Goal: Task Accomplishment & Management: Use online tool/utility

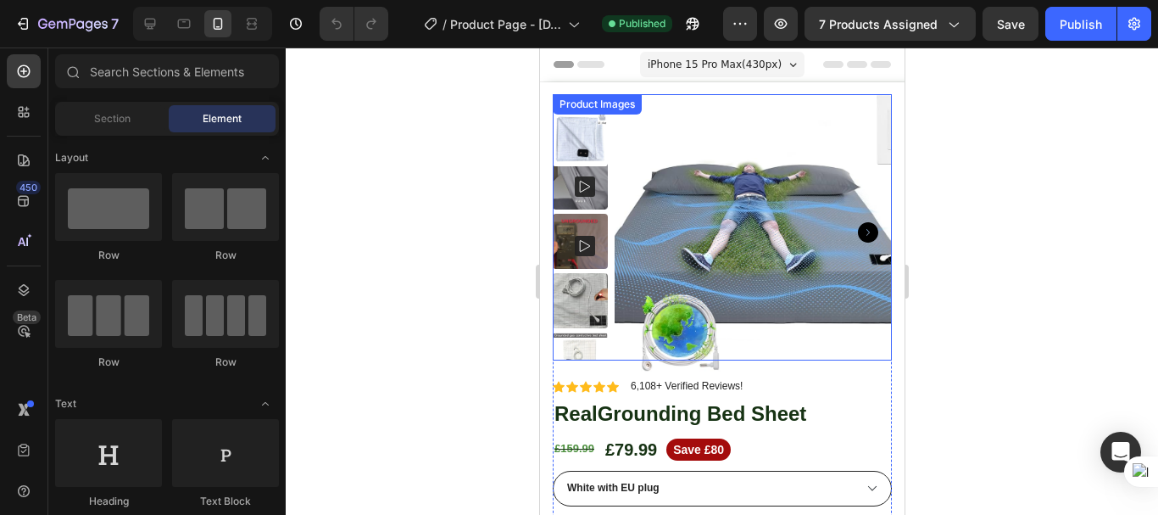
scroll to position [339, 0]
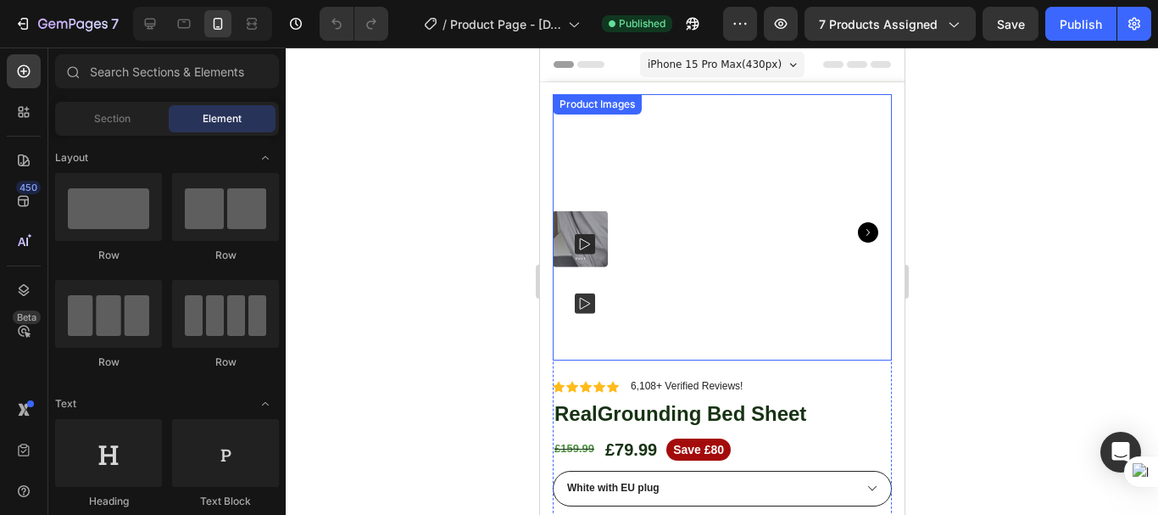
scroll to position [85, 0]
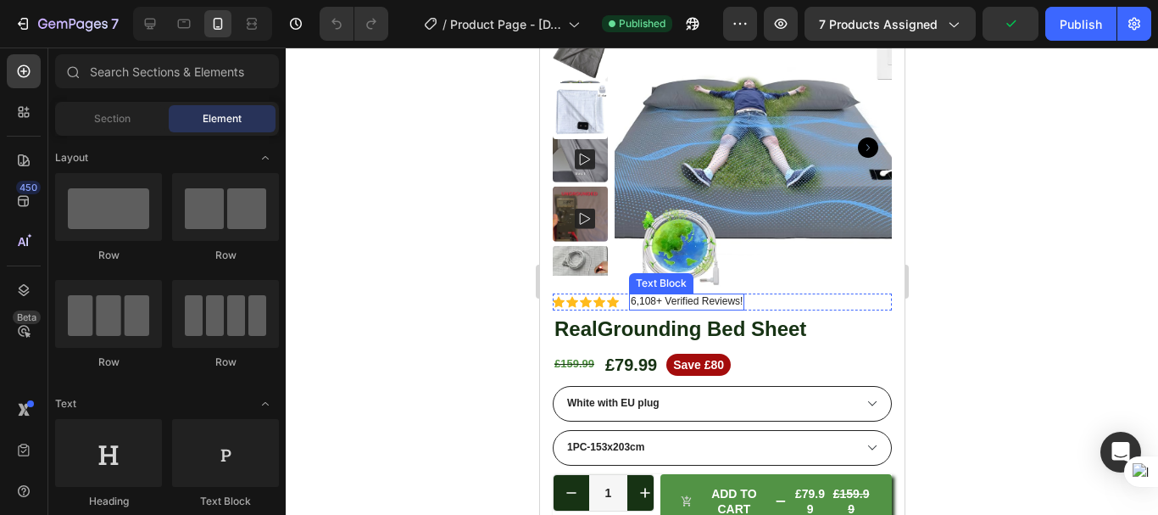
click at [639, 302] on p "6,108+ Verified Reviews!" at bounding box center [686, 302] width 112 height 14
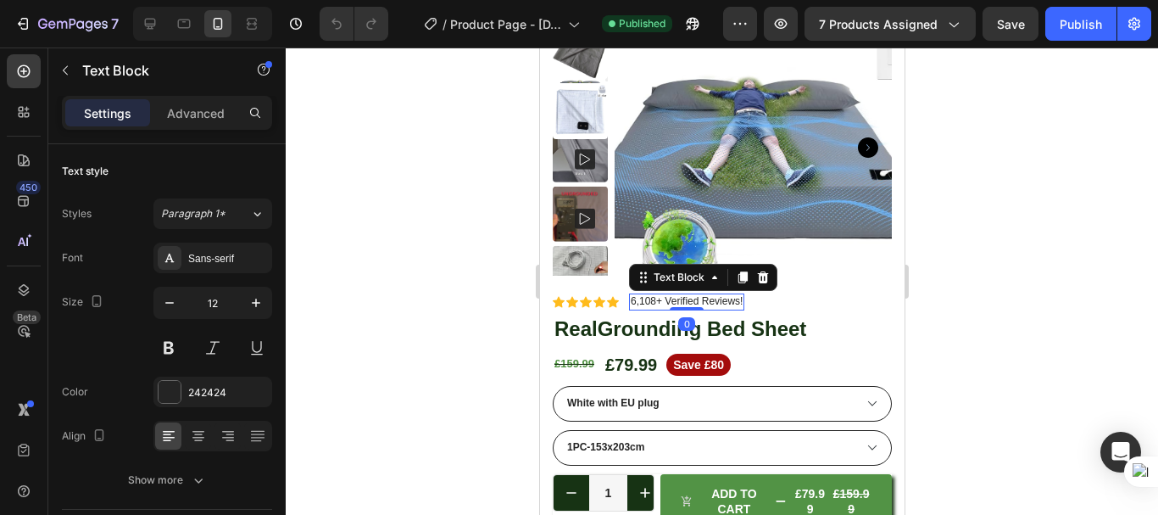
click at [639, 302] on p "6,108+ Verified Reviews!" at bounding box center [686, 302] width 112 height 14
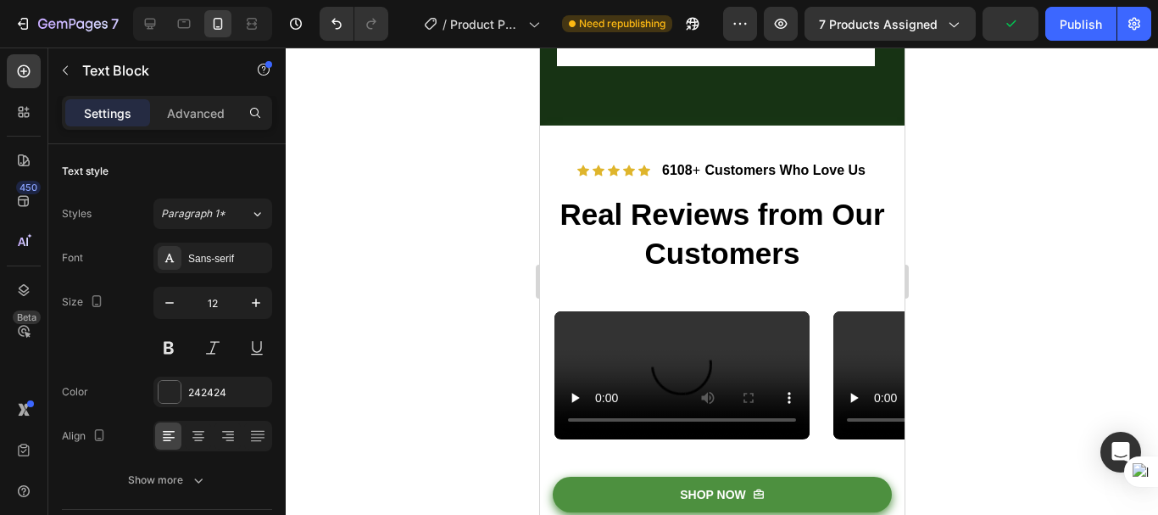
scroll to position [1526, 0]
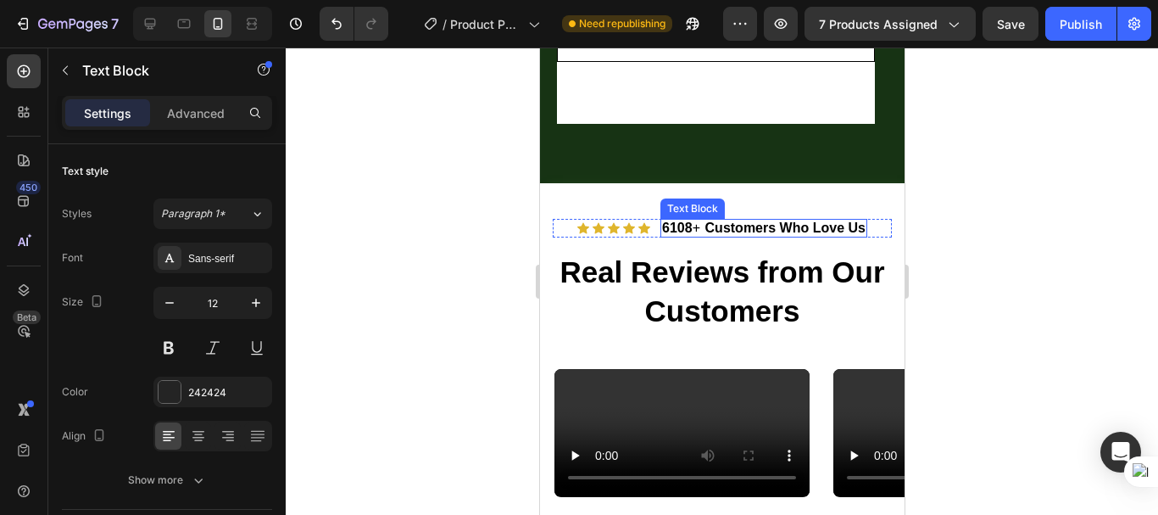
click at [677, 235] on strong "6108" at bounding box center [676, 227] width 31 height 14
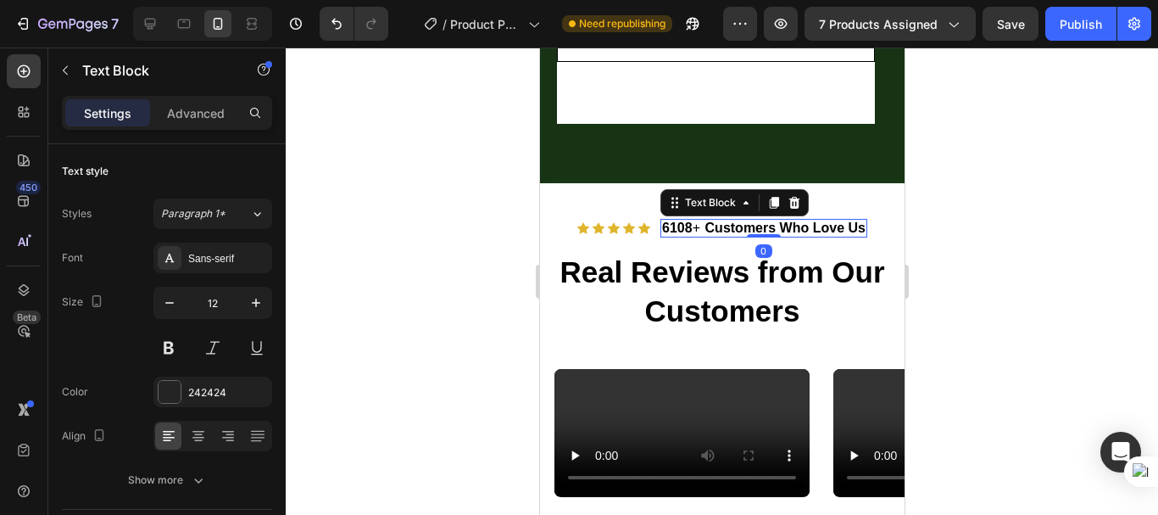
click at [676, 235] on strong "6108" at bounding box center [676, 227] width 31 height 14
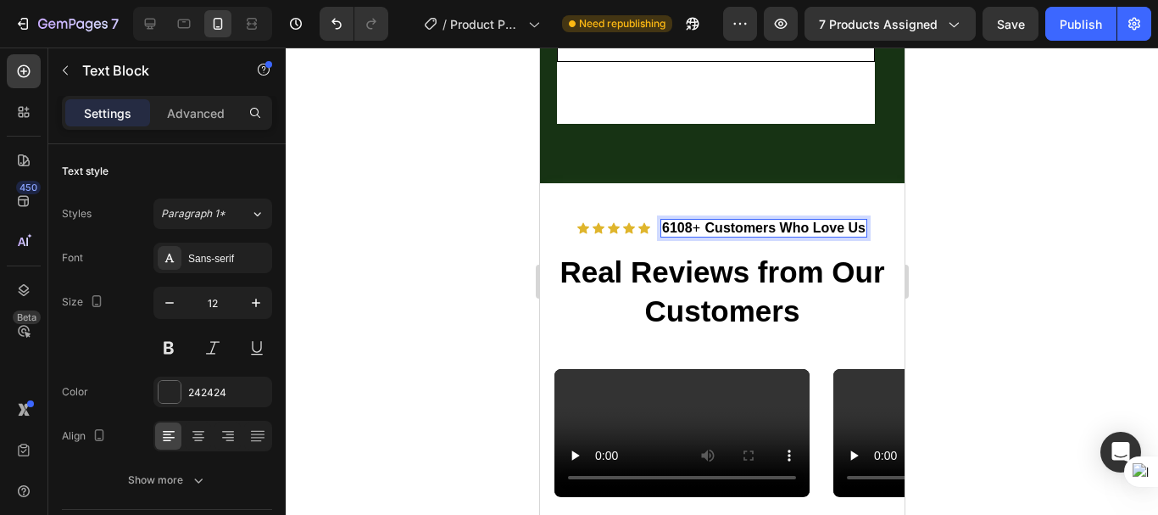
click at [683, 235] on strong "6108" at bounding box center [676, 227] width 31 height 14
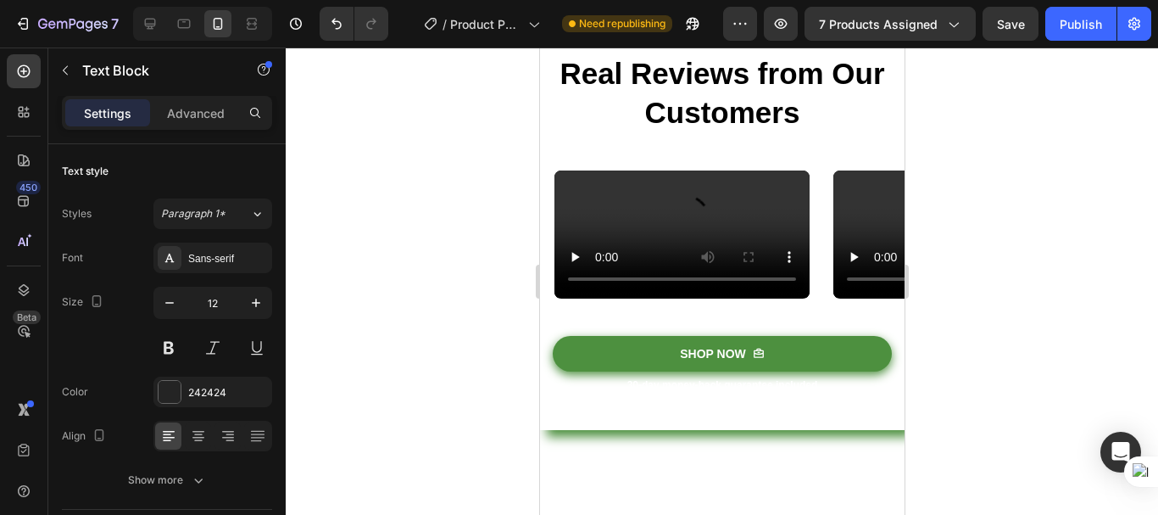
scroll to position [1631, 0]
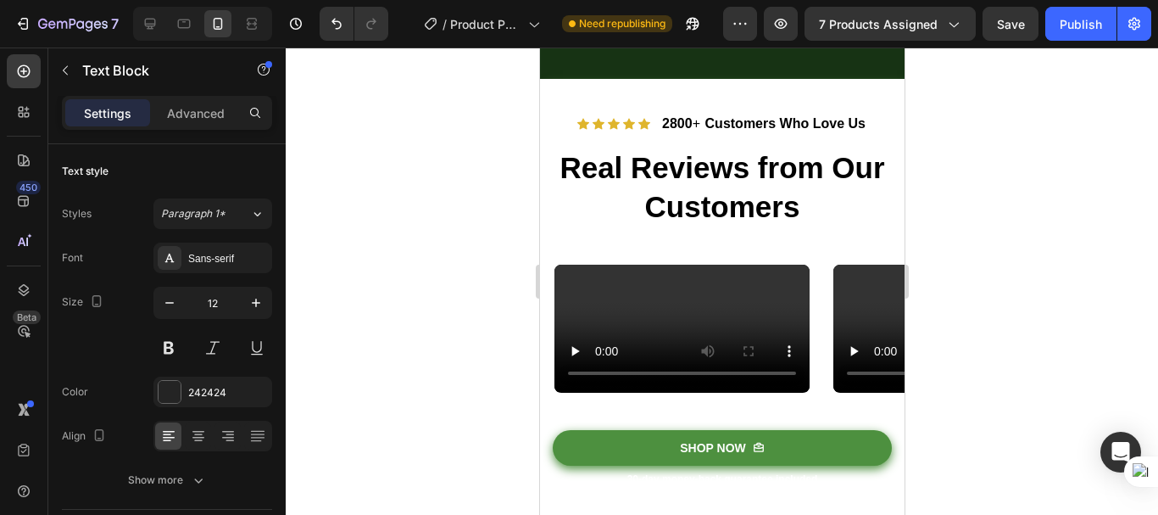
click at [689, 131] on span "2800 +" at bounding box center [680, 123] width 38 height 14
click at [732, 131] on strong "Customers Who Love Us" at bounding box center [785, 123] width 160 height 14
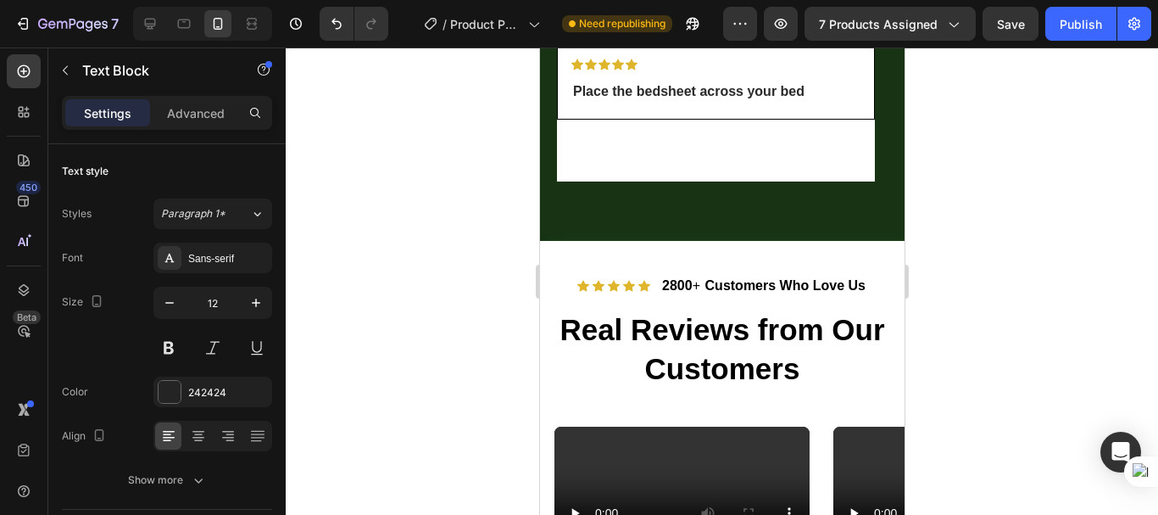
scroll to position [1461, 0]
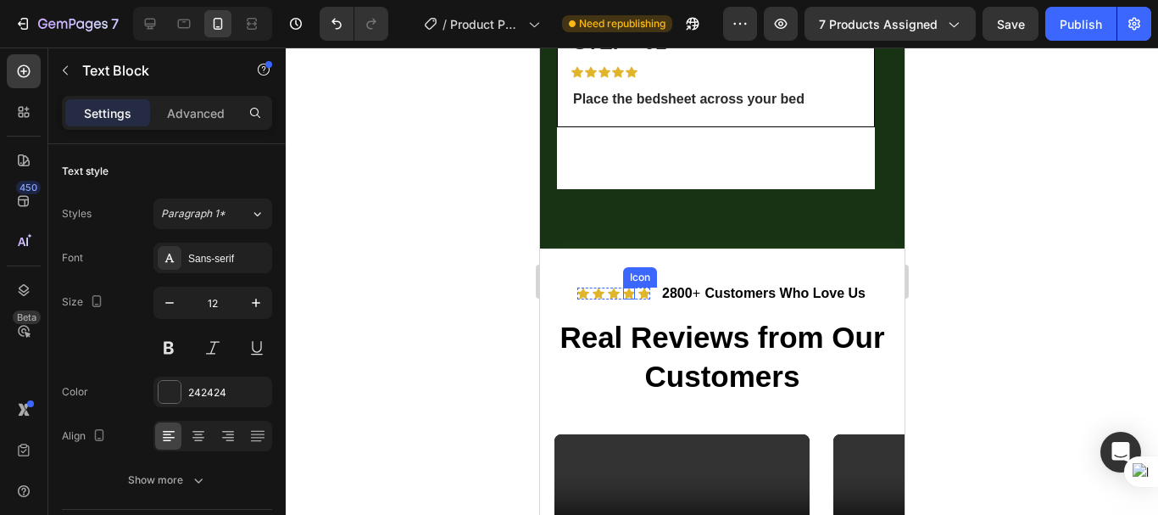
click at [622, 299] on icon at bounding box center [628, 293] width 12 height 12
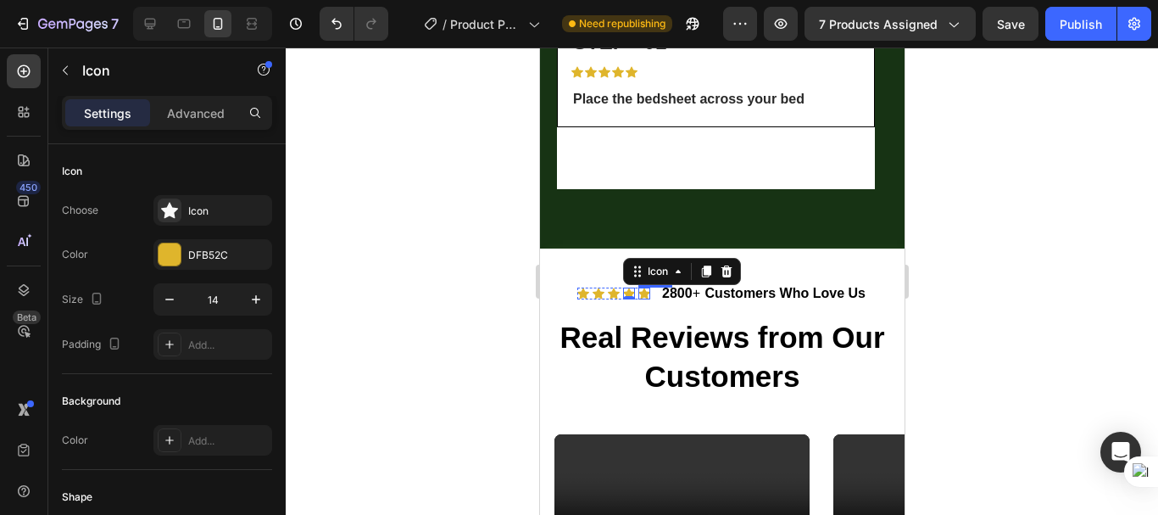
click at [644, 304] on div "Icon Icon Icon Icon 0 Icon Icon List 2800 + Customers Who Love Us Text Block Row" at bounding box center [721, 294] width 339 height 20
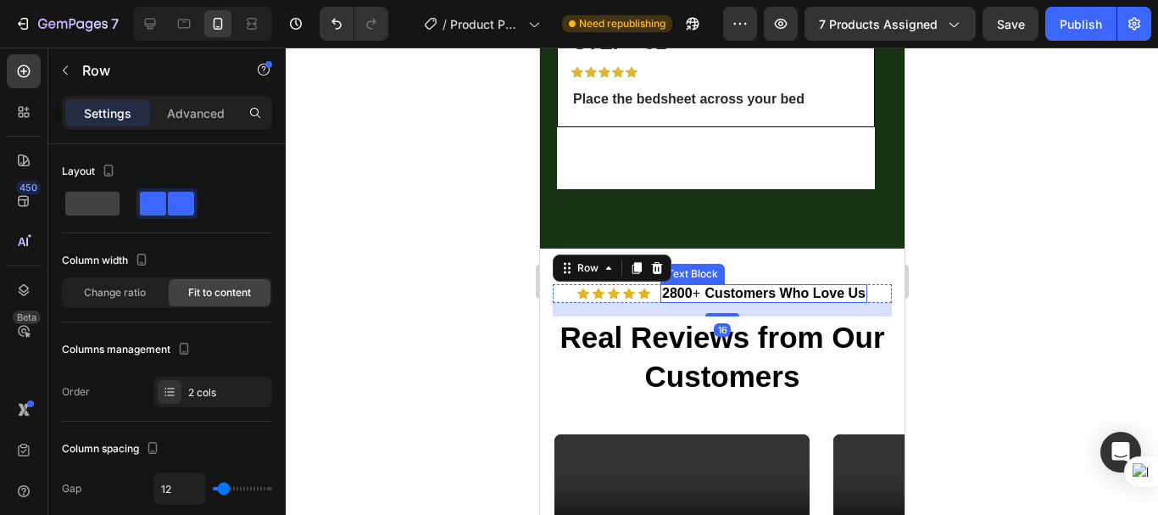
click at [753, 304] on div "2800 + Customers Who Love Us" at bounding box center [763, 294] width 207 height 20
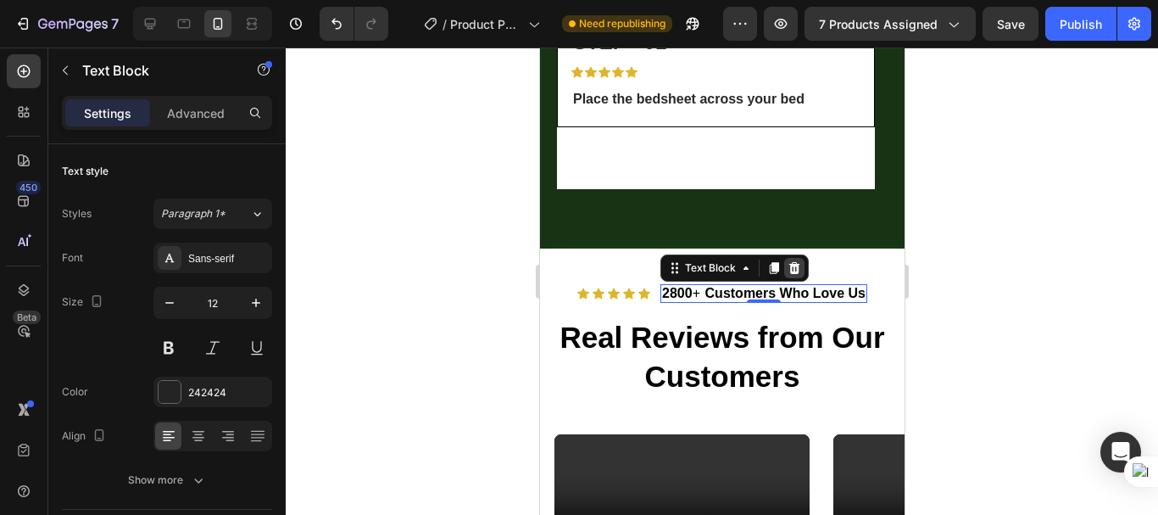
click at [787, 275] on icon at bounding box center [794, 268] width 14 height 14
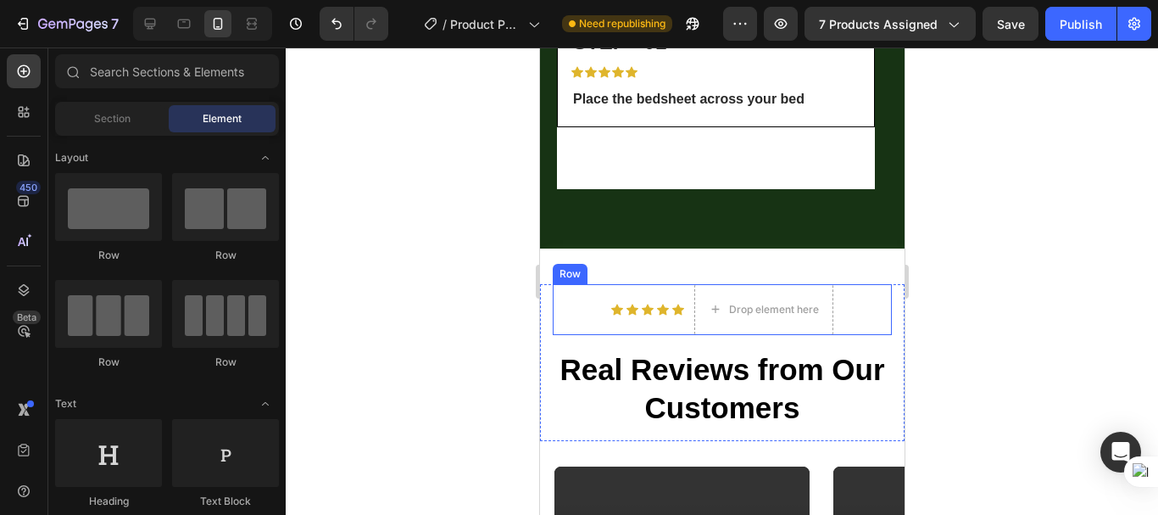
click at [594, 335] on div "Icon Icon Icon Icon Icon Icon List Drop element here Row" at bounding box center [721, 309] width 339 height 51
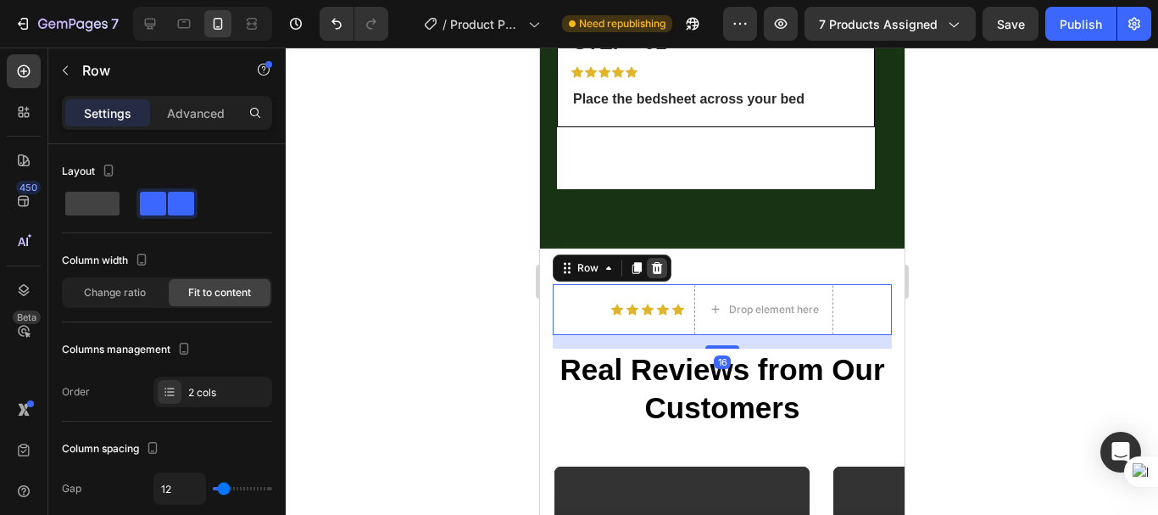
click at [656, 274] on icon at bounding box center [656, 268] width 11 height 12
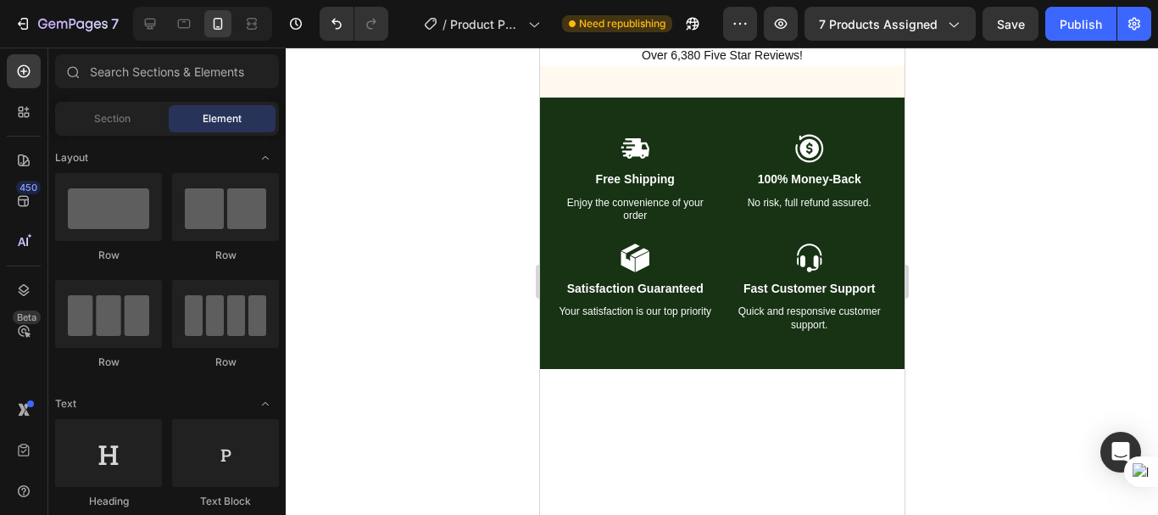
scroll to position [3835, 0]
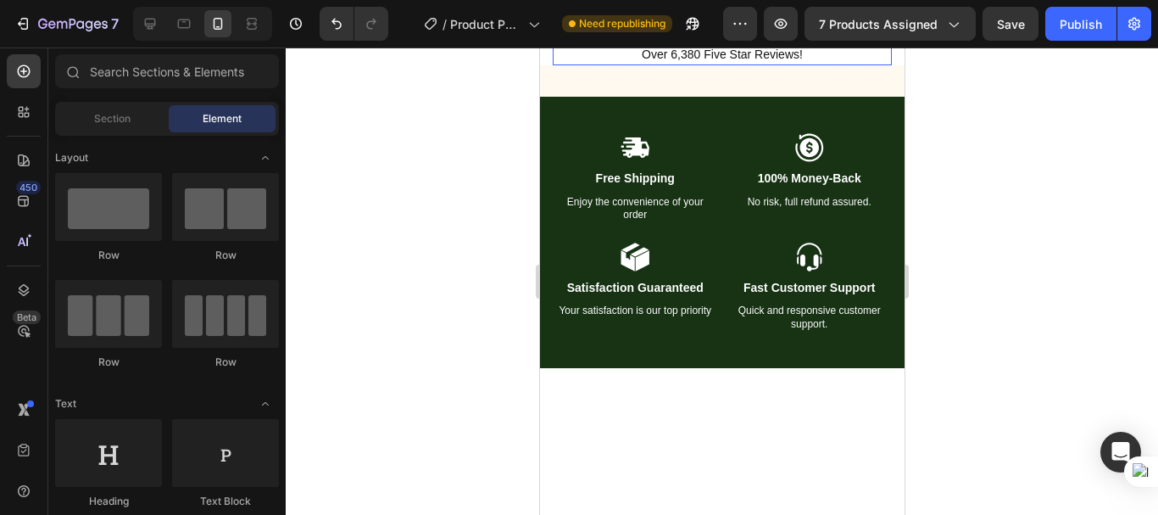
click at [673, 64] on p "Over 6,380 Five Star Reviews!" at bounding box center [722, 55] width 336 height 18
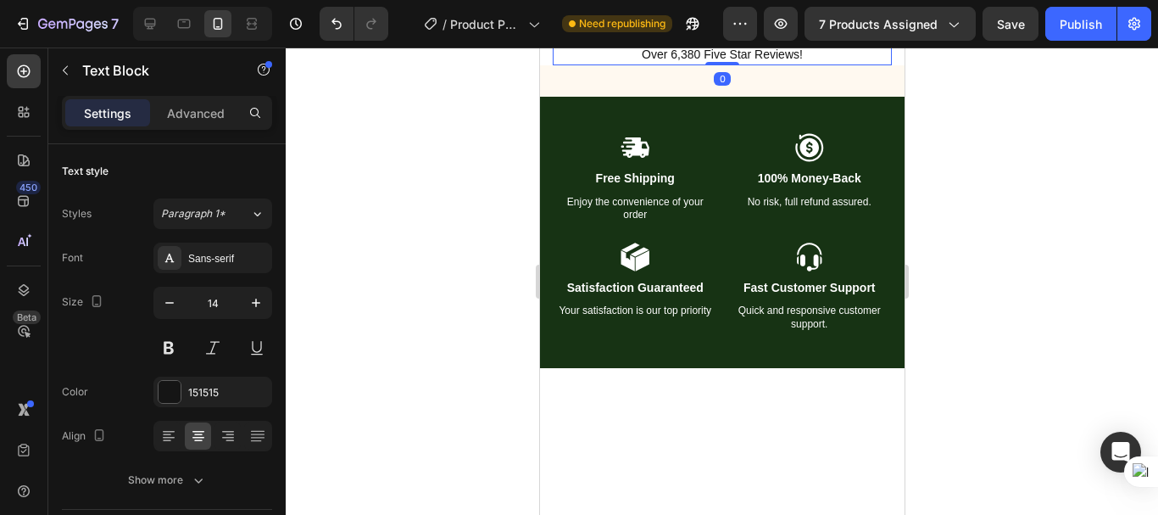
click at [672, 64] on p "Over 6,380 Five Star Reviews!" at bounding box center [722, 55] width 336 height 18
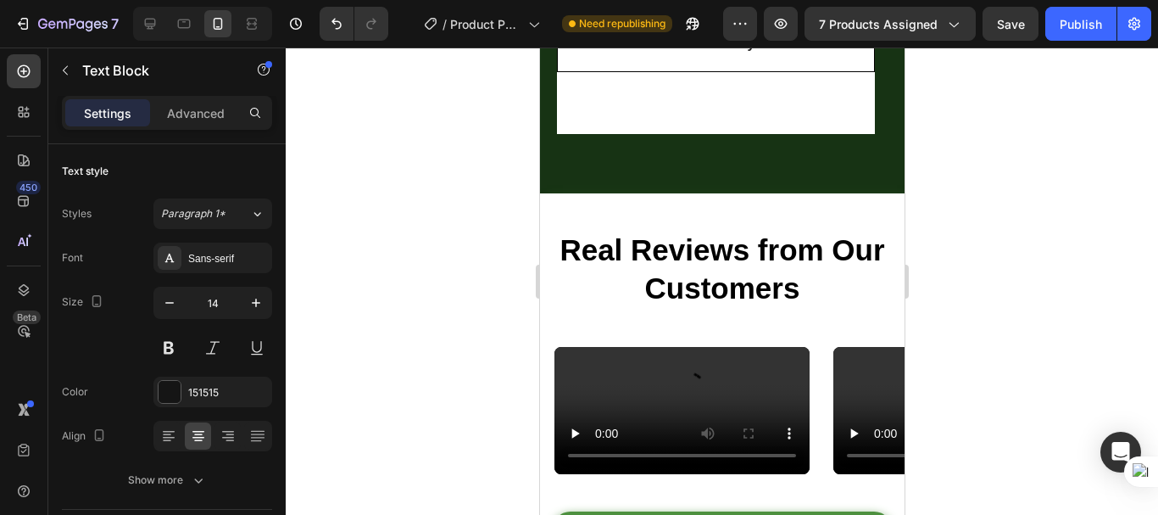
scroll to position [1346, 0]
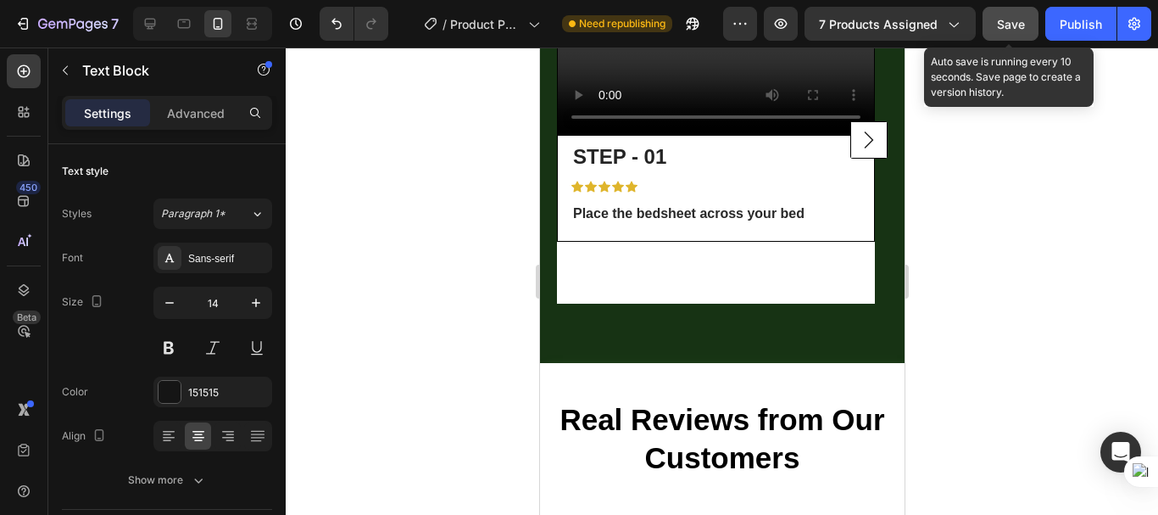
click at [1020, 33] on button "Save" at bounding box center [1011, 24] width 56 height 34
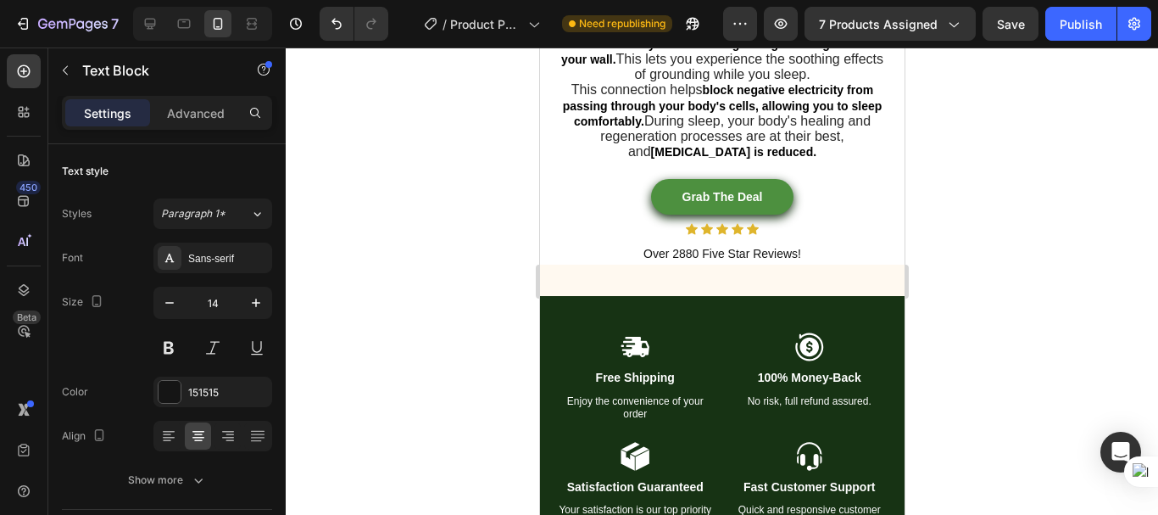
scroll to position [3832, 0]
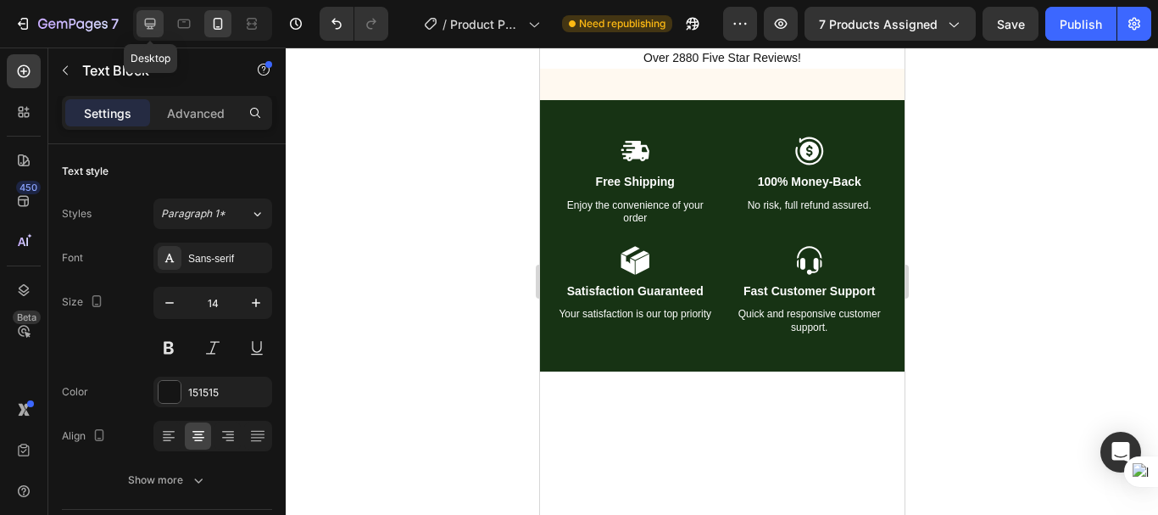
click at [162, 21] on div at bounding box center [150, 23] width 27 height 27
type input "13"
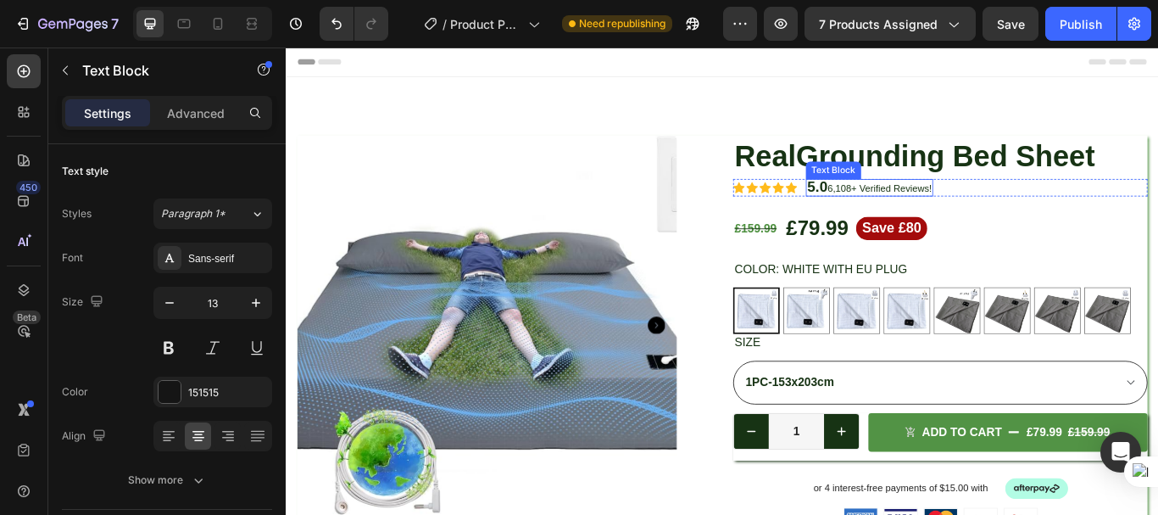
click at [931, 212] on span "6,1" at bounding box center [924, 211] width 15 height 13
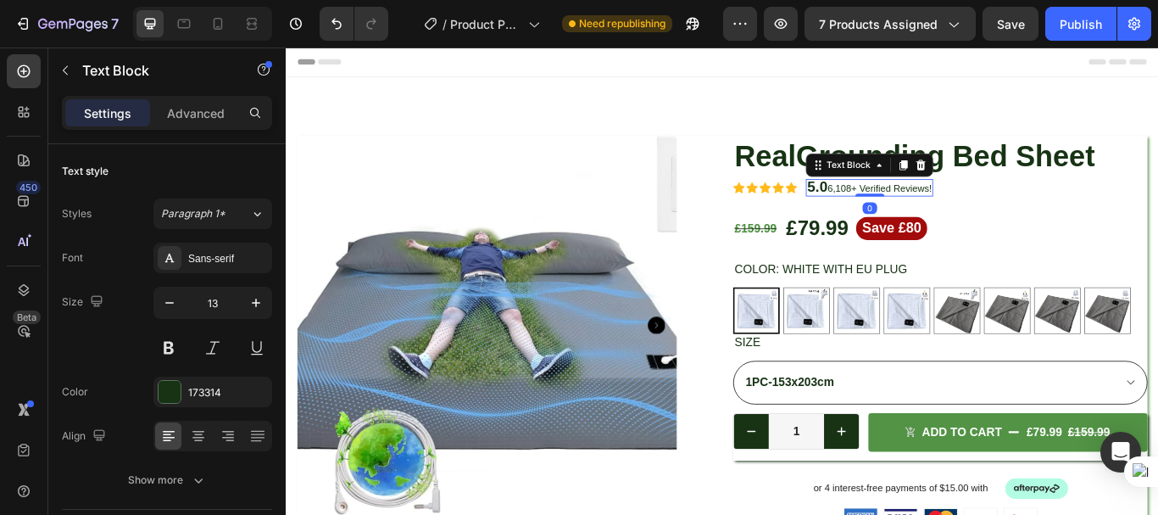
click at [918, 213] on span "6,1" at bounding box center [924, 211] width 15 height 13
click at [894, 209] on strong "5.0" at bounding box center [906, 209] width 24 height 19
click at [911, 209] on strong "4.0" at bounding box center [906, 209] width 24 height 19
click at [933, 206] on span "6,1" at bounding box center [924, 211] width 15 height 13
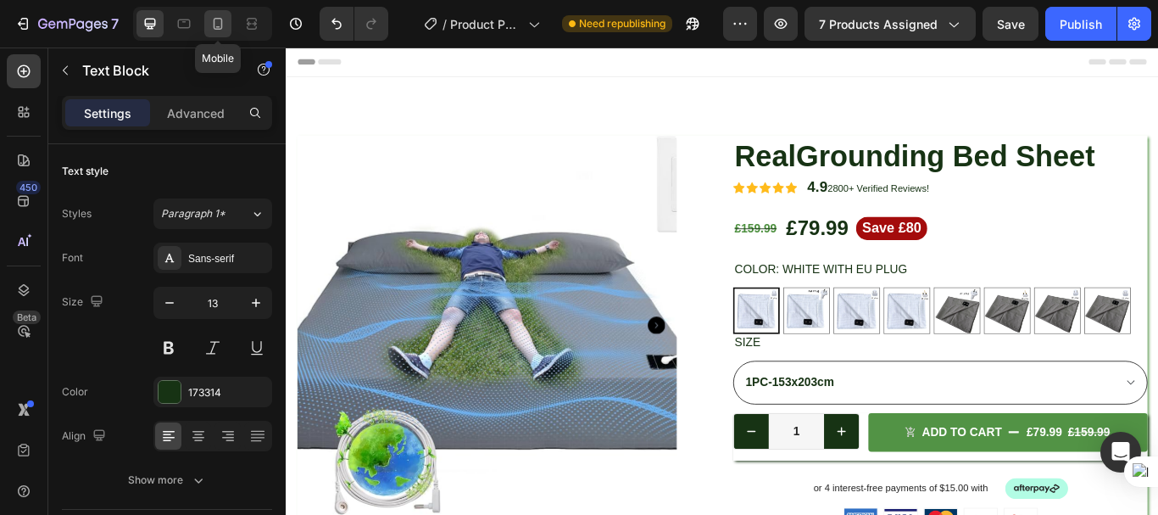
click at [207, 20] on div at bounding box center [217, 23] width 27 height 27
type input "14"
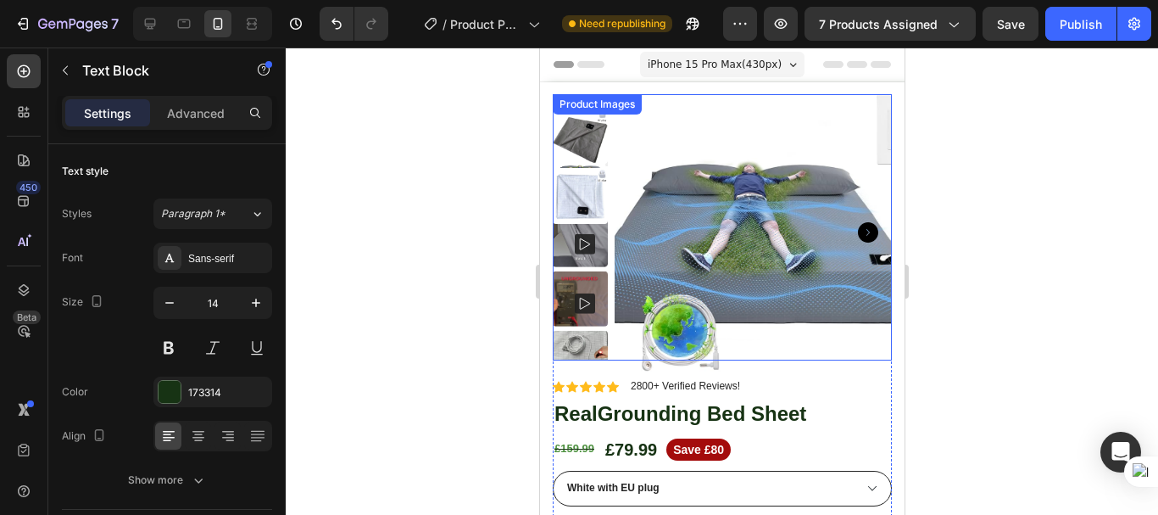
scroll to position [85, 0]
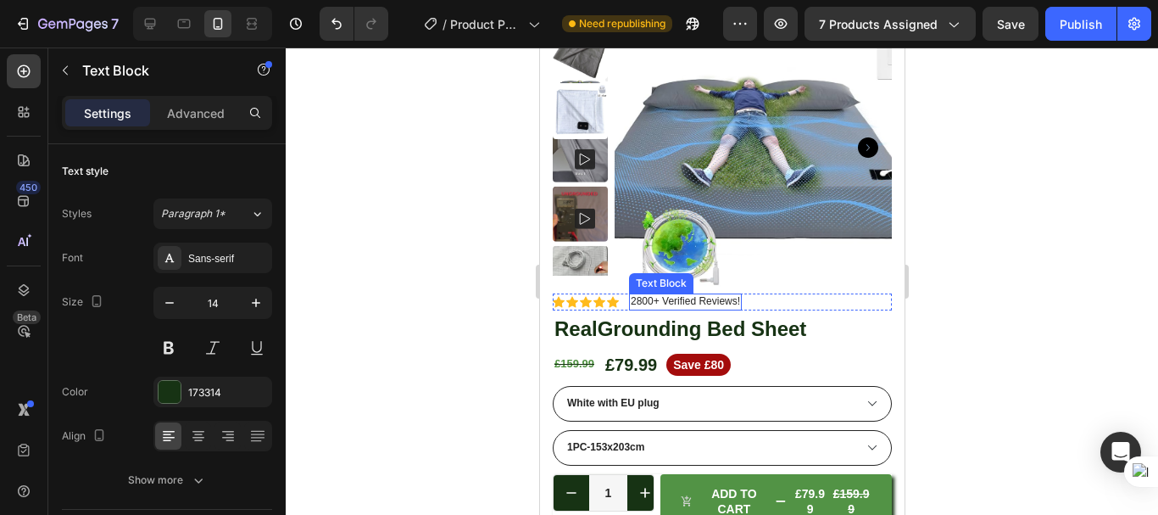
click at [630, 302] on p "2800+ Verified Reviews!" at bounding box center [684, 302] width 109 height 14
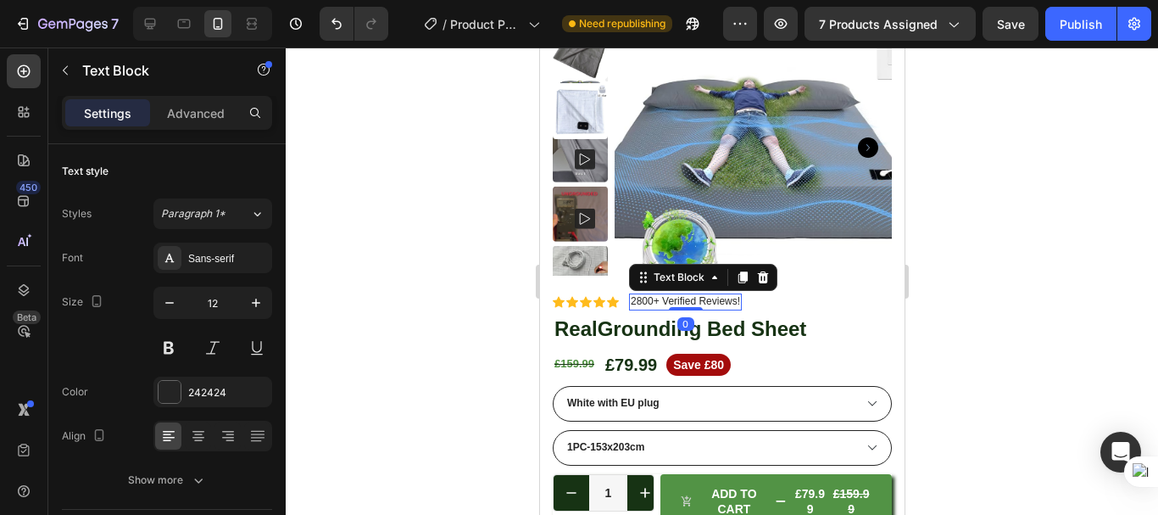
click at [633, 298] on p "2800+ Verified Reviews!" at bounding box center [684, 302] width 109 height 14
click at [630, 299] on p "2800+ Verified Reviews!" at bounding box center [684, 302] width 109 height 14
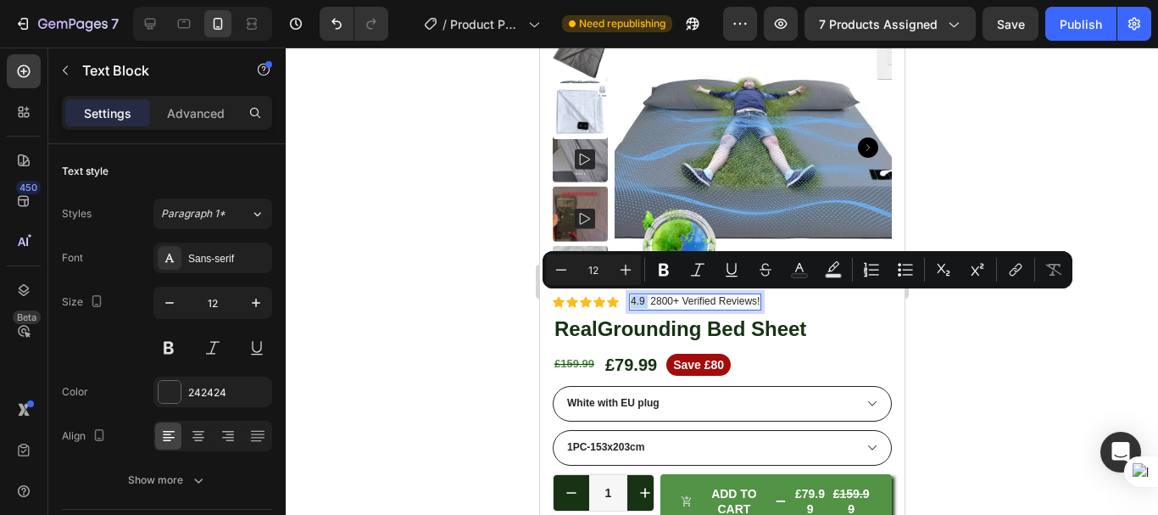
drag, startPoint x: 647, startPoint y: 298, endPoint x: 629, endPoint y: 304, distance: 18.8
click at [630, 304] on p "4.9 2800+ Verified Reviews!" at bounding box center [694, 302] width 129 height 14
click at [660, 261] on icon "Editor contextual toolbar" at bounding box center [663, 269] width 17 height 17
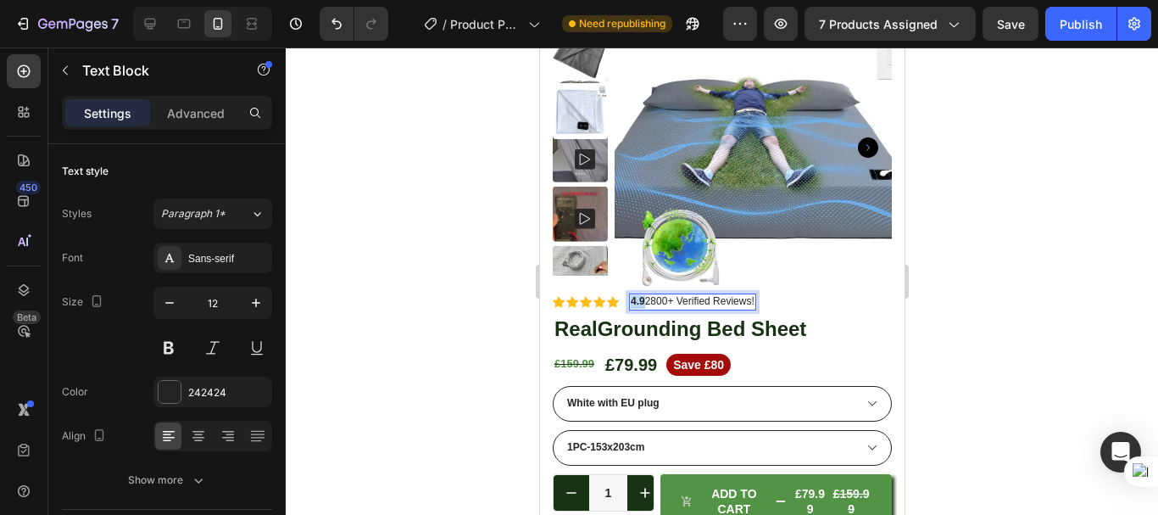
drag, startPoint x: 643, startPoint y: 299, endPoint x: 631, endPoint y: 305, distance: 13.3
click at [631, 305] on strong "4.9" at bounding box center [637, 301] width 14 height 12
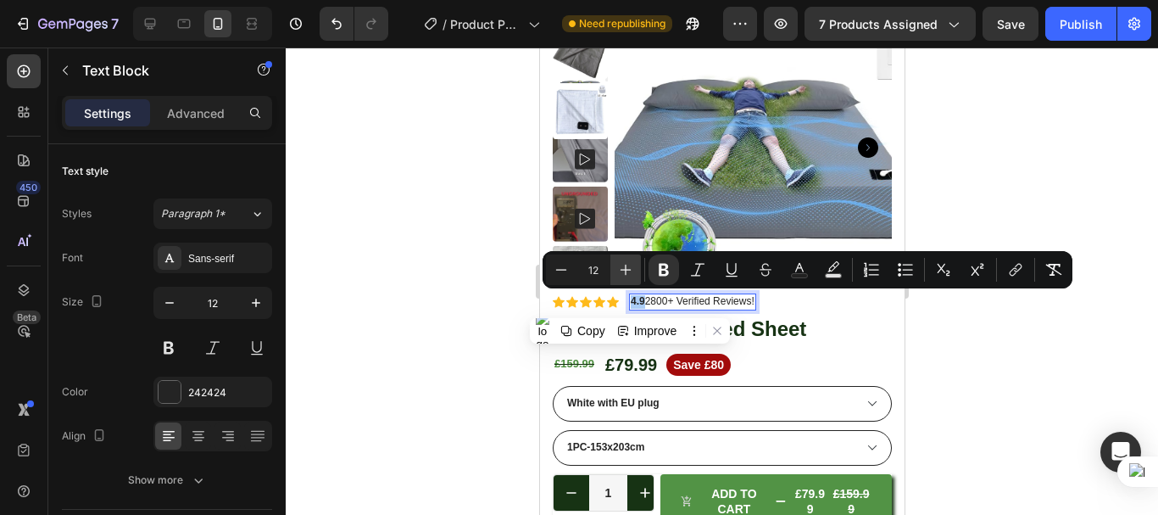
click at [620, 270] on icon "Editor contextual toolbar" at bounding box center [625, 269] width 17 height 17
click at [623, 265] on icon "Editor contextual toolbar" at bounding box center [625, 269] width 17 height 17
type input "14"
click at [671, 299] on p "4.9 2800+ Verified Reviews!" at bounding box center [694, 302] width 129 height 14
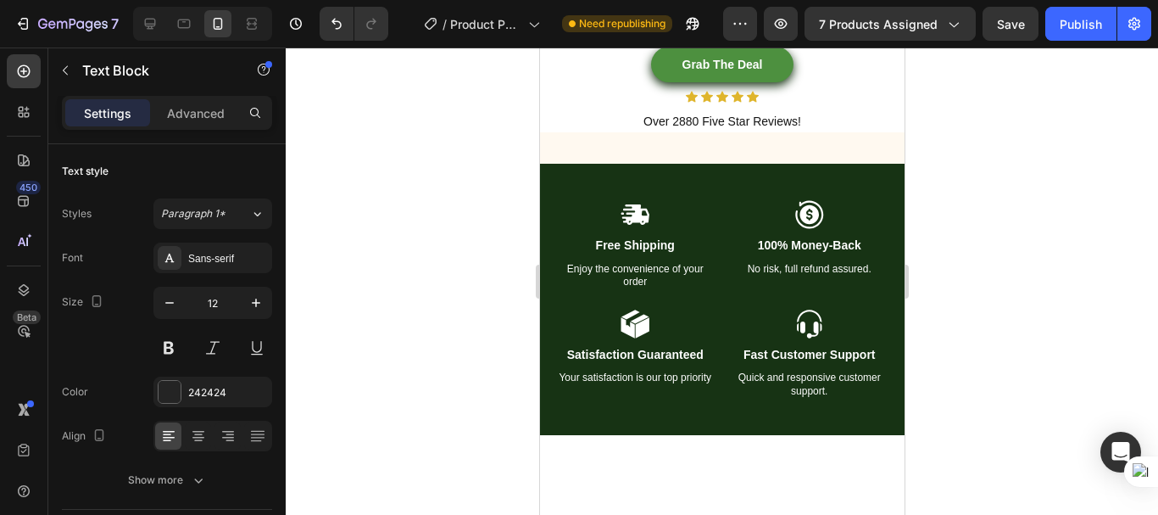
scroll to position [3806, 0]
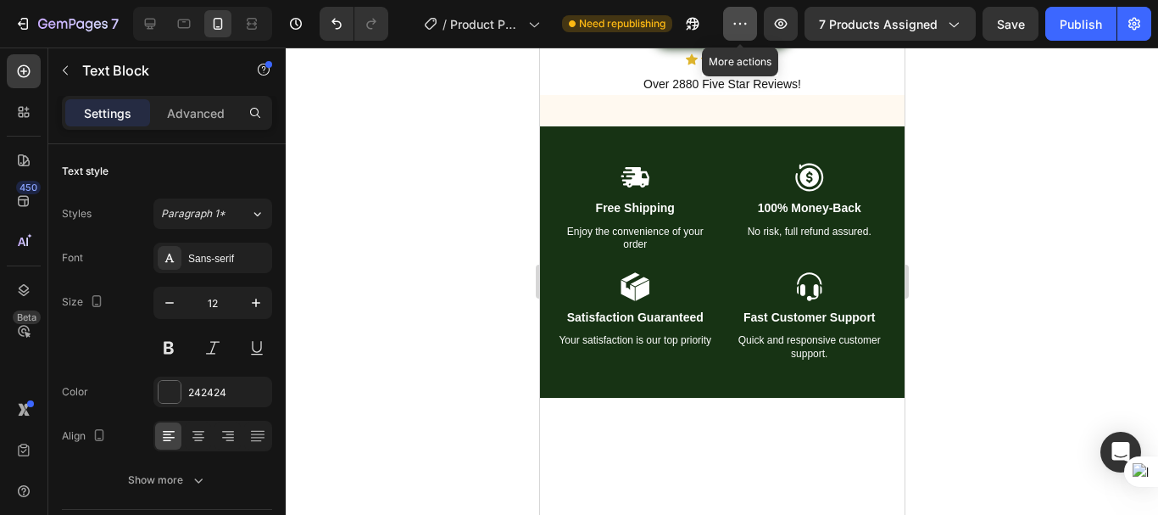
click at [745, 18] on icon "button" at bounding box center [740, 23] width 17 height 17
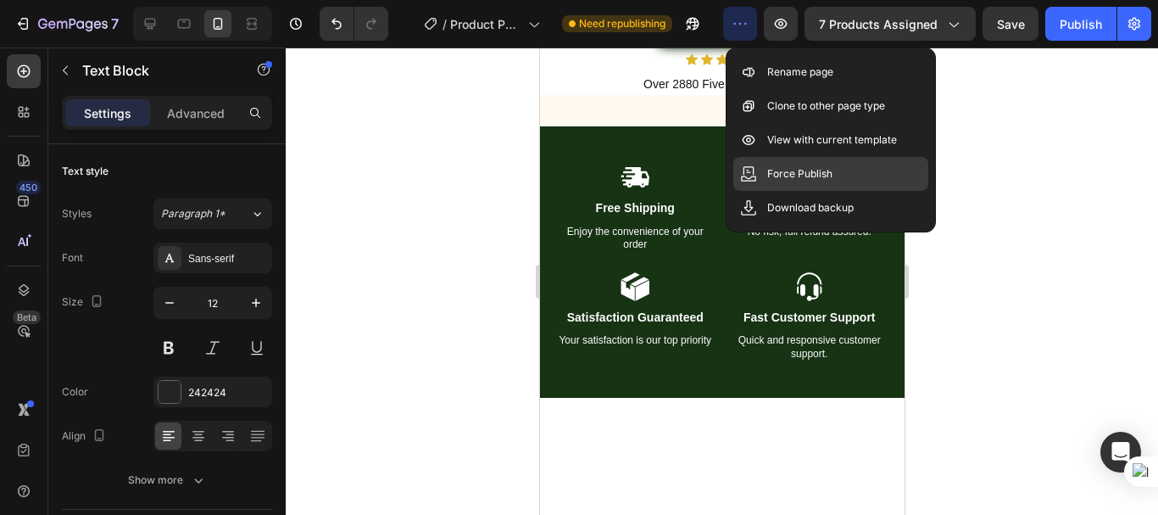
click at [764, 191] on div "Force Publish" at bounding box center [830, 208] width 195 height 34
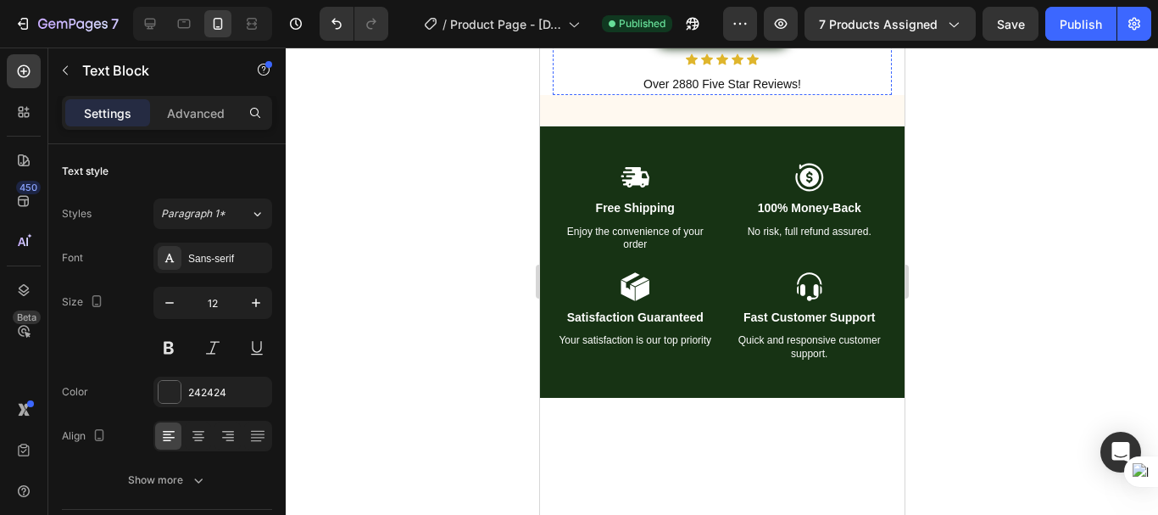
scroll to position [3721, 0]
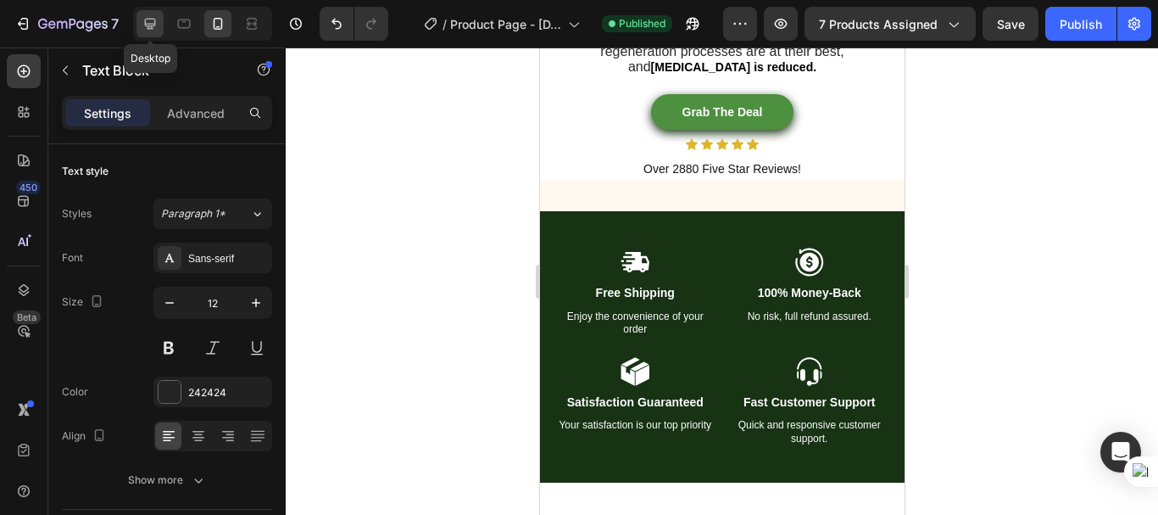
click at [154, 18] on icon at bounding box center [150, 23] width 17 height 17
type input "13"
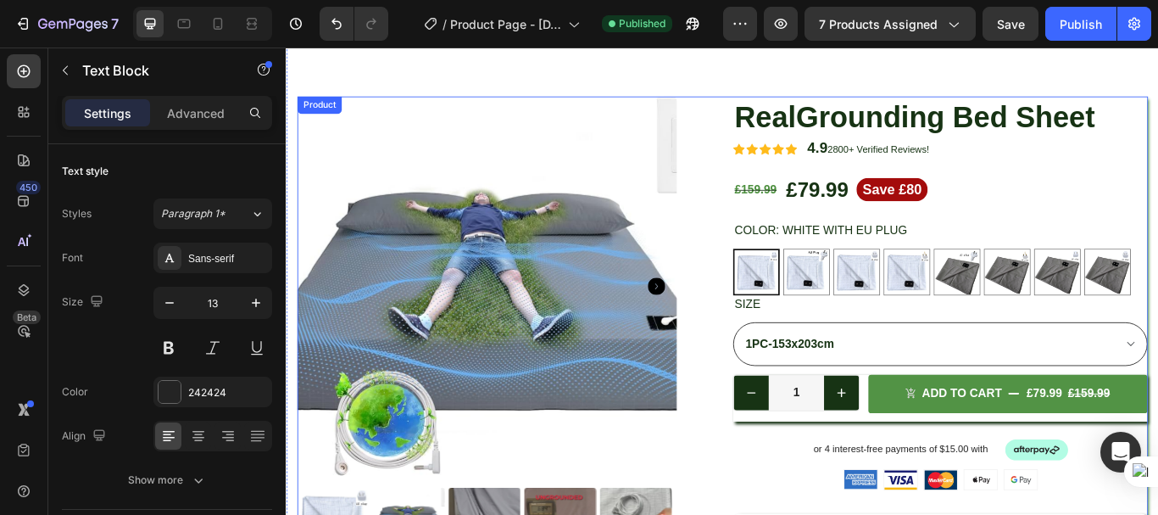
scroll to position [85, 0]
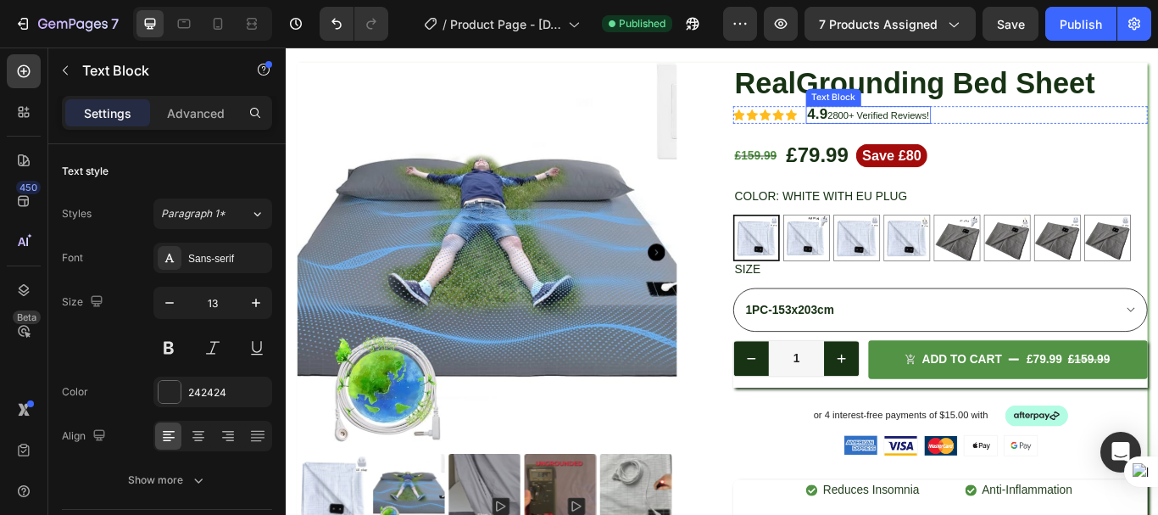
click at [903, 116] on div "4.9 2800 + Verified Reviews! Text Block" at bounding box center [965, 126] width 146 height 20
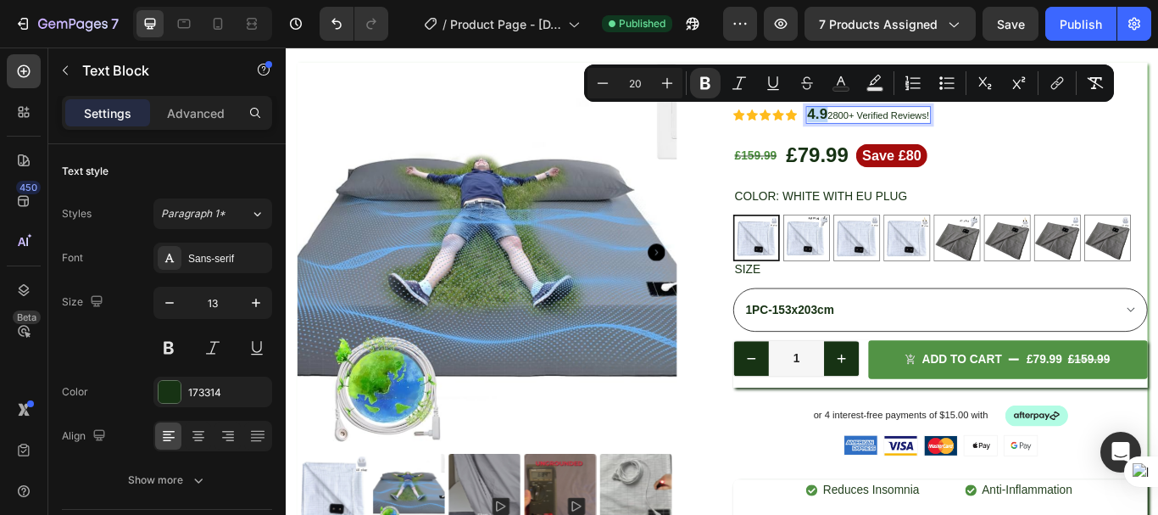
drag, startPoint x: 912, startPoint y: 121, endPoint x: 890, endPoint y: 120, distance: 22.1
click at [894, 120] on strong "4.9" at bounding box center [906, 124] width 24 height 19
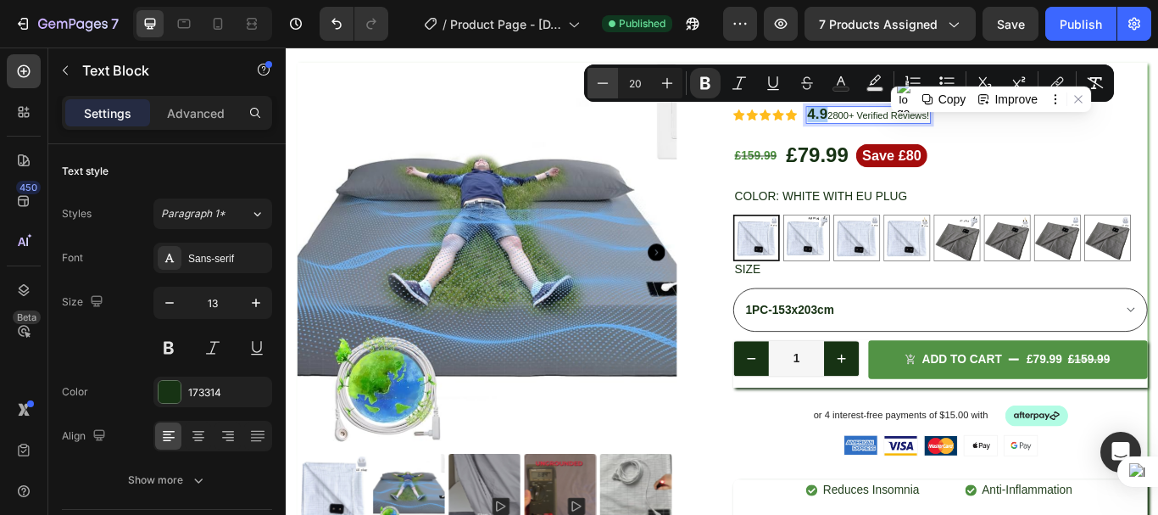
click at [600, 81] on icon "Editor contextual toolbar" at bounding box center [602, 83] width 17 height 17
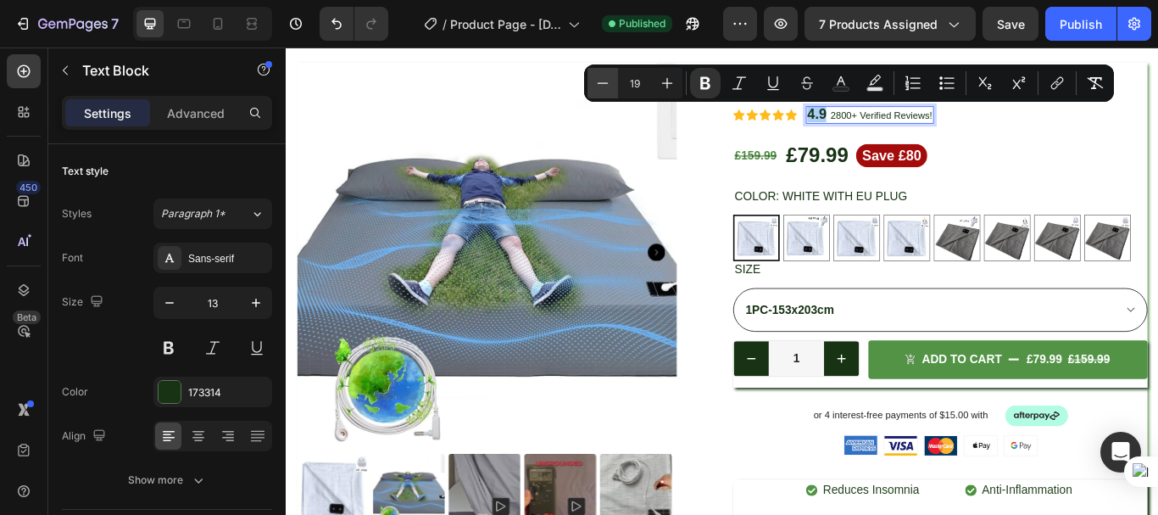
click at [600, 81] on icon "Editor contextual toolbar" at bounding box center [602, 83] width 17 height 17
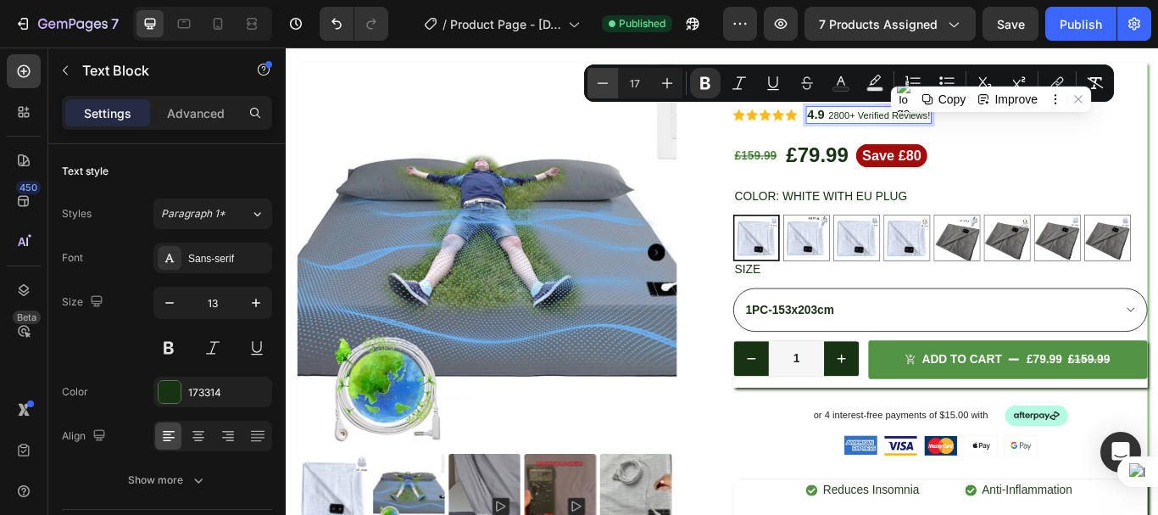
click at [600, 81] on icon "Editor contextual toolbar" at bounding box center [602, 83] width 17 height 17
click at [661, 81] on icon "Editor contextual toolbar" at bounding box center [667, 83] width 17 height 17
type input "16"
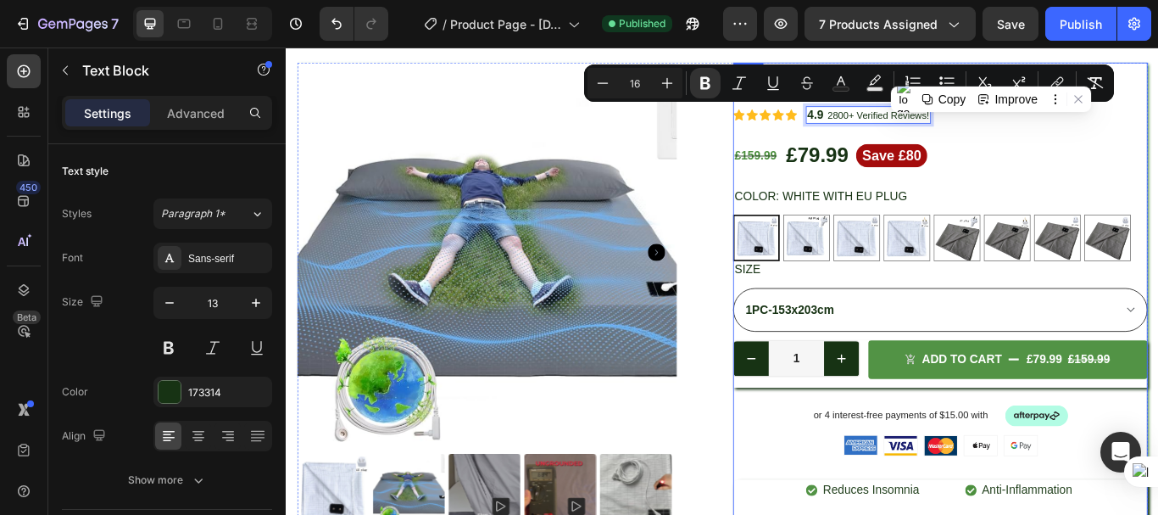
click at [1088, 151] on div "Icon Icon Icon Icon Icon Icon List 4.9 2800 + Verified Reviews! Text Block Row …" at bounding box center [1048, 436] width 483 height 742
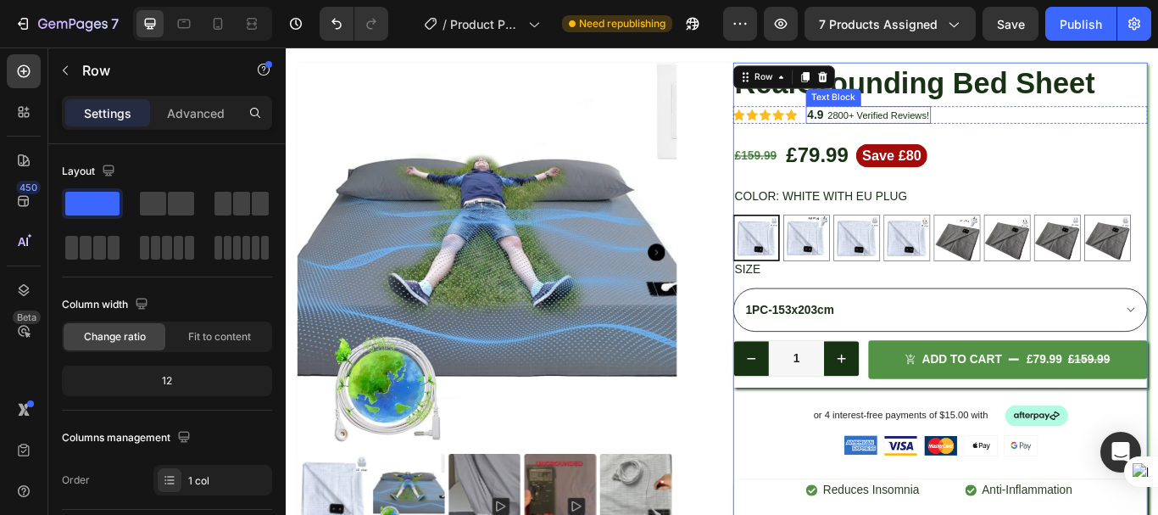
click at [917, 126] on span "2800" at bounding box center [929, 126] width 25 height 13
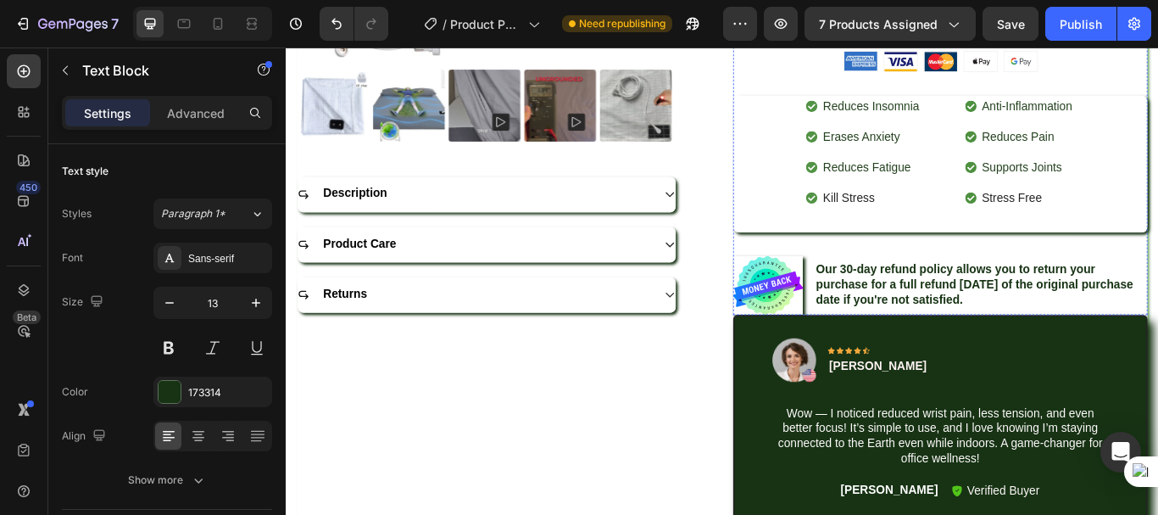
scroll to position [339, 0]
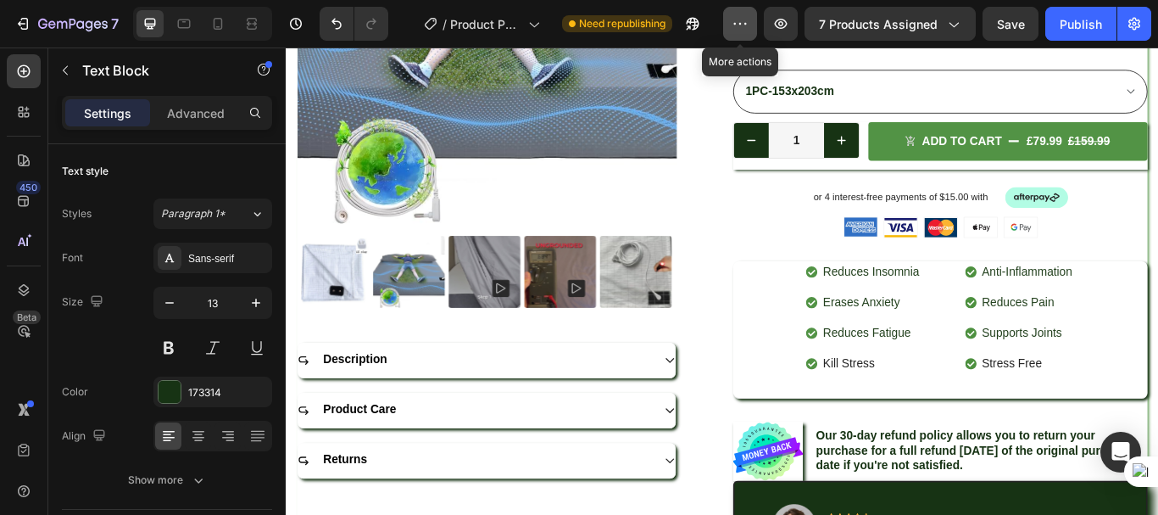
click at [733, 17] on button "button" at bounding box center [740, 24] width 34 height 34
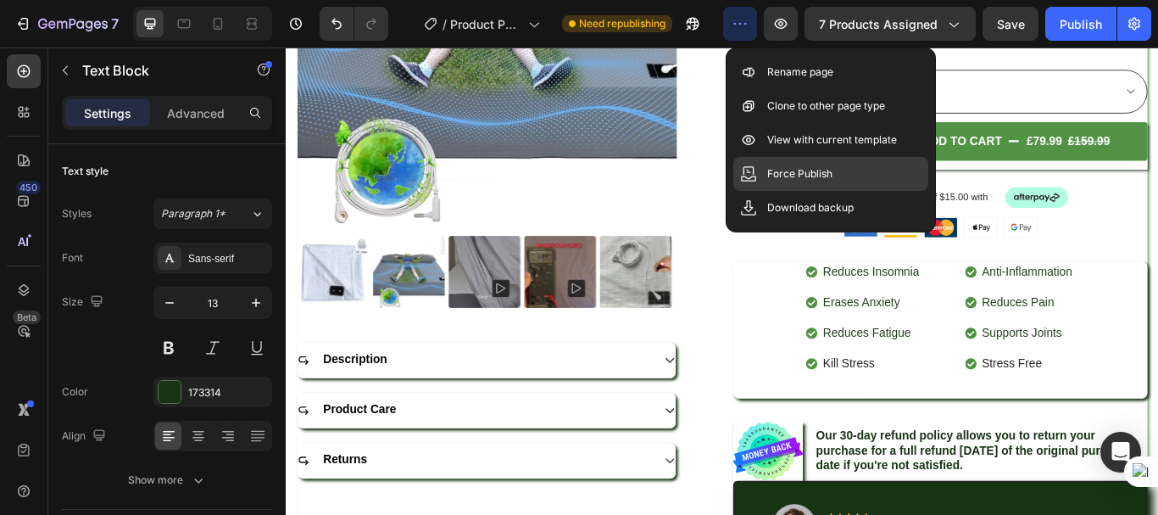
click at [783, 191] on div "Force Publish" at bounding box center [830, 208] width 195 height 34
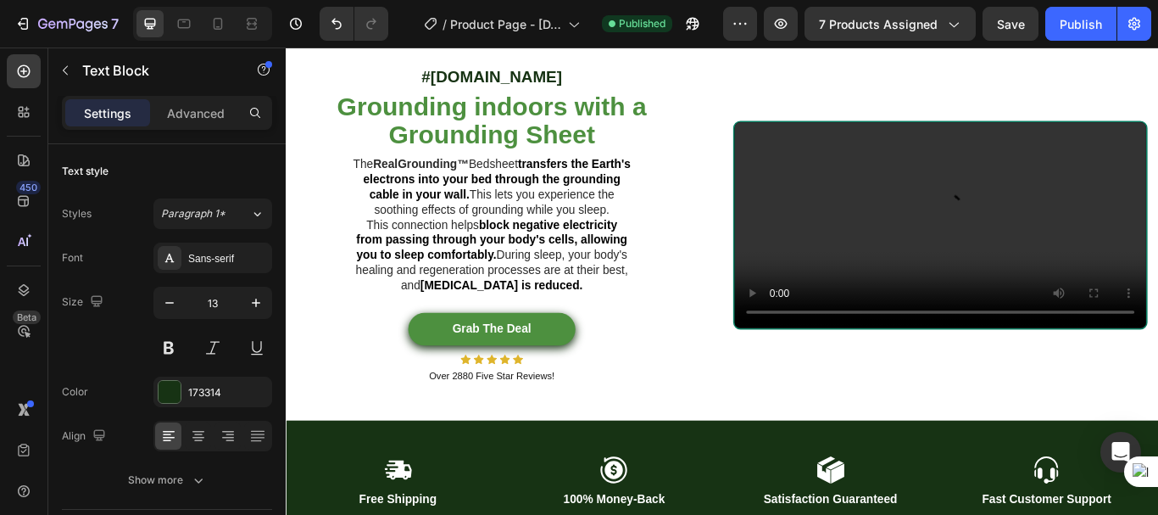
scroll to position [3646, 0]
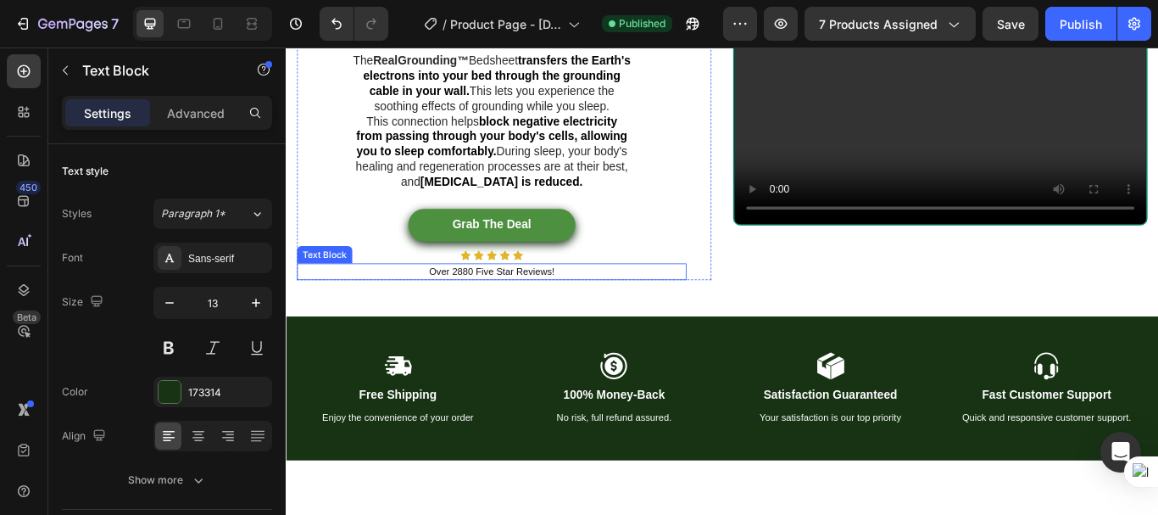
click at [472, 318] on p "Over 2880 Five Star Reviews!" at bounding box center [525, 309] width 451 height 17
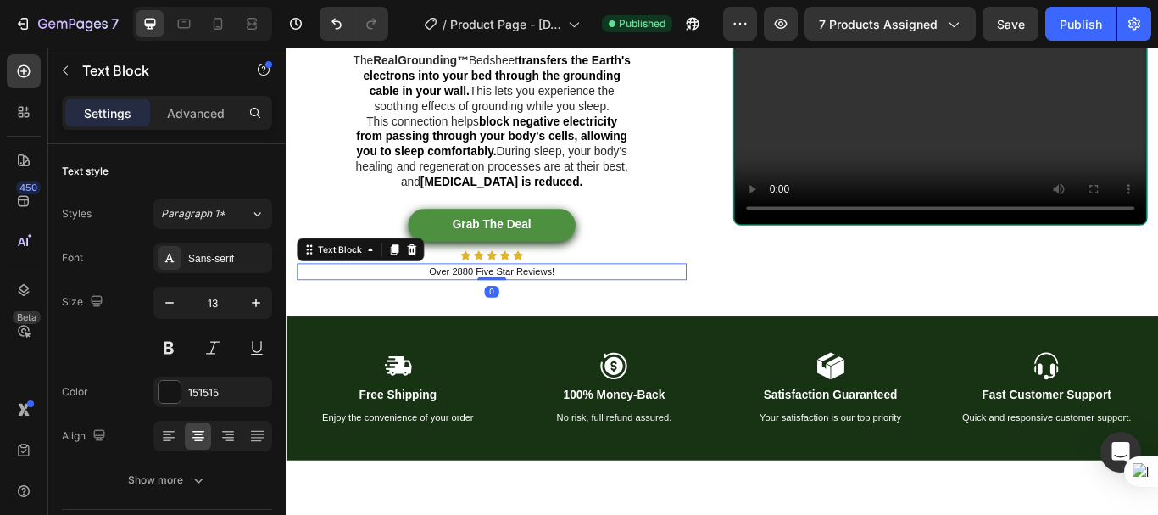
click at [477, 318] on p "Over 2880 Five Star Reviews!" at bounding box center [525, 309] width 451 height 17
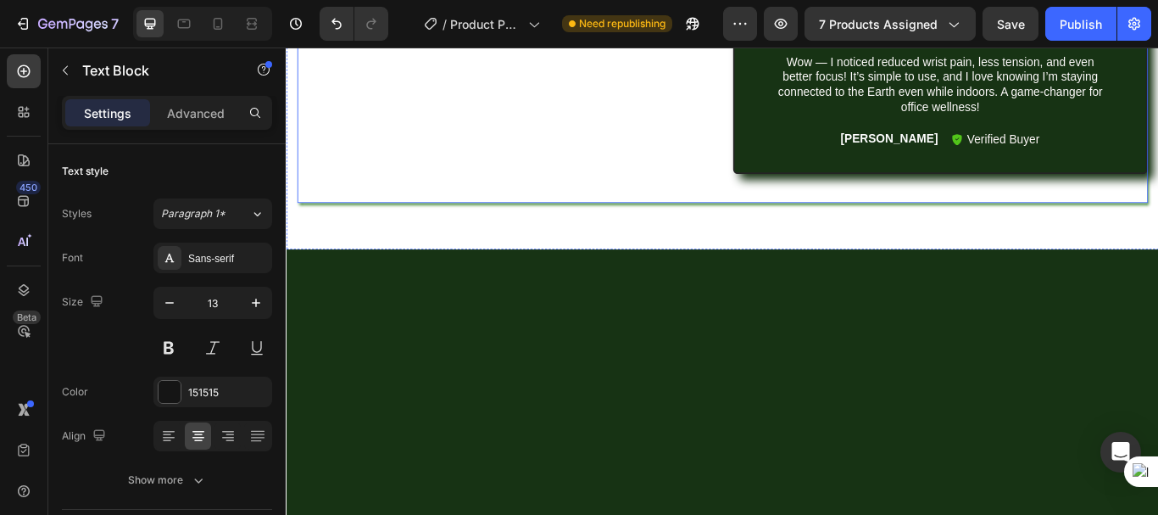
scroll to position [0, 0]
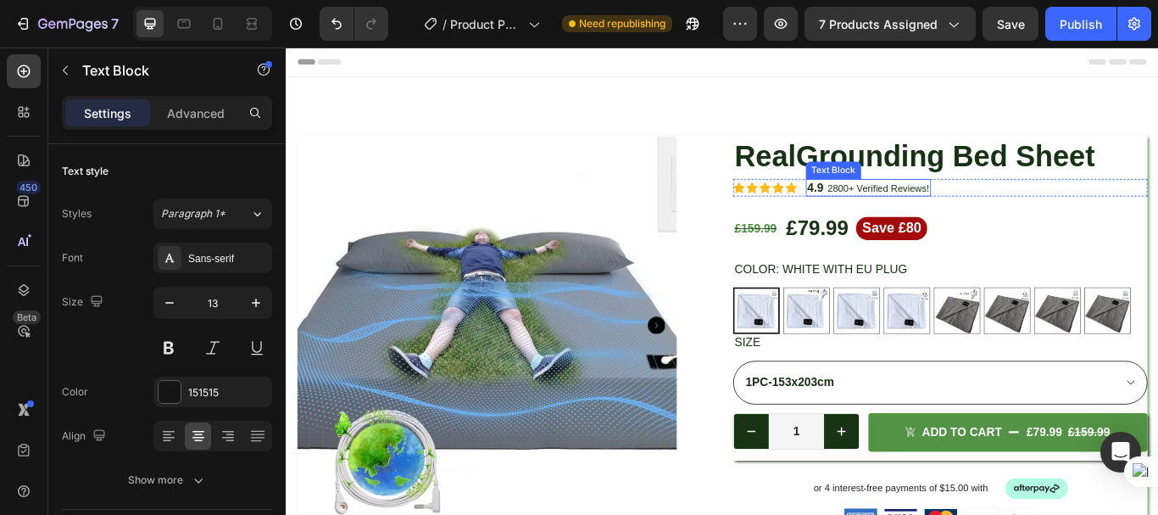
click at [894, 210] on strong "4.9" at bounding box center [903, 210] width 19 height 14
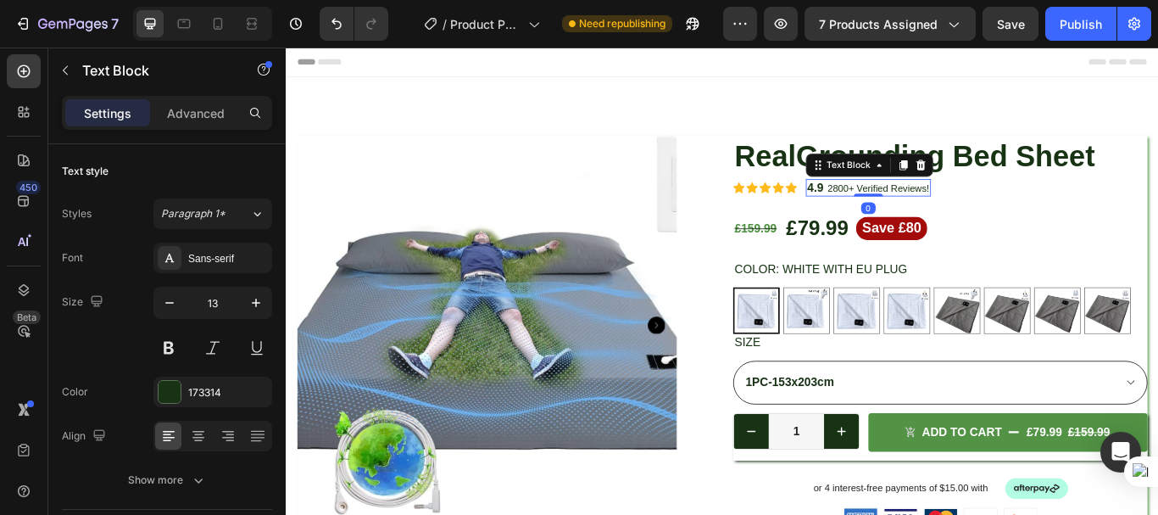
click at [894, 209] on strong "4.9" at bounding box center [903, 210] width 19 height 14
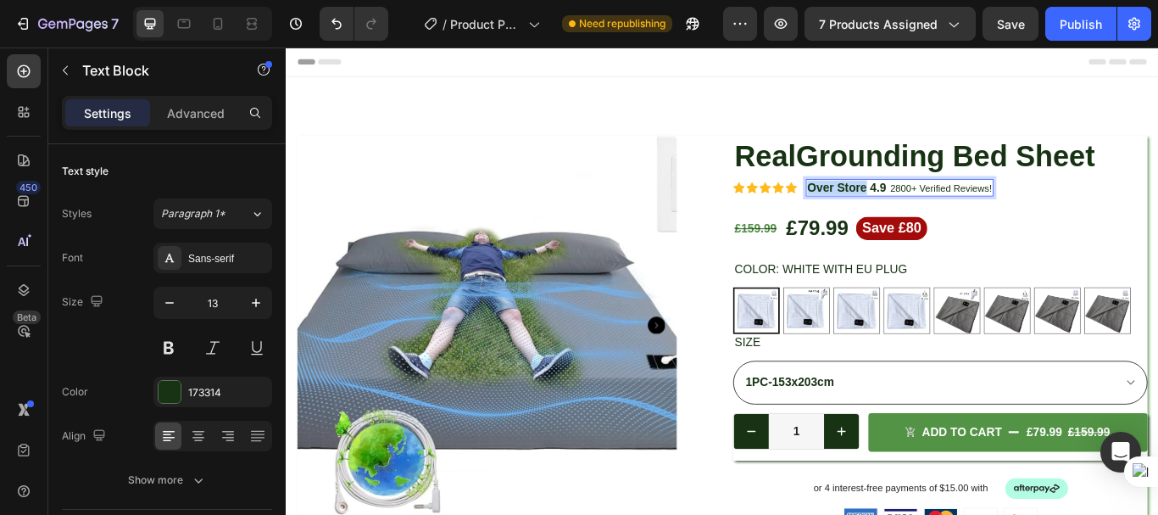
drag, startPoint x: 958, startPoint y: 211, endPoint x: 885, endPoint y: 209, distance: 73.0
click at [892, 209] on div "Over Store 4.9 2800 + Verified Reviews!" at bounding box center [1001, 211] width 219 height 20
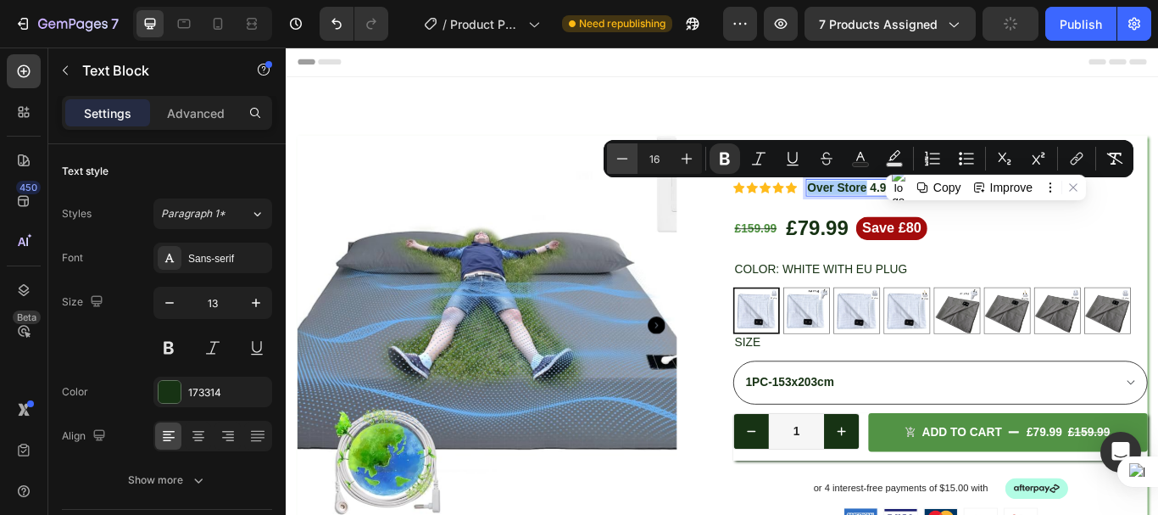
click at [613, 159] on button "Minus" at bounding box center [622, 158] width 31 height 31
click at [616, 156] on icon "Editor contextual toolbar" at bounding box center [622, 158] width 17 height 17
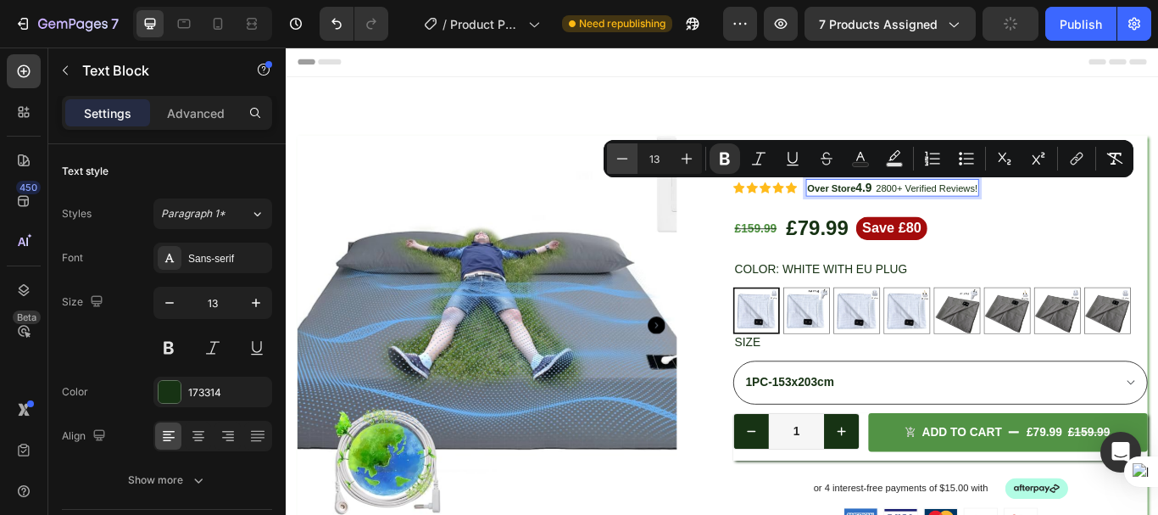
click at [616, 156] on icon "Editor contextual toolbar" at bounding box center [622, 158] width 17 height 17
type input "12"
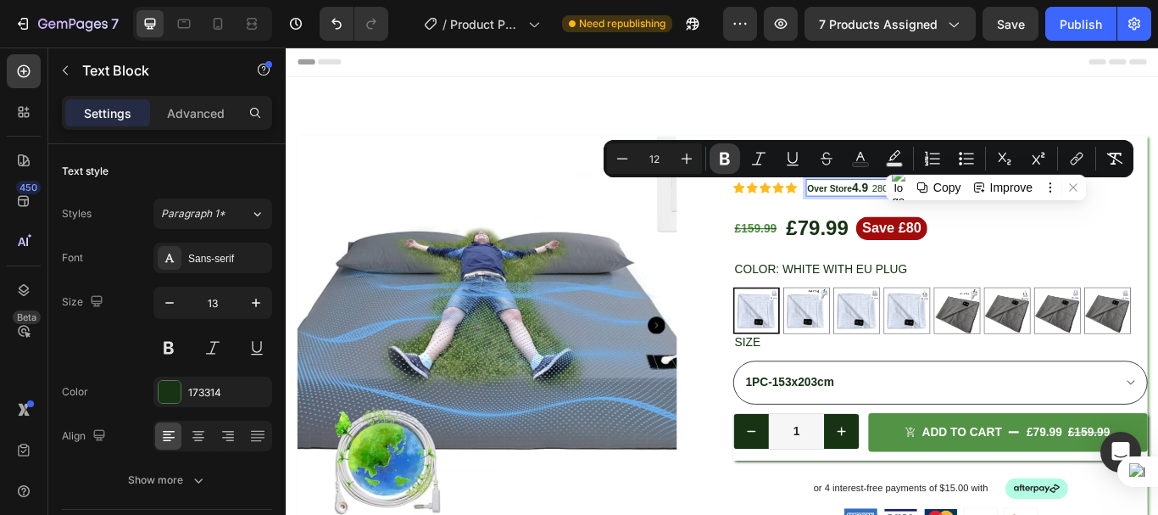
click at [718, 154] on icon "Editor contextual toolbar" at bounding box center [724, 158] width 17 height 17
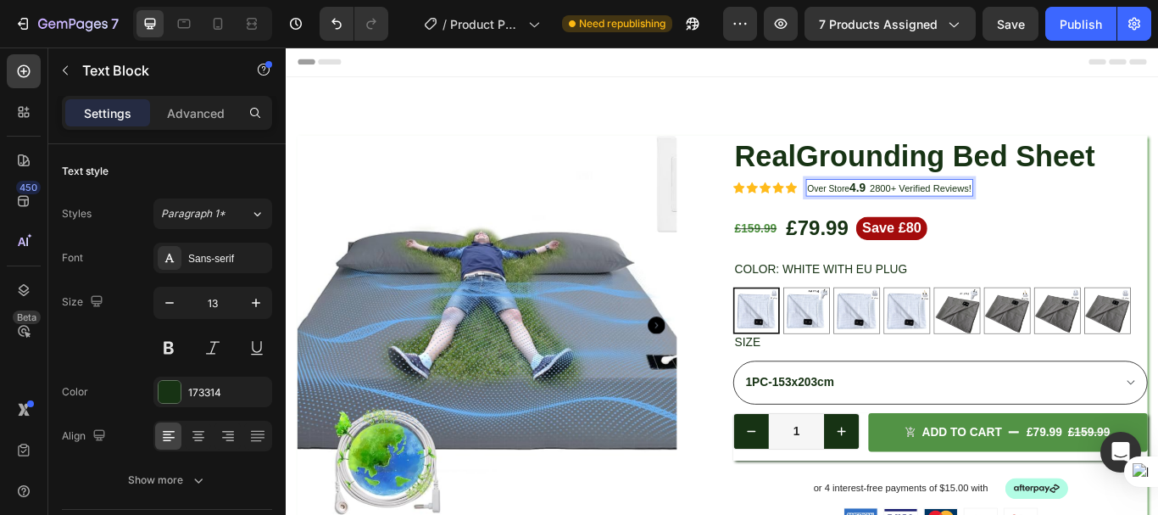
click at [935, 210] on span "Over Store" at bounding box center [918, 212] width 49 height 12
click at [925, 210] on span "Over Store" at bounding box center [918, 212] width 49 height 12
click at [909, 207] on span "Over Store" at bounding box center [918, 212] width 49 height 12
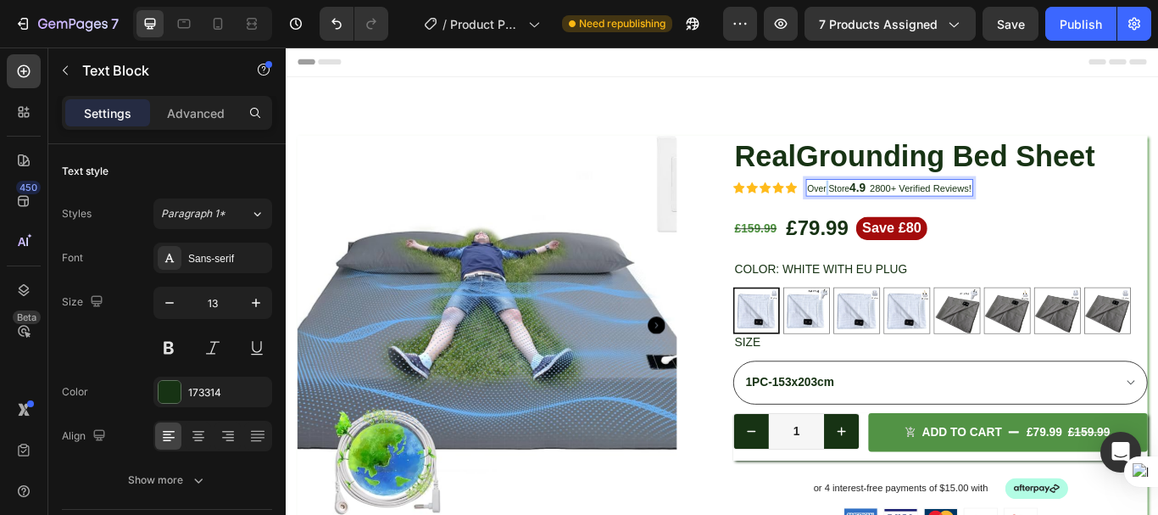
click at [909, 207] on span "Over Store" at bounding box center [918, 212] width 49 height 12
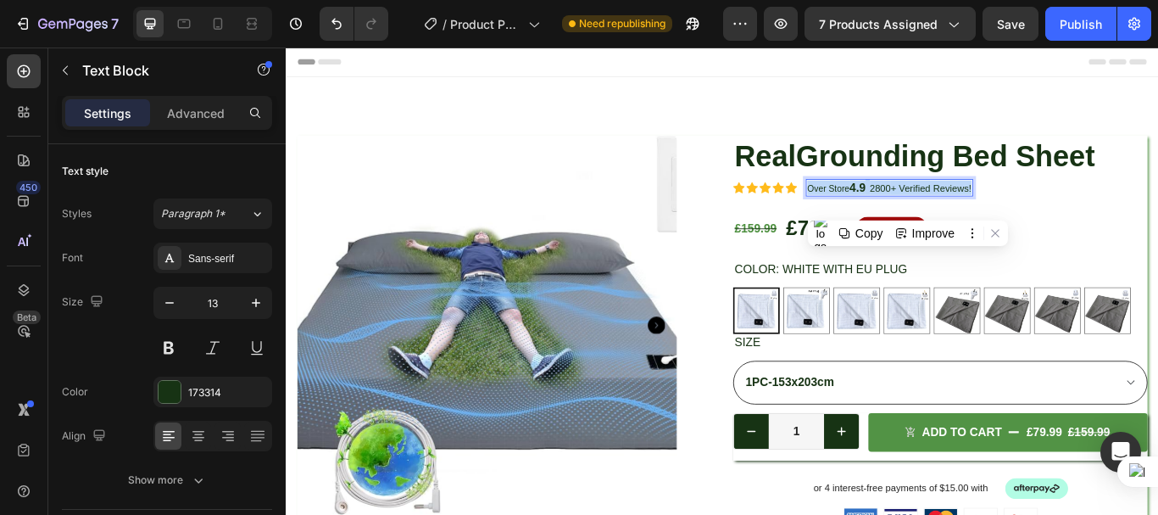
click at [909, 207] on span "Over Store" at bounding box center [918, 212] width 49 height 12
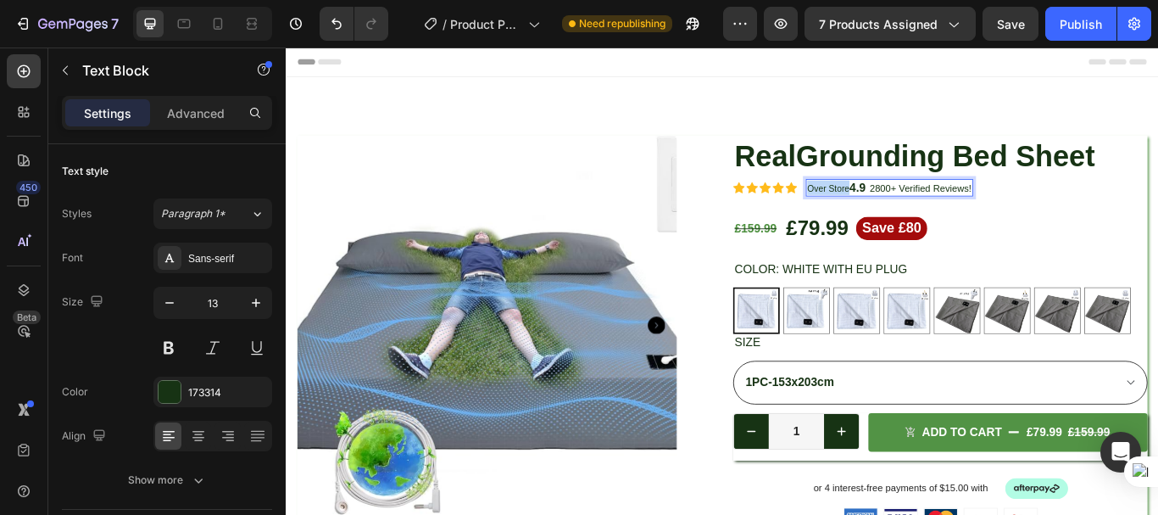
drag, startPoint x: 937, startPoint y: 207, endPoint x: 884, endPoint y: 210, distance: 52.7
click at [892, 210] on div "Over Store 4.9 2800 + Verified Reviews!" at bounding box center [989, 211] width 195 height 20
drag, startPoint x: 912, startPoint y: 209, endPoint x: 890, endPoint y: 210, distance: 21.2
click at [894, 210] on span "Over Store" at bounding box center [918, 212] width 49 height 12
drag, startPoint x: 935, startPoint y: 210, endPoint x: 888, endPoint y: 217, distance: 48.0
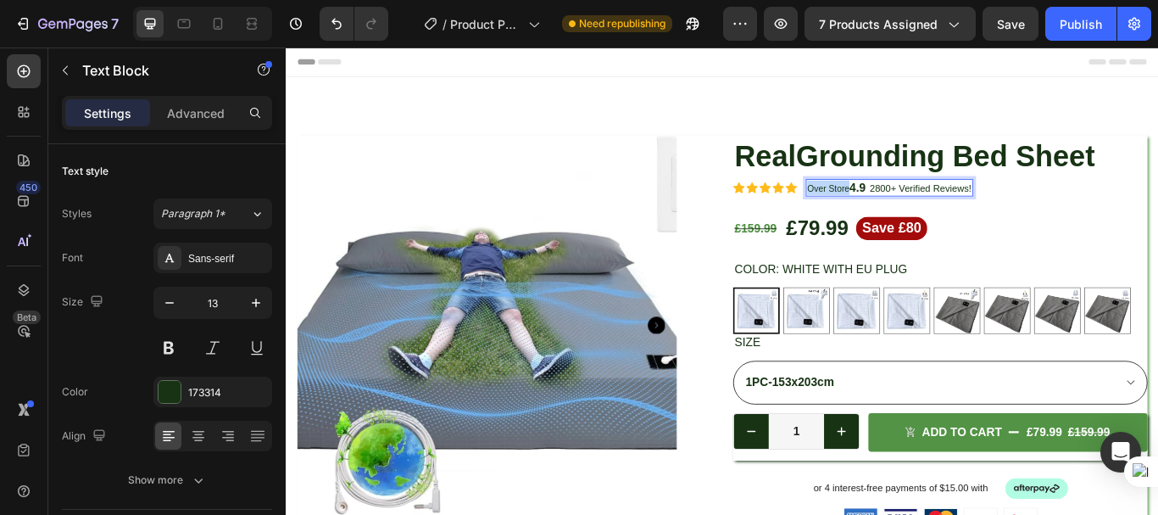
click at [894, 217] on span "Over Store" at bounding box center [918, 212] width 49 height 12
click at [906, 209] on span "Over Store" at bounding box center [918, 212] width 49 height 12
drag, startPoint x: 890, startPoint y: 209, endPoint x: 936, endPoint y: 206, distance: 45.9
click at [924, 207] on span "Over Store" at bounding box center [918, 212] width 49 height 12
click at [984, 209] on span "2800" at bounding box center [979, 211] width 25 height 13
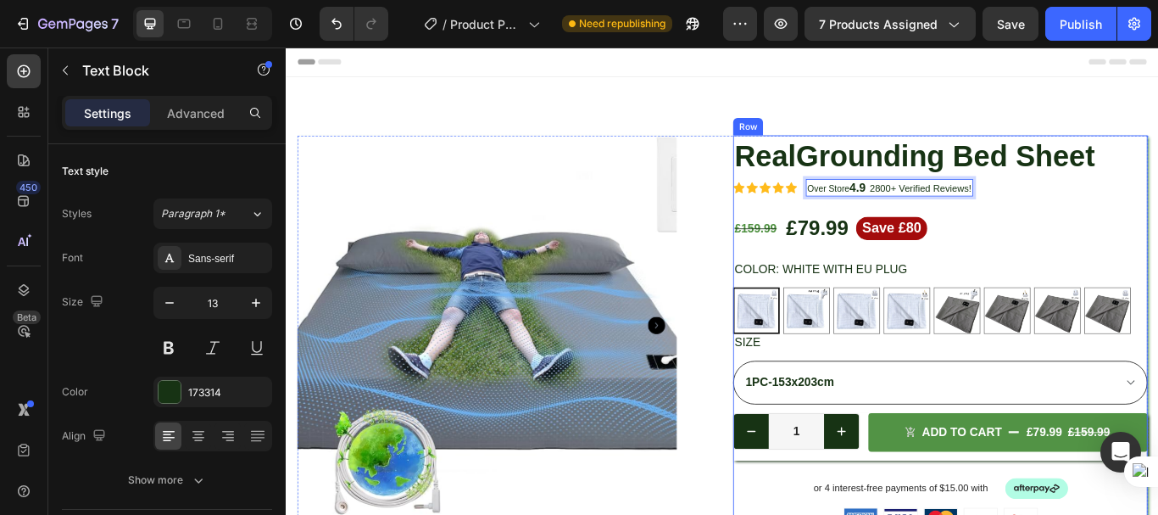
click at [1051, 230] on div "Icon Icon Icon Icon Icon Icon List 4.9 2800 + Verified Reviews! Text Block Row …" at bounding box center [1048, 521] width 483 height 742
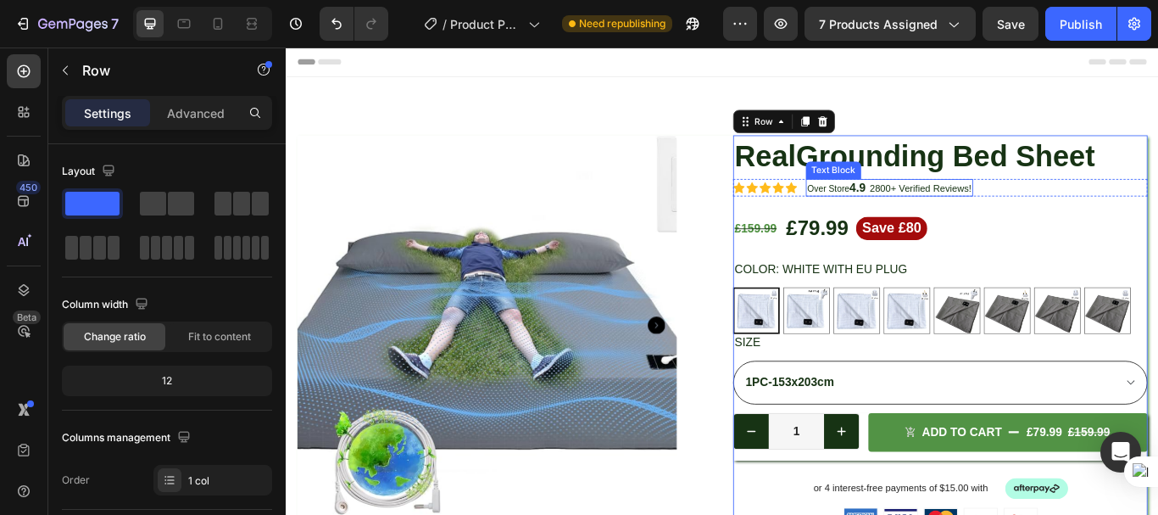
click at [915, 209] on span "Over Store" at bounding box center [918, 212] width 49 height 12
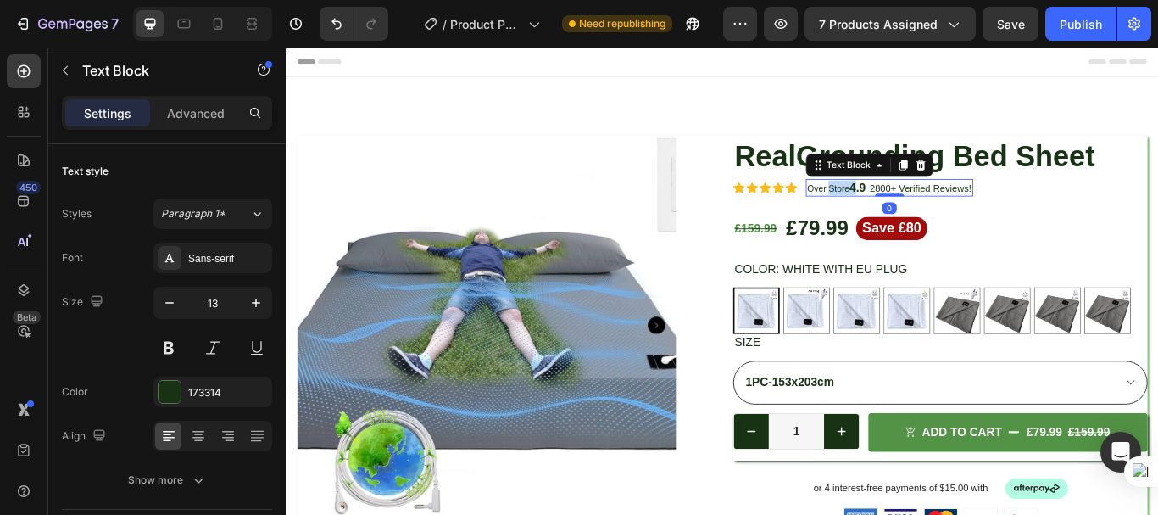
click at [923, 209] on span "Over Store" at bounding box center [918, 212] width 49 height 12
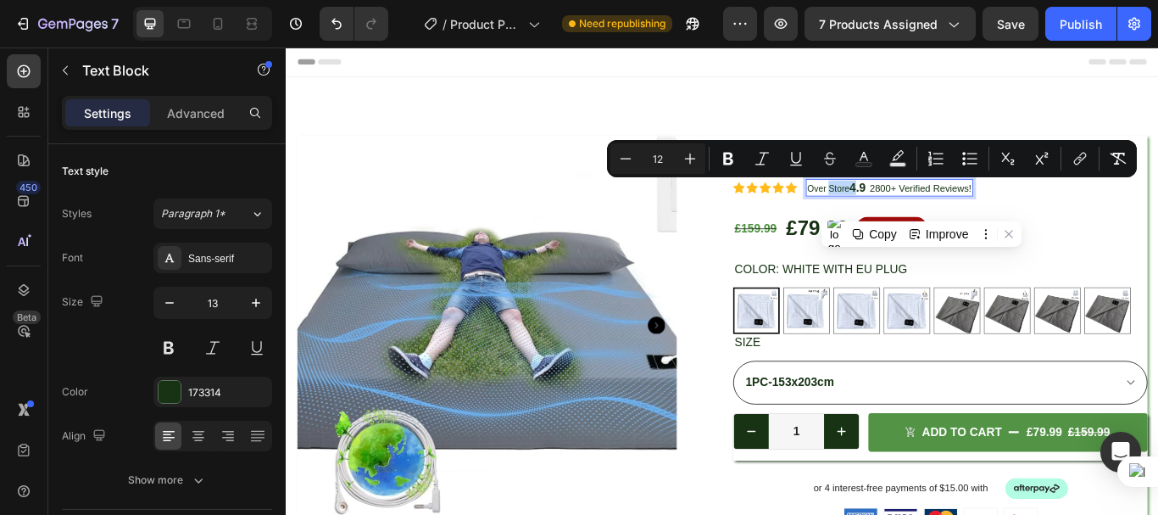
click at [923, 209] on span "Over Store" at bounding box center [918, 212] width 49 height 12
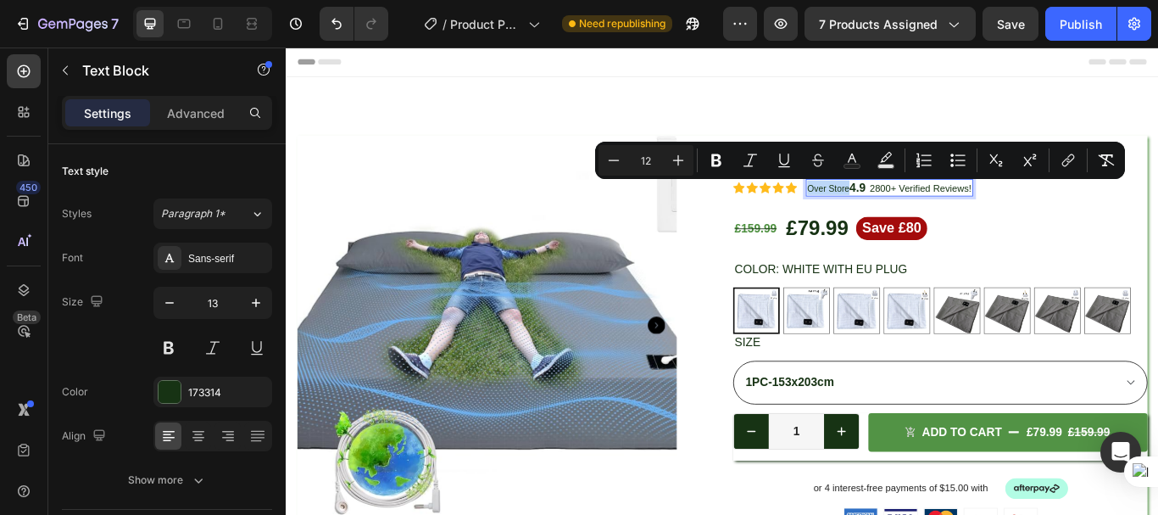
drag, startPoint x: 937, startPoint y: 209, endPoint x: 888, endPoint y: 215, distance: 49.5
click at [894, 215] on p "Over Store 4.9 2800 + Verified Reviews!" at bounding box center [990, 211] width 192 height 17
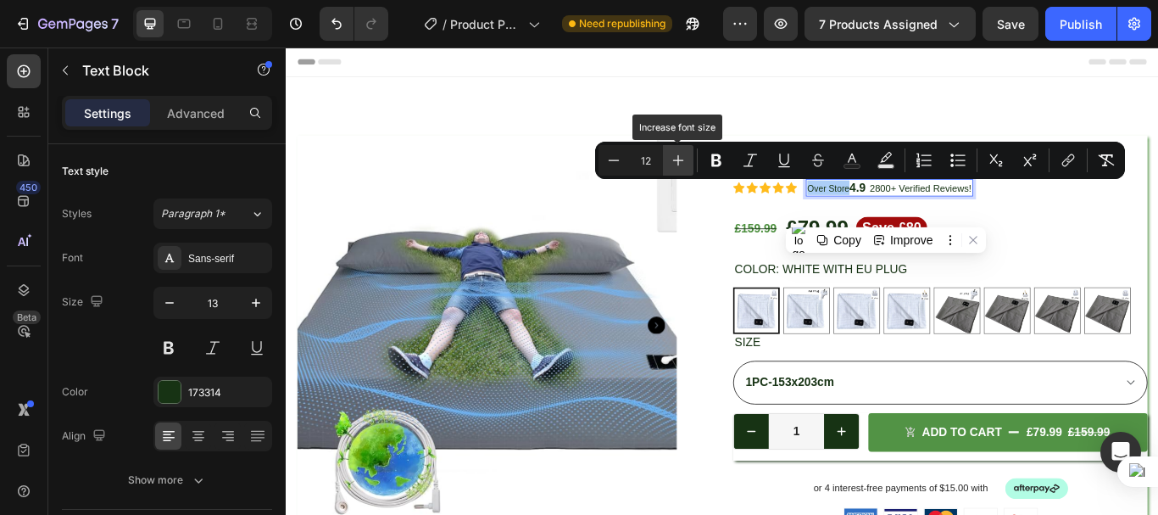
click at [670, 163] on icon "Editor contextual toolbar" at bounding box center [678, 160] width 17 height 17
click at [683, 154] on icon "Editor contextual toolbar" at bounding box center [678, 160] width 17 height 17
type input "14"
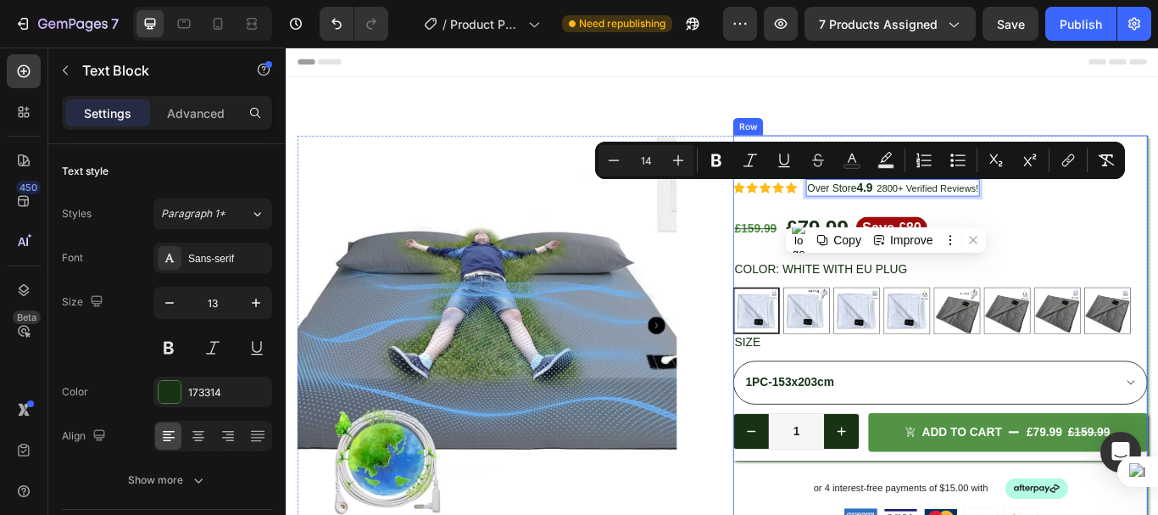
click at [1140, 233] on div "Icon Icon Icon Icon Icon Icon List 4.9 2800 + Verified Reviews! Text Block Row …" at bounding box center [1048, 521] width 483 height 742
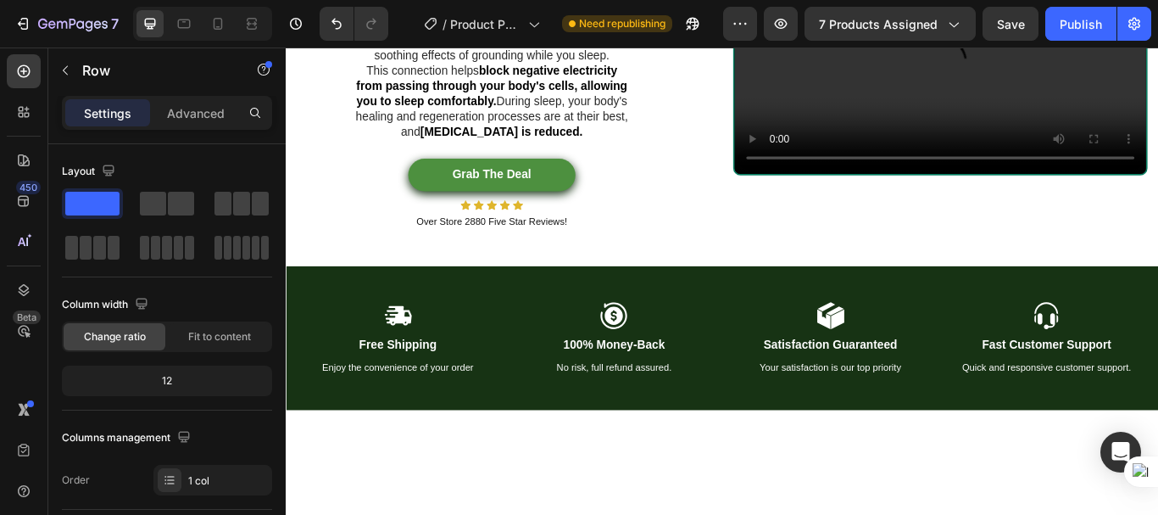
scroll to position [3731, 0]
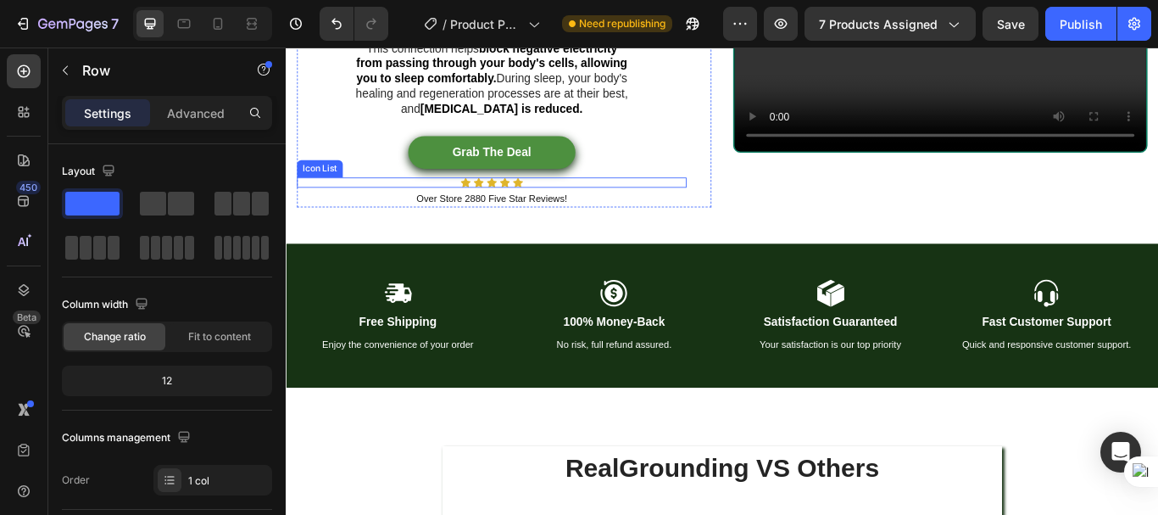
click at [587, 211] on div "Icon Icon Icon Icon Icon" at bounding box center [525, 205] width 454 height 12
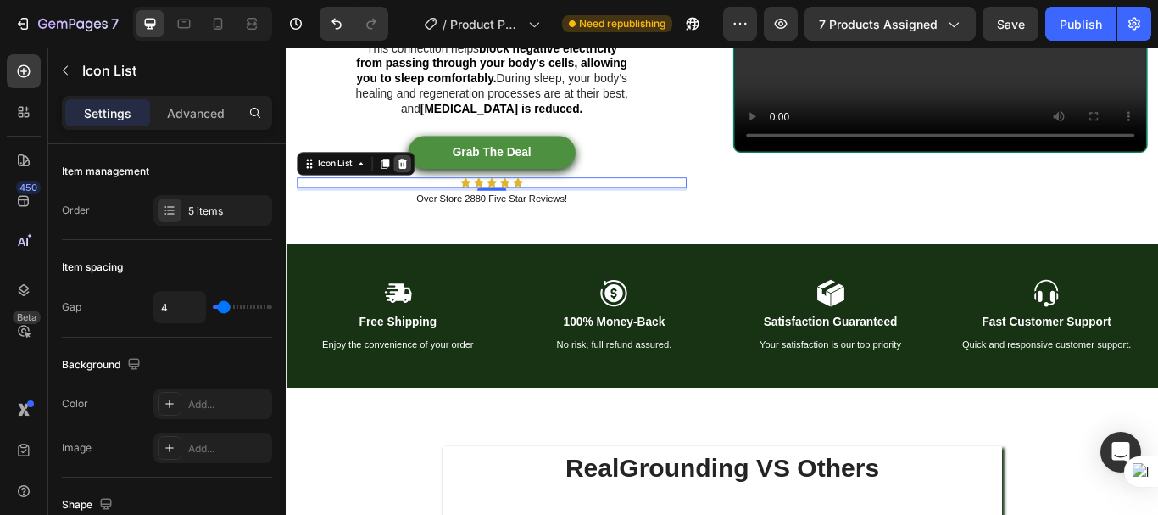
click at [419, 188] on icon at bounding box center [421, 182] width 11 height 12
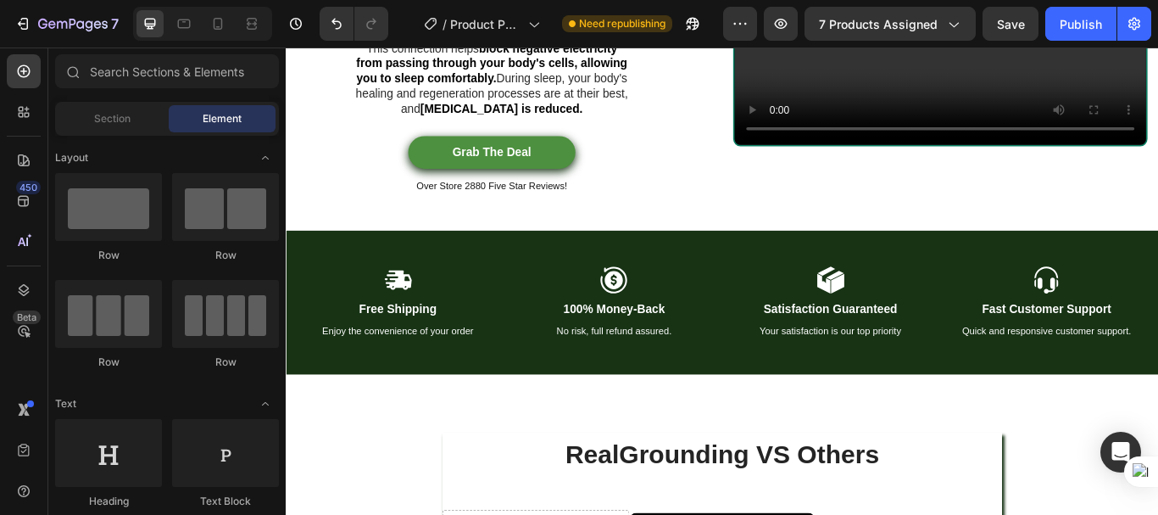
scroll to position [3738, 0]
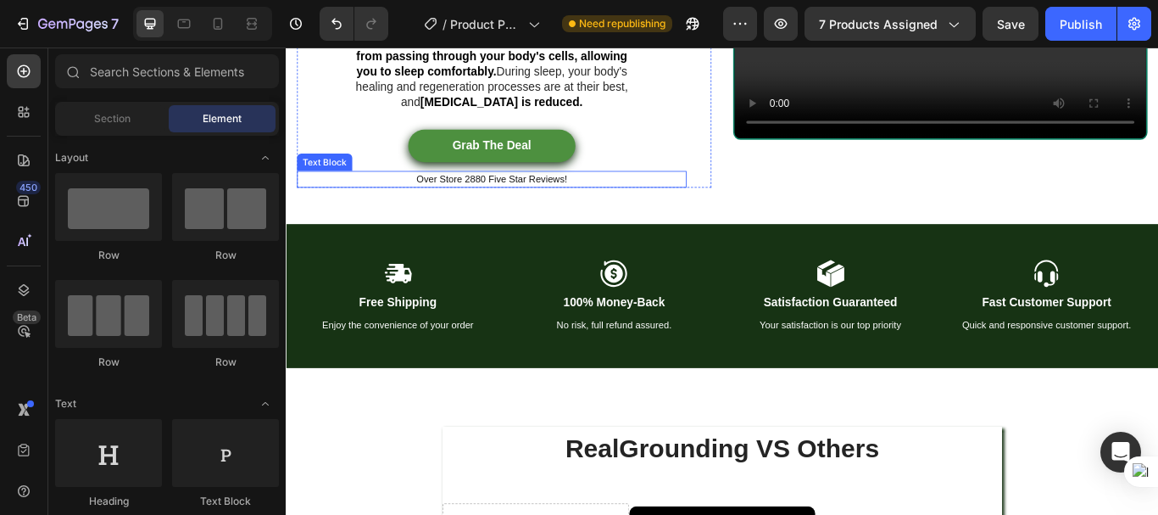
click at [531, 210] on p "Over Store 2880 Five Star Reviews!" at bounding box center [525, 201] width 451 height 17
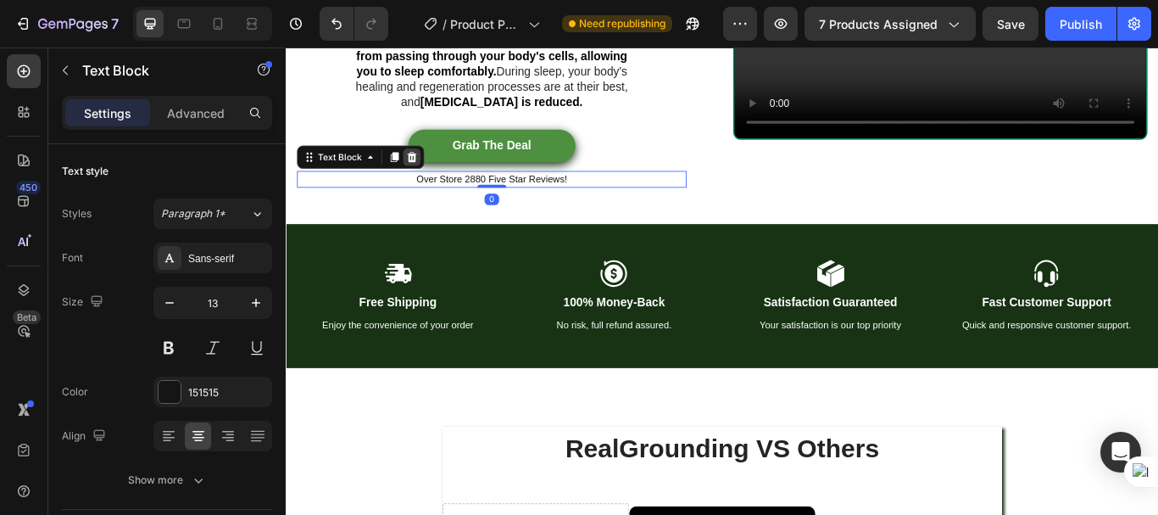
click at [438, 182] on icon at bounding box center [433, 176] width 14 height 14
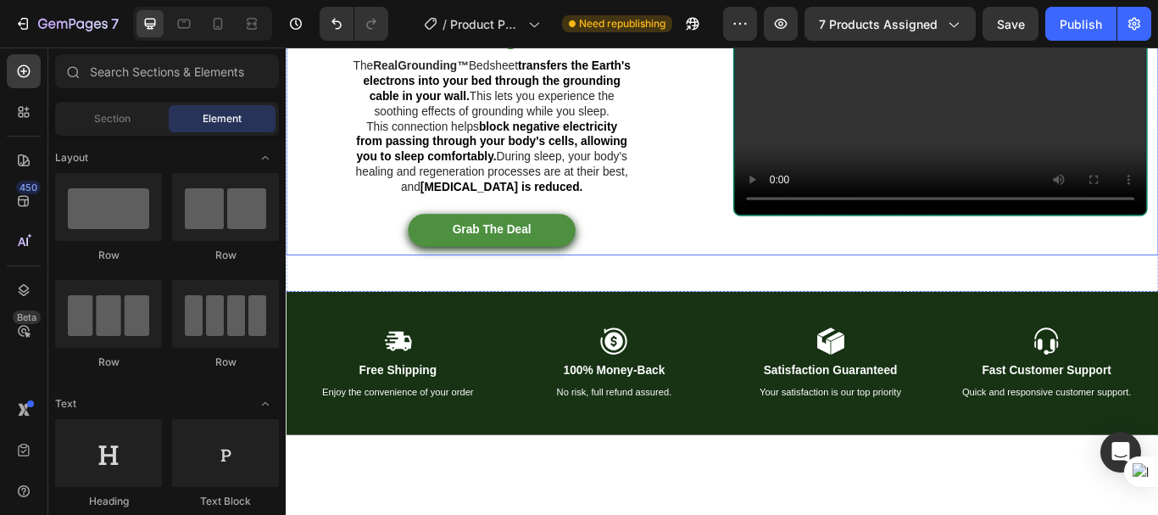
scroll to position [3494, 0]
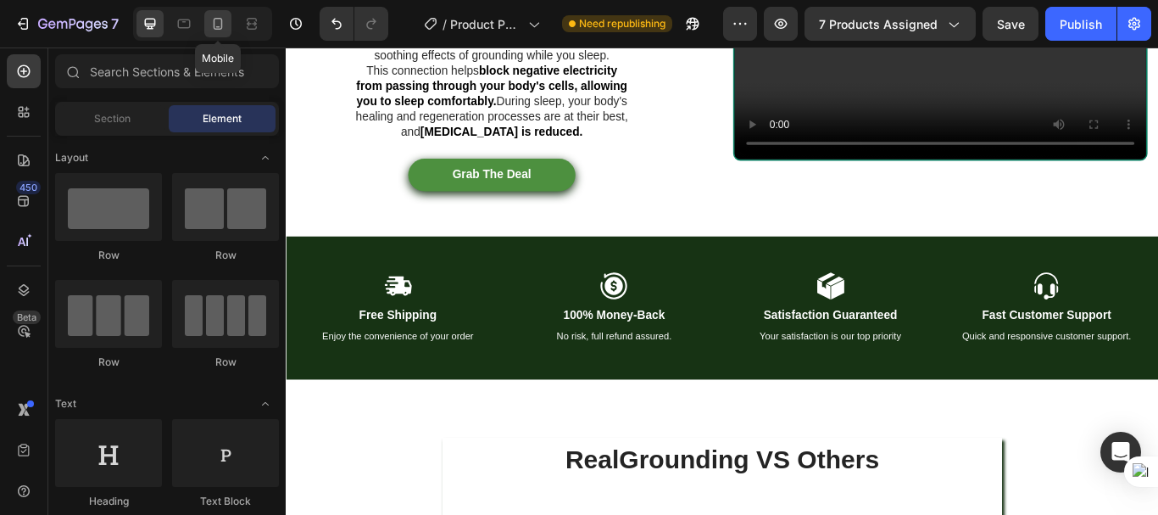
click at [223, 25] on icon at bounding box center [217, 23] width 17 height 17
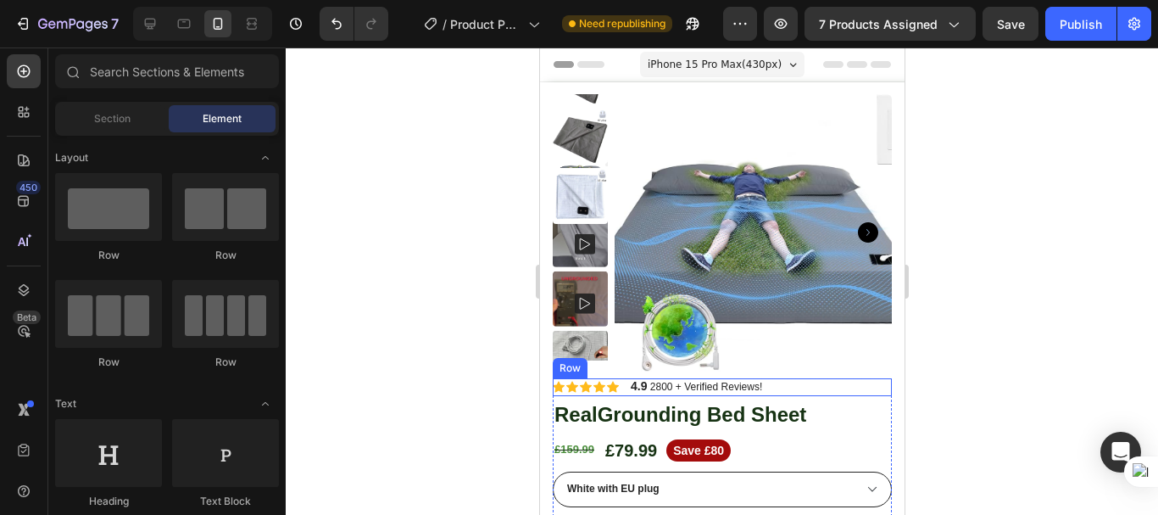
click at [625, 387] on div "Icon Icon Icon Icon Icon Icon List 4.9 2800 + Verified Reviews! Text Block Row" at bounding box center [721, 387] width 339 height 18
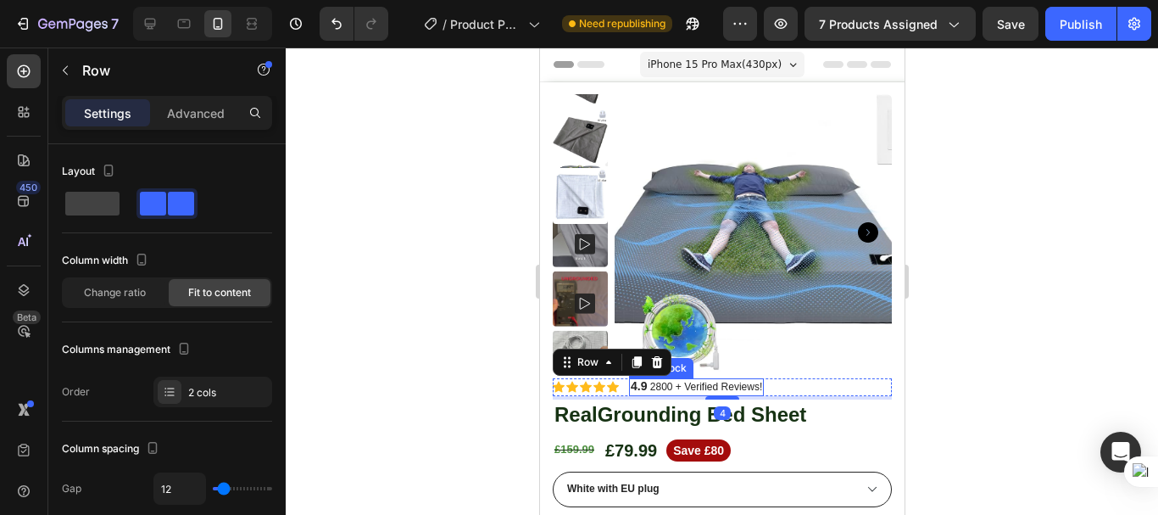
click at [630, 387] on strong "4.9" at bounding box center [638, 386] width 16 height 14
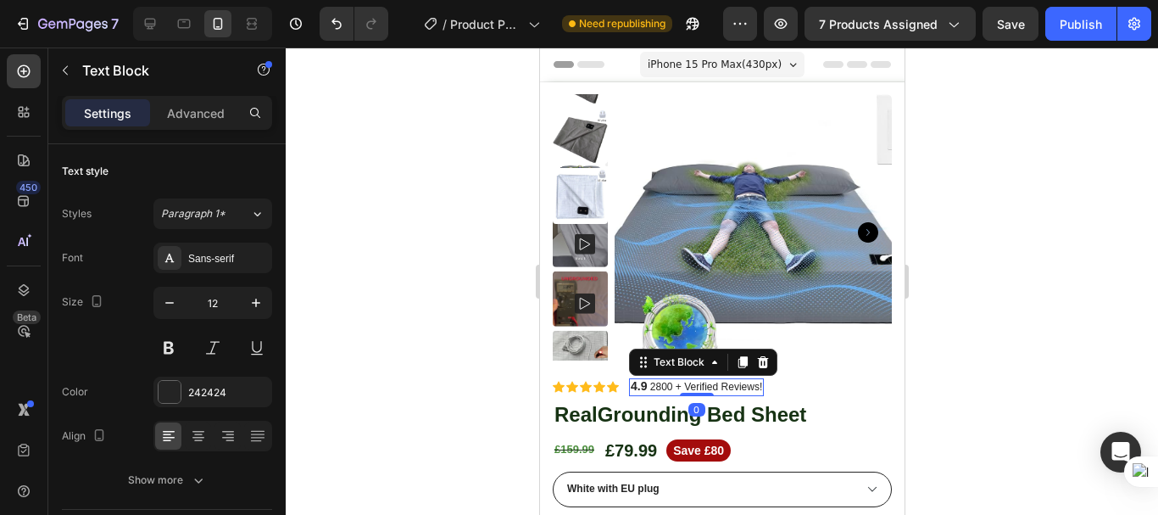
click at [630, 382] on strong "4.9" at bounding box center [638, 386] width 16 height 14
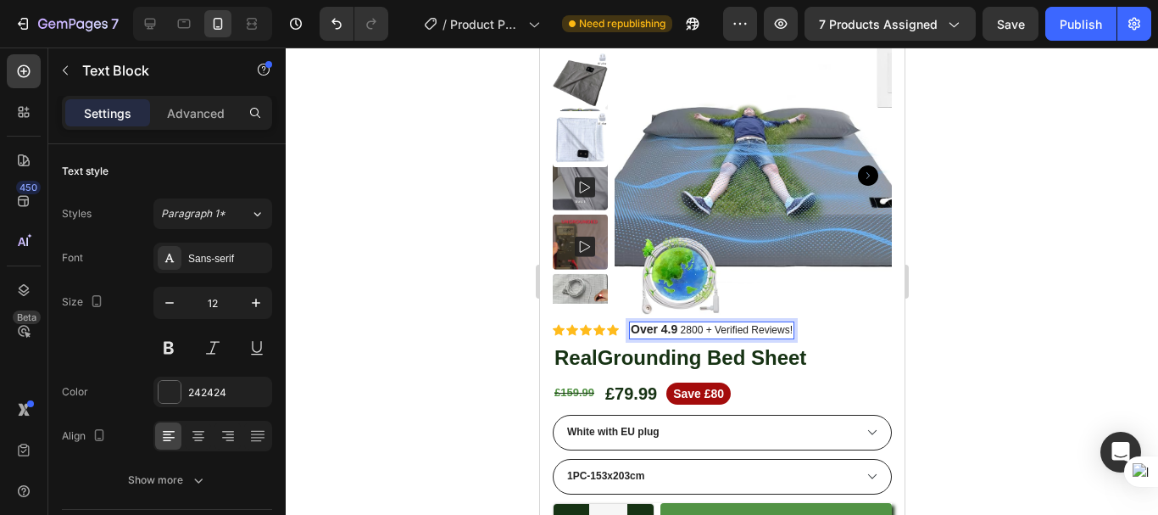
scroll to position [85, 0]
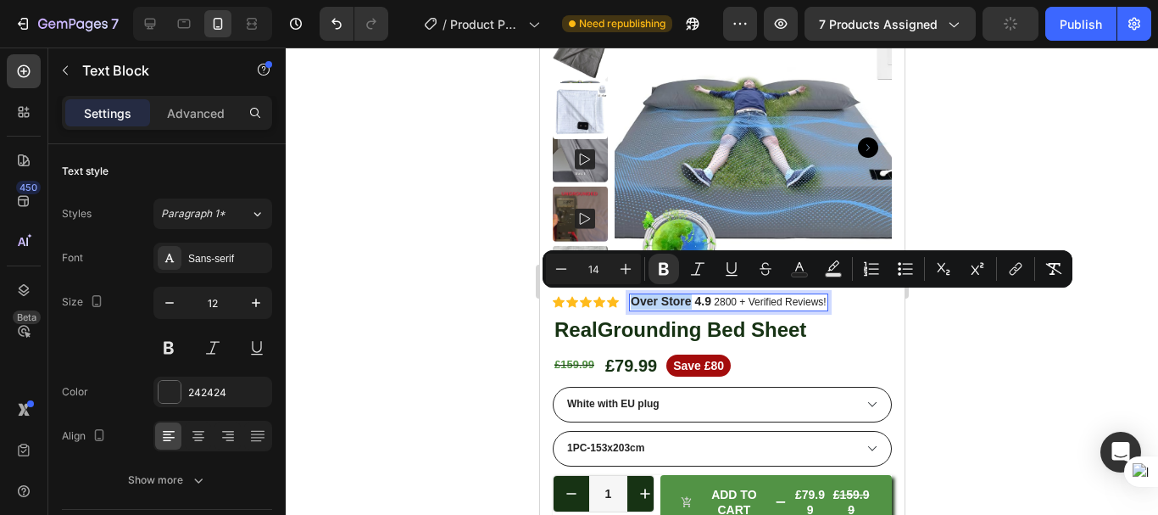
drag, startPoint x: 690, startPoint y: 299, endPoint x: 631, endPoint y: 309, distance: 60.2
click at [631, 309] on div "Over Store 4.9 2800 + Verified Reviews!" at bounding box center [727, 302] width 199 height 18
click at [657, 261] on icon "Editor contextual toolbar" at bounding box center [663, 268] width 17 height 17
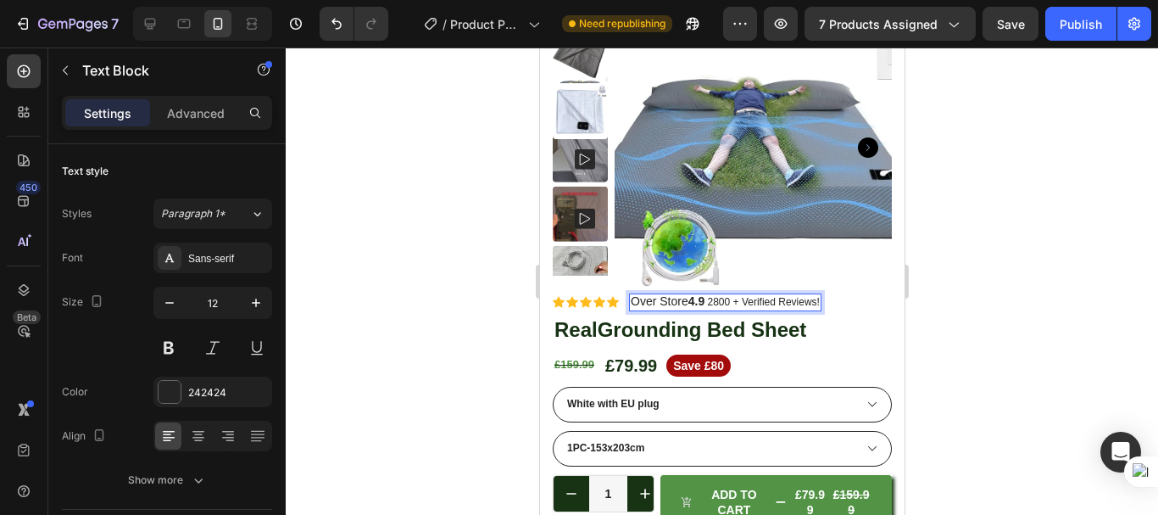
click at [661, 295] on span "Over Store 4.9" at bounding box center [667, 301] width 74 height 14
drag, startPoint x: 687, startPoint y: 300, endPoint x: 633, endPoint y: 304, distance: 53.6
click at [633, 304] on span "Over Store 4.9" at bounding box center [667, 301] width 74 height 14
click at [666, 302] on span "Over Store 4.9" at bounding box center [667, 301] width 74 height 14
click at [683, 298] on span "Over Store 4.9" at bounding box center [667, 301] width 74 height 14
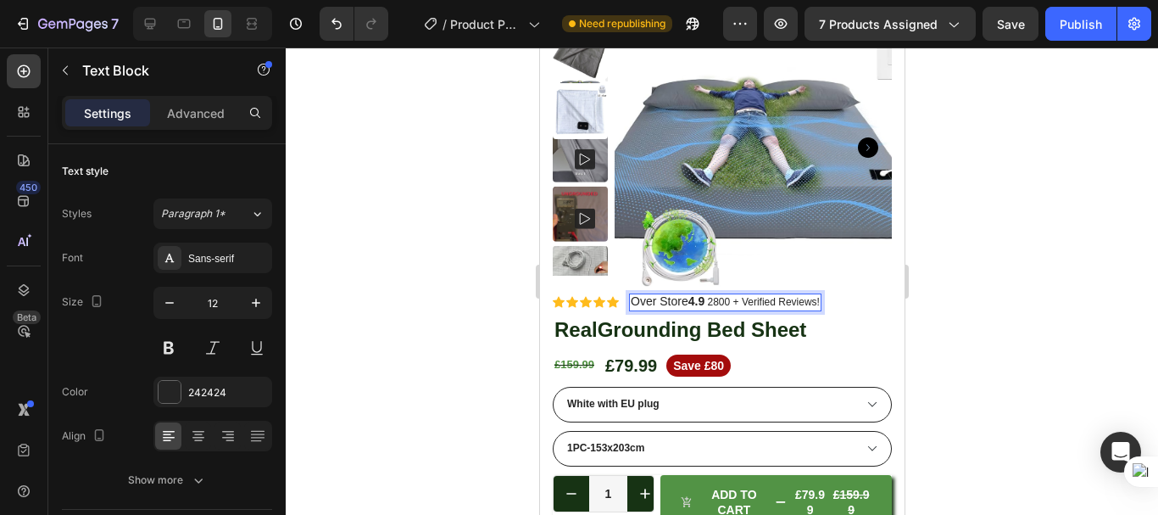
click at [683, 298] on span "Over Store 4.9" at bounding box center [667, 301] width 74 height 14
click at [670, 300] on span "Over Store 4.9" at bounding box center [667, 301] width 74 height 14
drag, startPoint x: 627, startPoint y: 298, endPoint x: 689, endPoint y: 302, distance: 62.0
click at [689, 302] on div "Over Store 4.9 2800 + Verified Reviews!" at bounding box center [724, 302] width 192 height 18
click at [679, 298] on span "Over Store 4.9" at bounding box center [667, 301] width 74 height 14
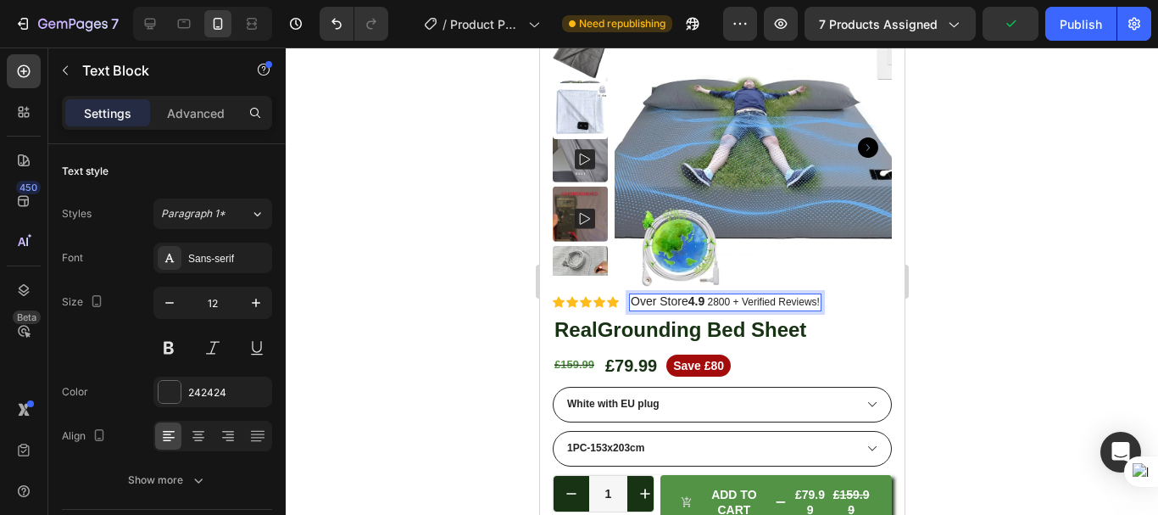
click at [689, 298] on strong "4.9" at bounding box center [696, 301] width 16 height 14
click at [688, 300] on strong "4.9" at bounding box center [696, 301] width 16 height 14
click at [789, 260] on img at bounding box center [752, 147] width 277 height 277
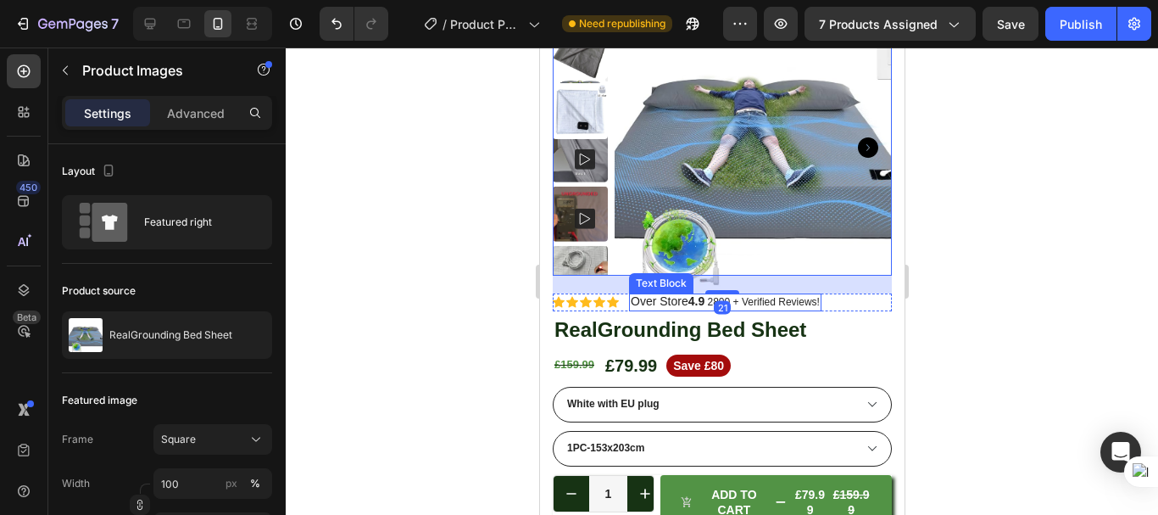
click at [661, 295] on span "Over Store 4.9" at bounding box center [667, 301] width 74 height 14
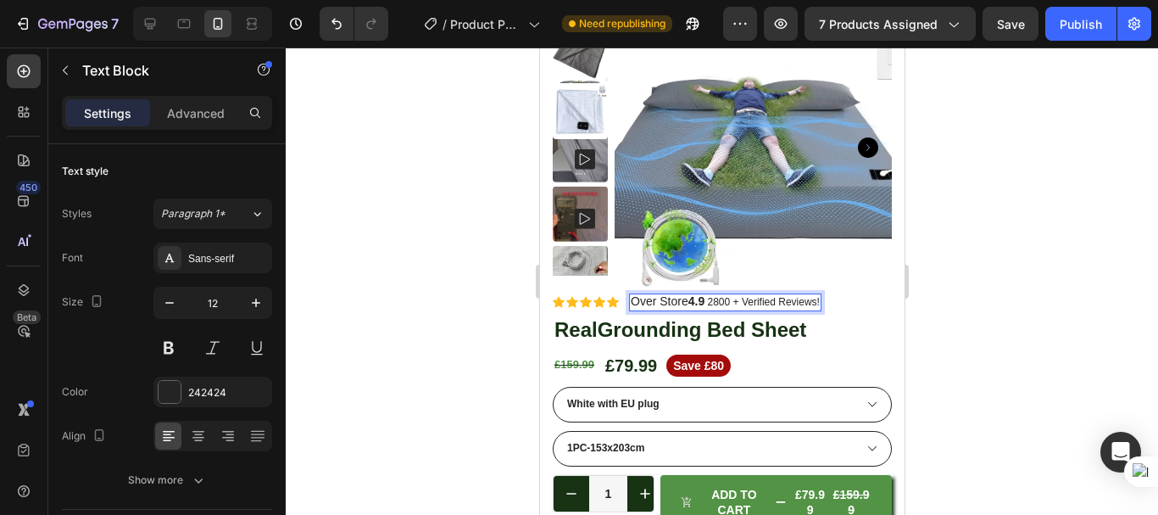
drag, startPoint x: 688, startPoint y: 299, endPoint x: 658, endPoint y: 301, distance: 29.7
drag, startPoint x: 687, startPoint y: 301, endPoint x: 629, endPoint y: 304, distance: 57.7
click at [630, 304] on span "Over Store 4.9" at bounding box center [667, 301] width 74 height 14
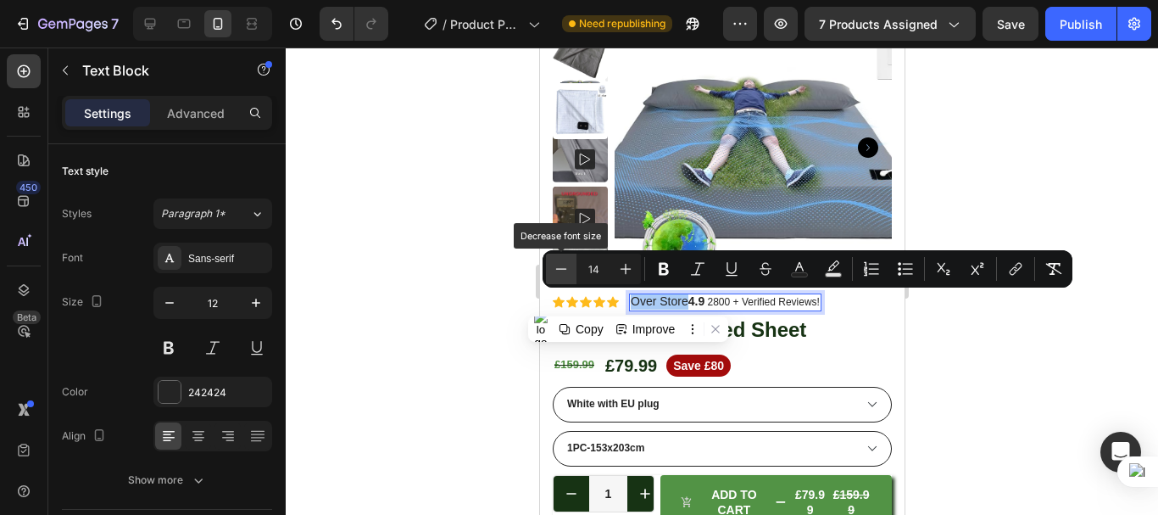
click at [566, 270] on icon "Editor contextual toolbar" at bounding box center [561, 268] width 17 height 17
type input "12"
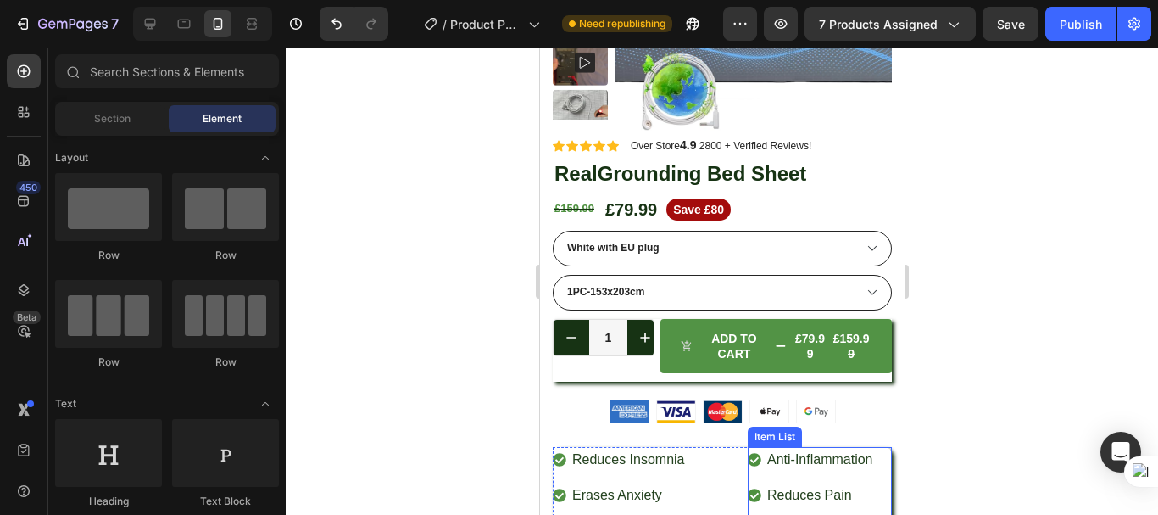
scroll to position [154, 0]
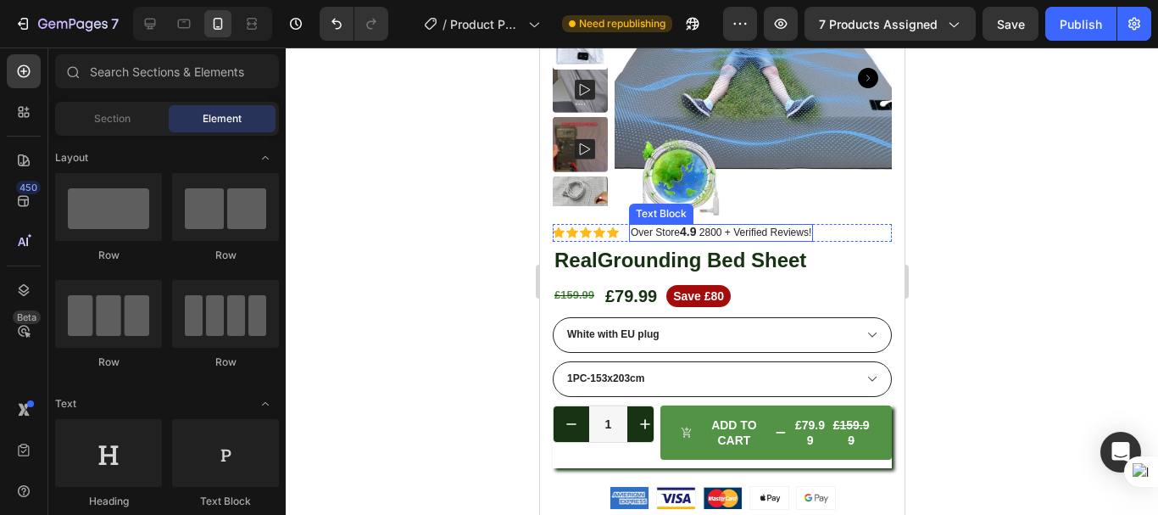
click at [704, 233] on p "Over Store 4.9 2800 + Verified Reviews!" at bounding box center [720, 233] width 181 height 14
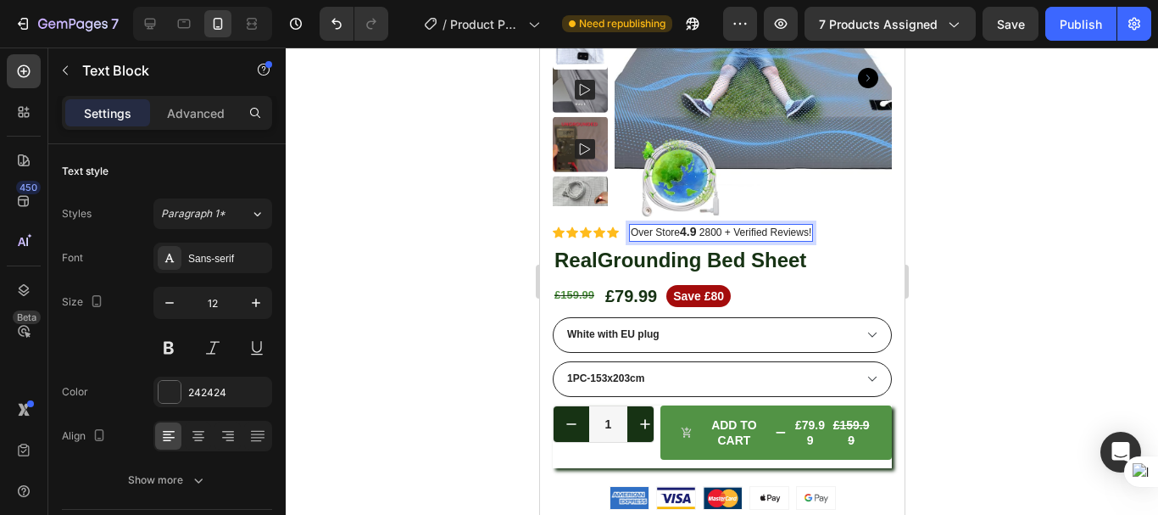
click at [704, 231] on p "Over Store 4.9 2800 + Verified Reviews!" at bounding box center [720, 233] width 181 height 14
click at [948, 187] on div at bounding box center [722, 280] width 872 height 467
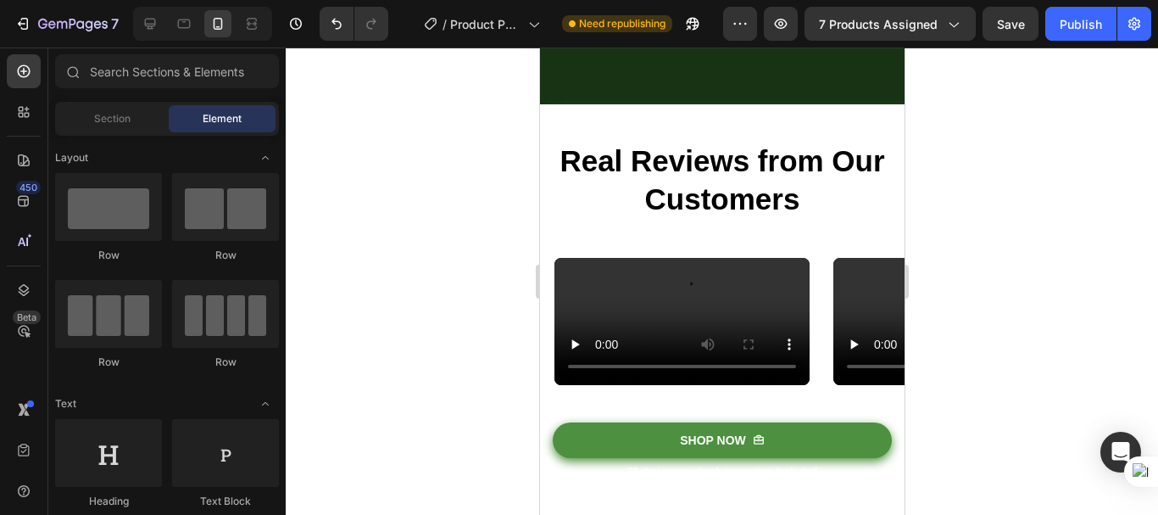
scroll to position [1935, 0]
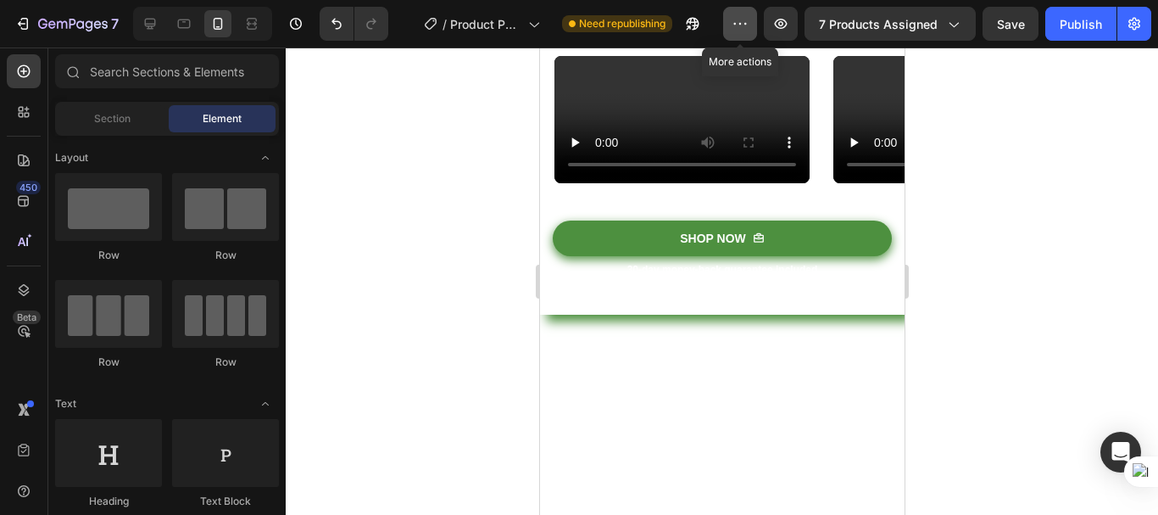
click at [741, 24] on icon "button" at bounding box center [740, 23] width 17 height 17
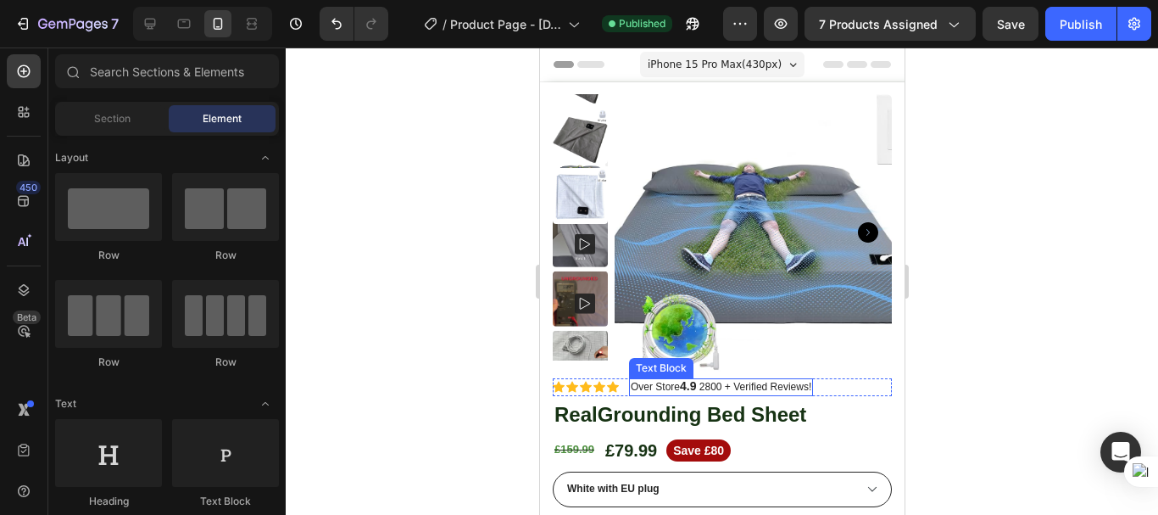
click at [681, 387] on strong "4.9" at bounding box center [687, 386] width 16 height 14
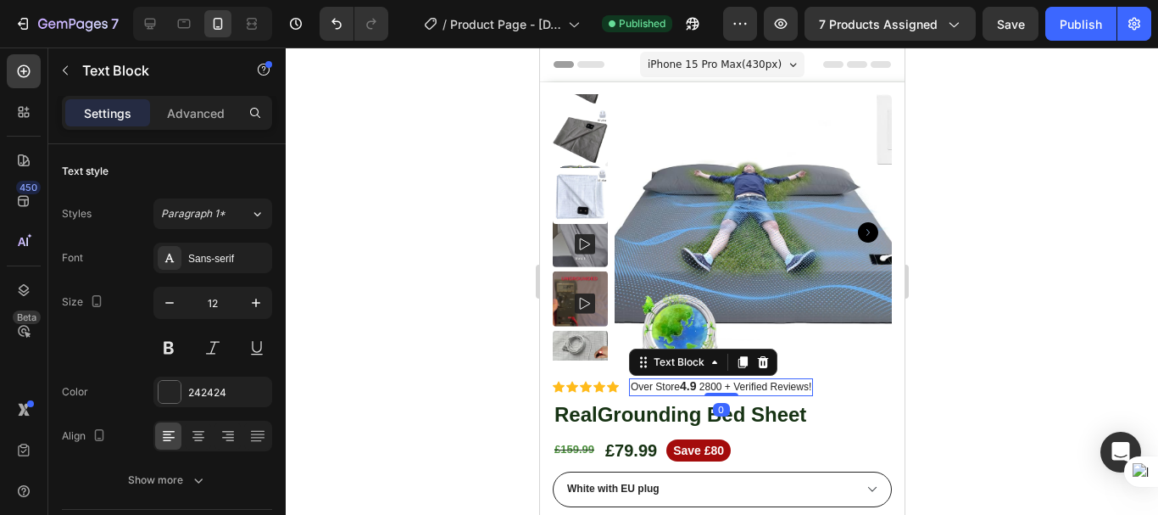
click at [683, 387] on strong "4.9" at bounding box center [687, 386] width 16 height 14
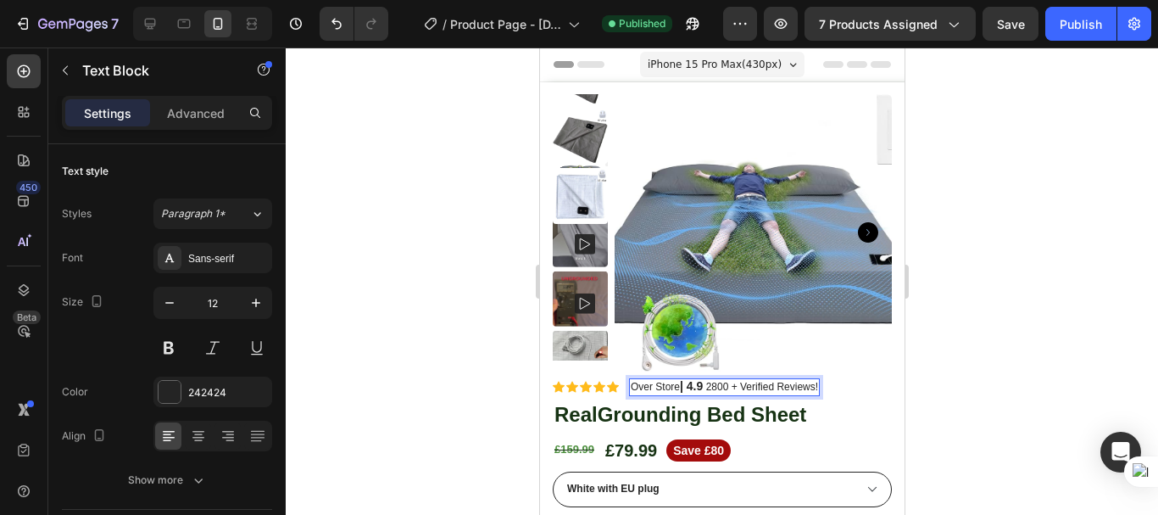
click at [951, 326] on div at bounding box center [722, 280] width 872 height 467
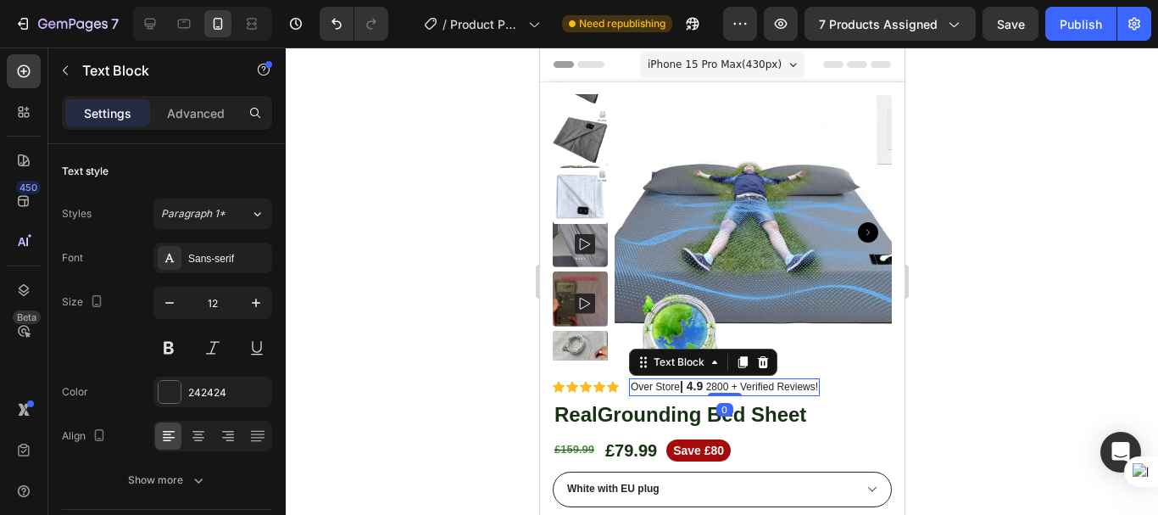
click at [958, 321] on div at bounding box center [722, 280] width 872 height 467
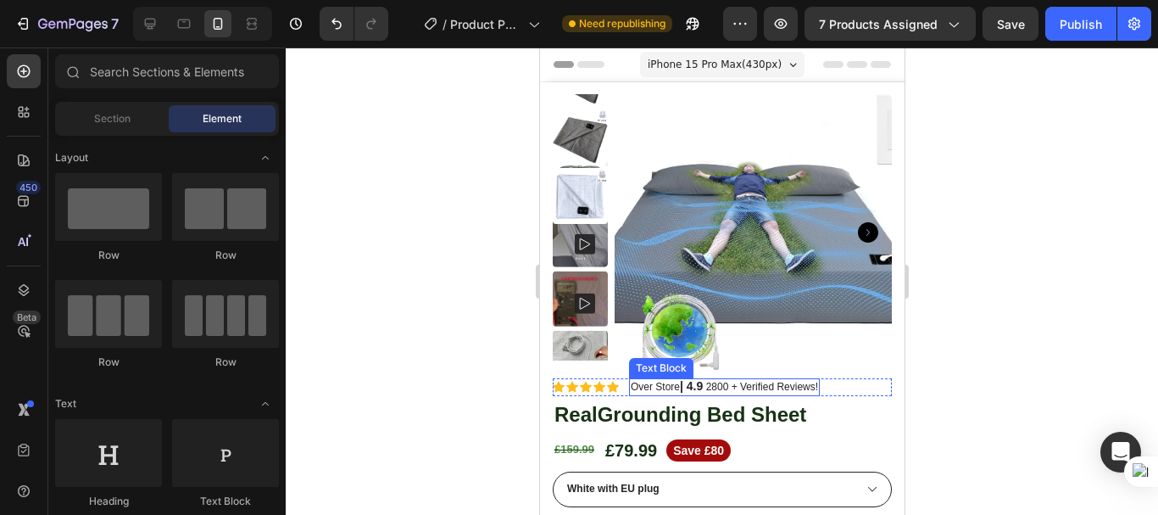
click at [686, 386] on strong "| 4.9" at bounding box center [690, 386] width 23 height 14
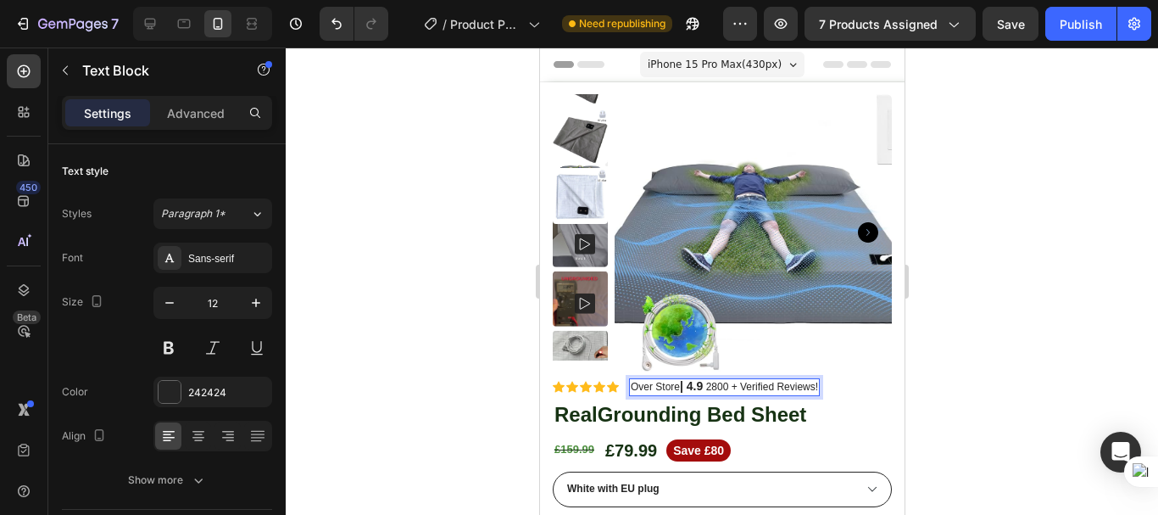
click at [684, 387] on strong "| 4.9" at bounding box center [690, 386] width 23 height 14
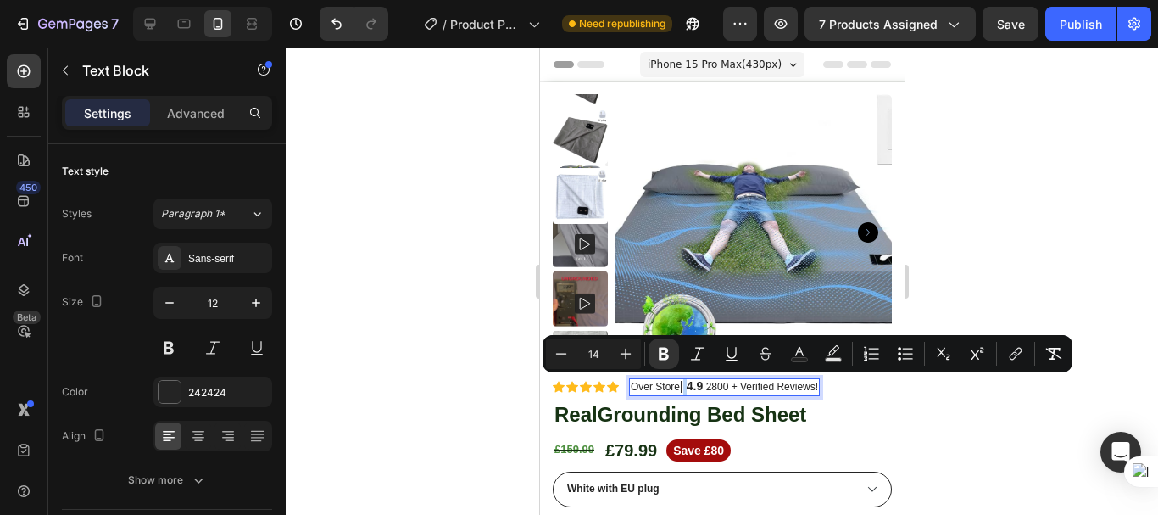
click at [682, 388] on strong "| 4.9" at bounding box center [690, 386] width 23 height 14
drag, startPoint x: 661, startPoint y: 350, endPoint x: 644, endPoint y: 363, distance: 21.9
click at [661, 351] on icon "Editor contextual toolbar" at bounding box center [664, 354] width 10 height 13
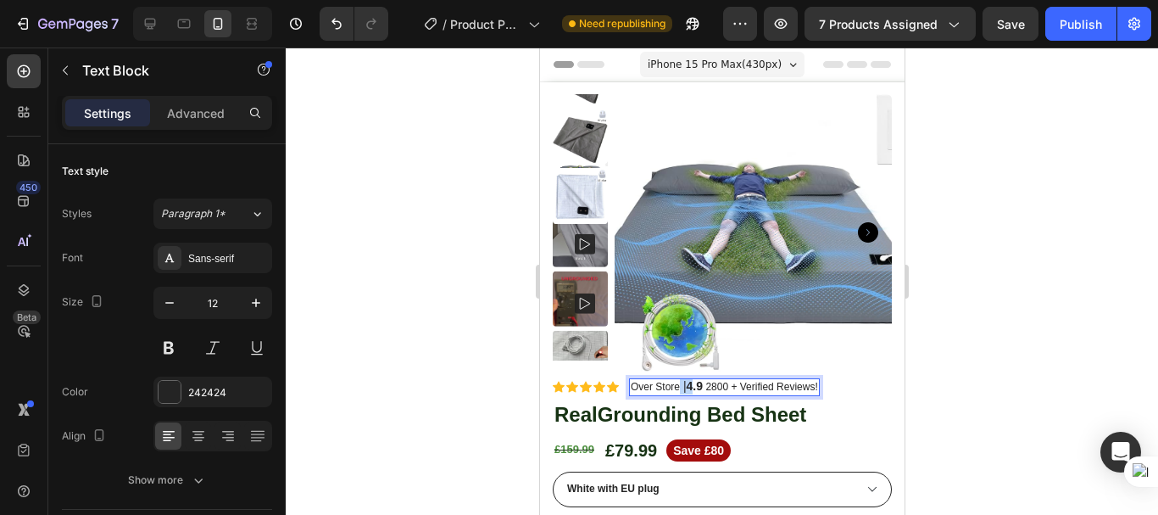
click at [680, 388] on span "| 4.9" at bounding box center [690, 386] width 23 height 14
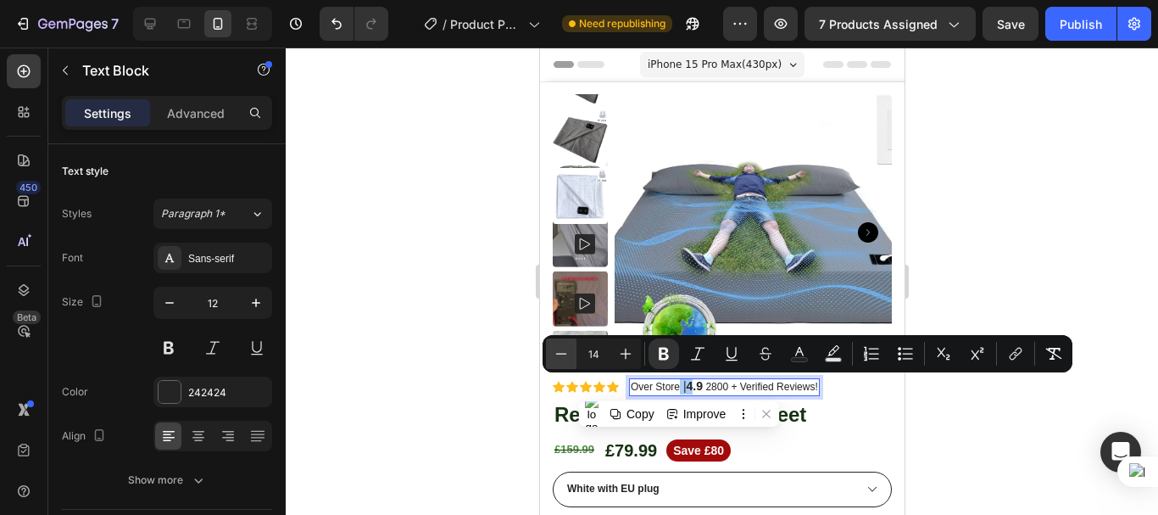
click at [563, 356] on icon "Editor contextual toolbar" at bounding box center [561, 353] width 17 height 17
type input "12"
click at [927, 385] on div at bounding box center [722, 280] width 872 height 467
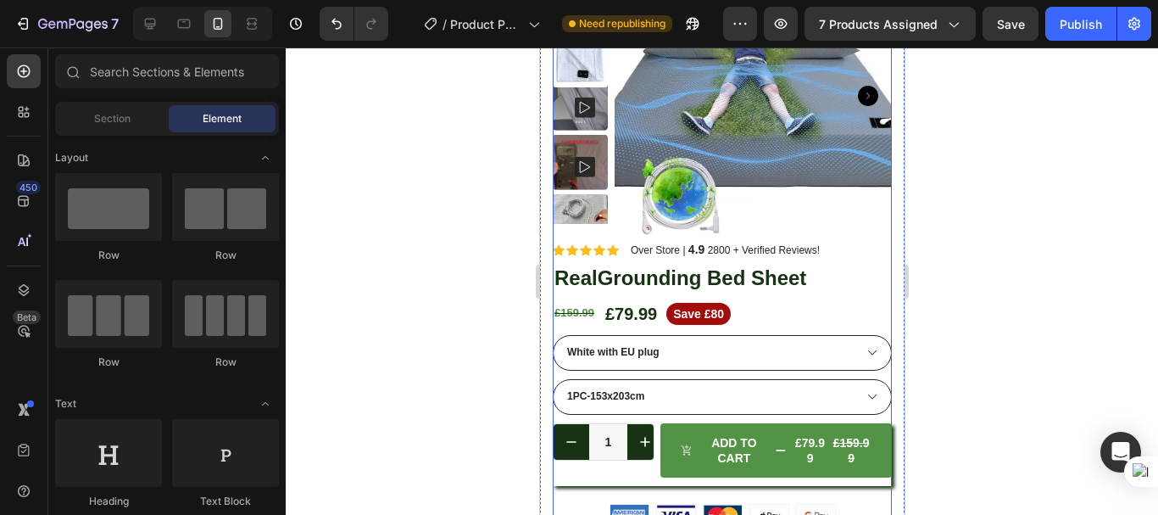
scroll to position [170, 0]
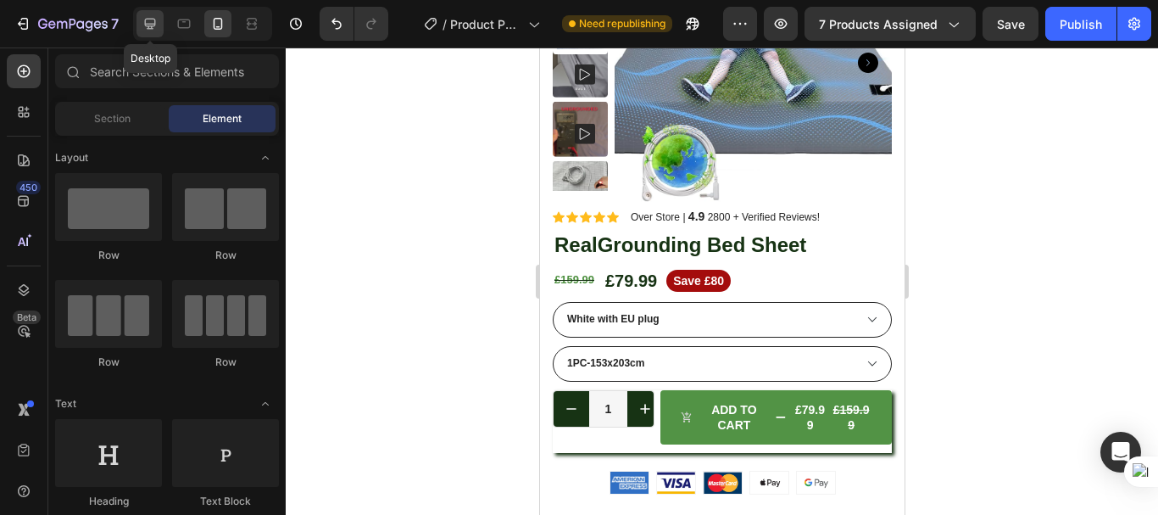
click at [147, 20] on icon at bounding box center [150, 23] width 17 height 17
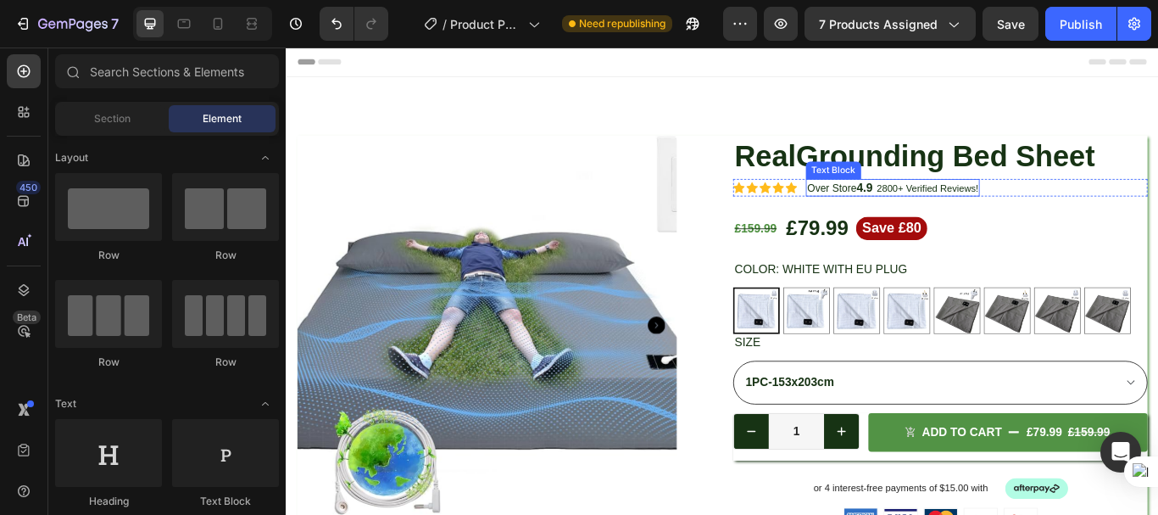
click at [951, 211] on strong "4.9" at bounding box center [960, 210] width 19 height 14
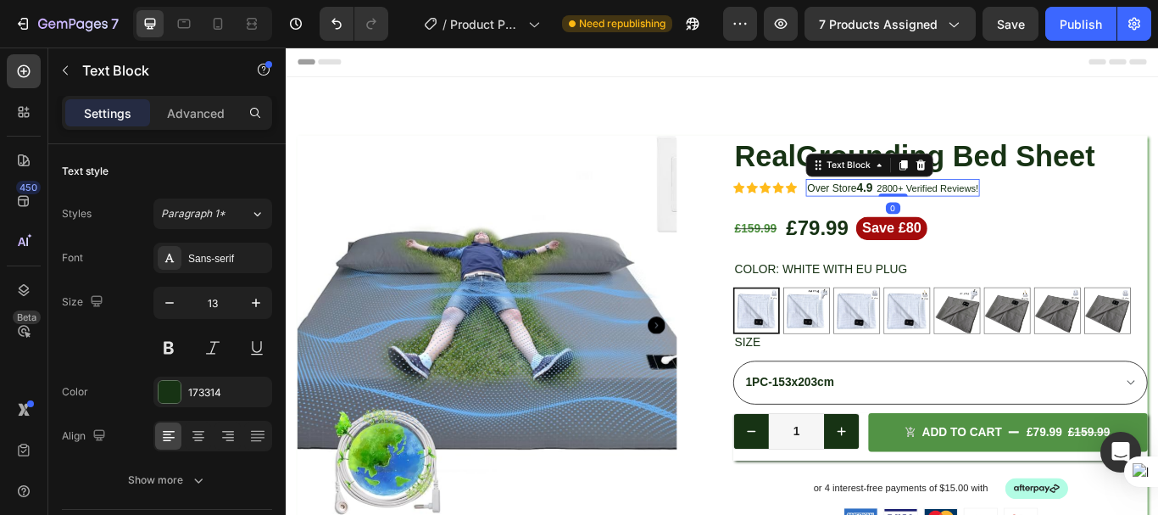
click at [951, 209] on strong "4.9" at bounding box center [960, 210] width 19 height 14
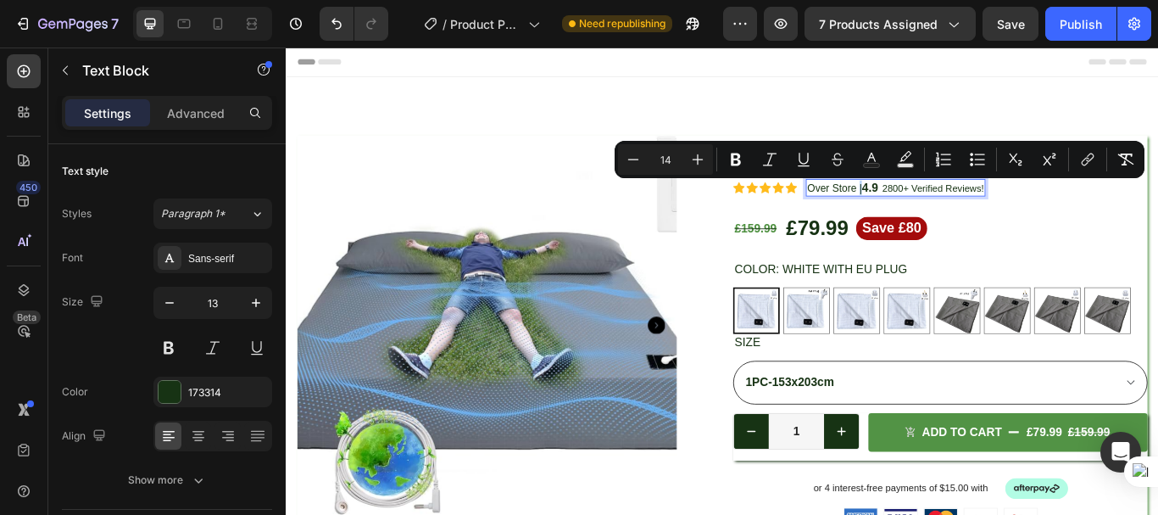
click at [947, 209] on p "Over Store | 4.9 2800 + Verified Reviews!" at bounding box center [997, 211] width 206 height 17
click at [734, 159] on icon "Editor contextual toolbar" at bounding box center [736, 159] width 10 height 13
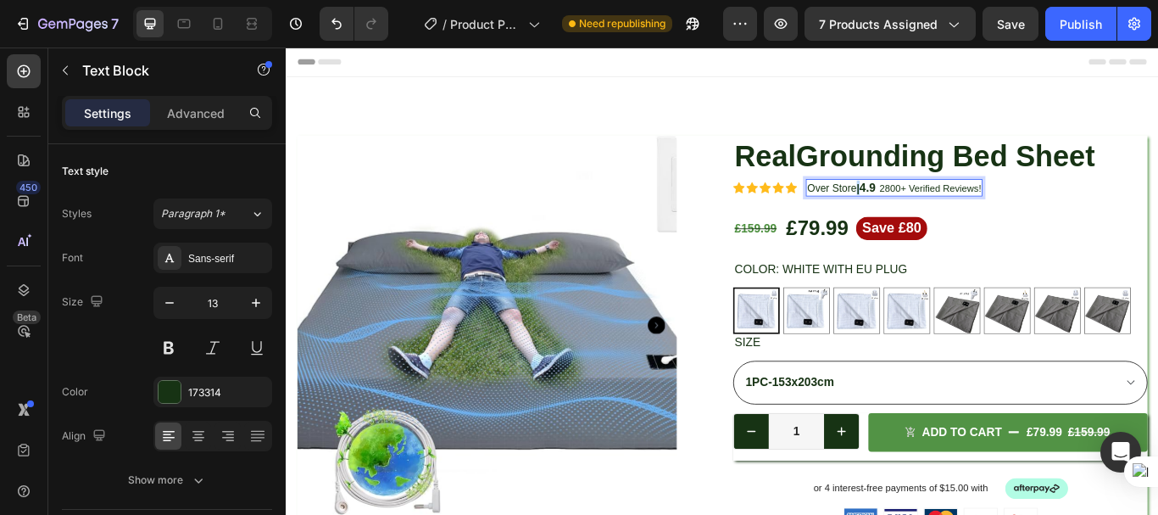
click at [948, 209] on p "Over Store | 4.9 2800 + Verified Reviews!" at bounding box center [995, 211] width 203 height 17
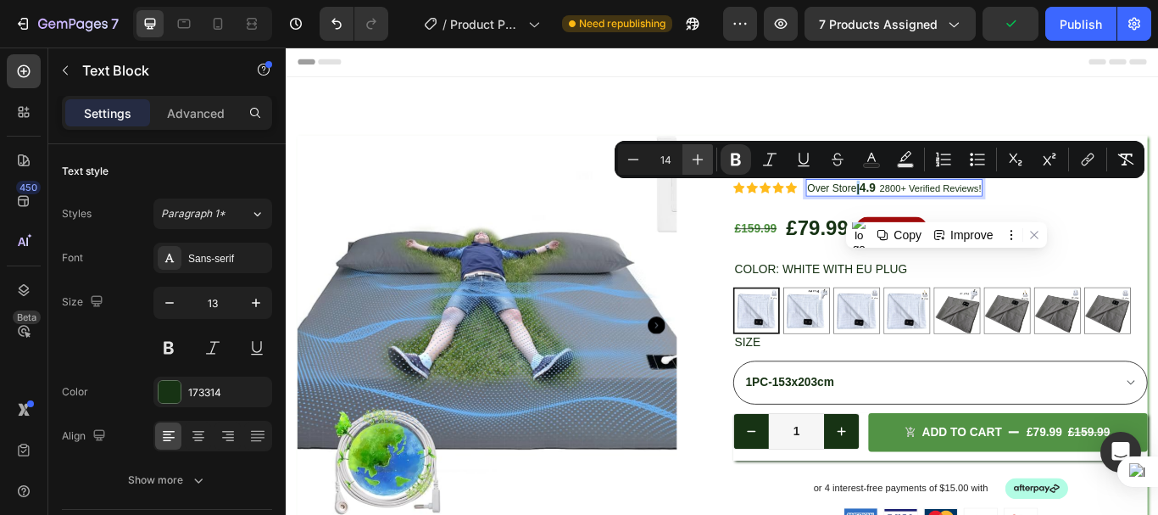
click at [690, 154] on icon "Editor contextual toolbar" at bounding box center [697, 159] width 17 height 17
type input "16"
click at [1157, 183] on div at bounding box center [1157, 257] width 1 height 515
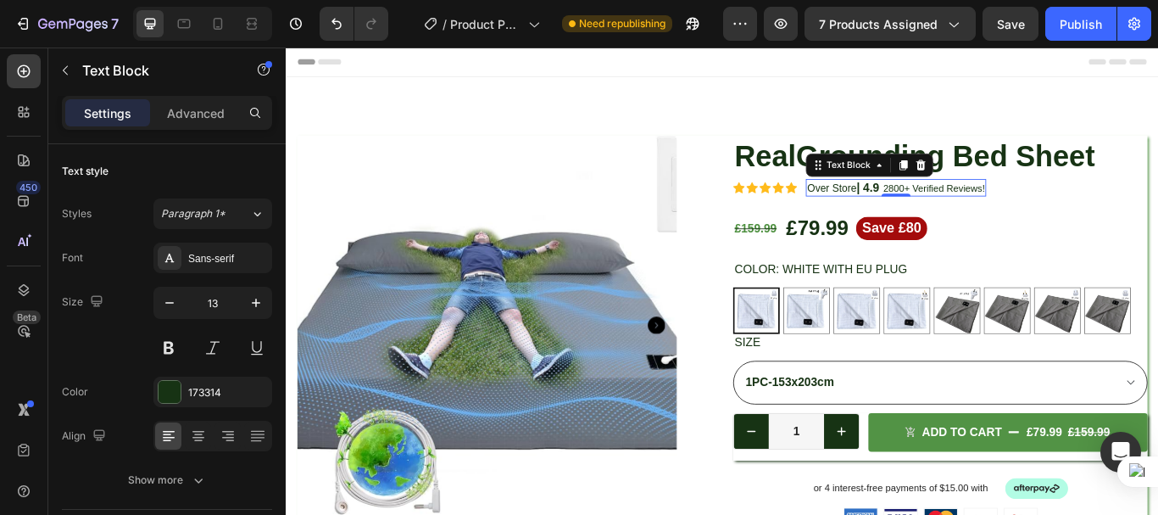
click at [1157, 183] on div at bounding box center [1157, 257] width 1 height 515
click at [1157, 201] on div "Icon Icon Icon Icon Icon Icon List Over Store | 4.9 2800 + Verified Reviews! Te…" at bounding box center [1048, 211] width 483 height 20
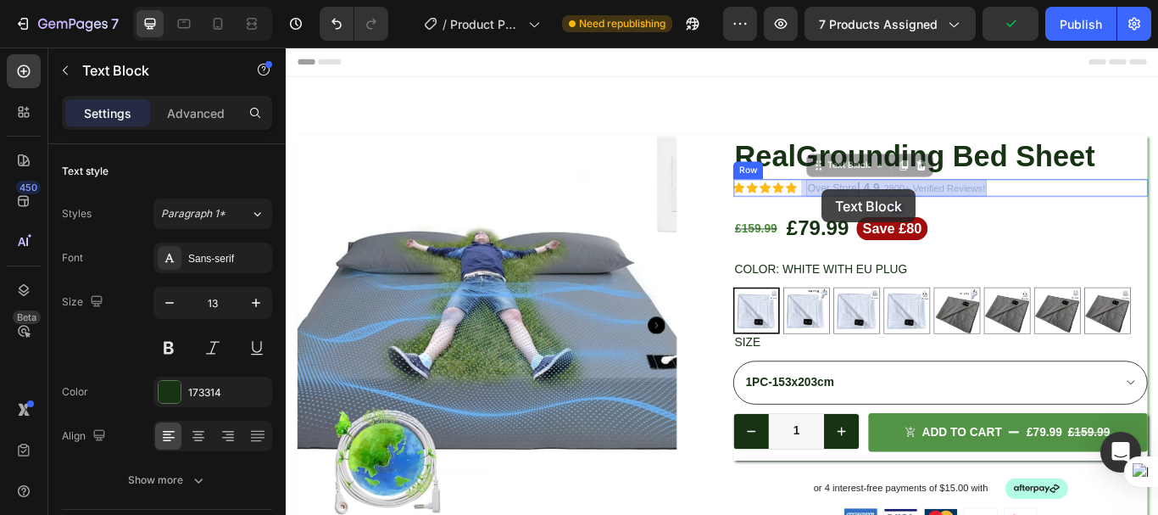
drag, startPoint x: 945, startPoint y: 209, endPoint x: 917, endPoint y: 212, distance: 27.3
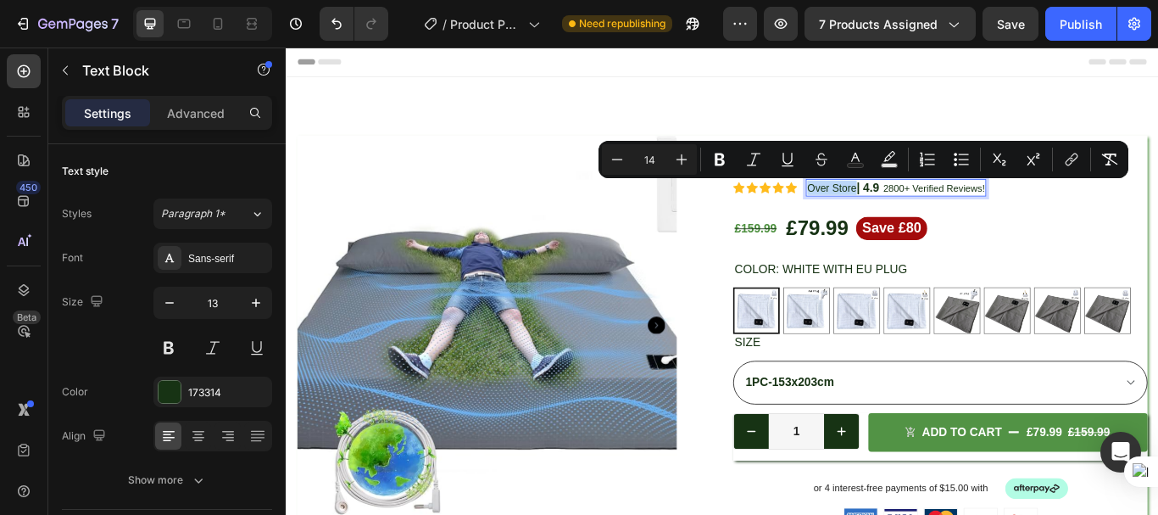
drag, startPoint x: 945, startPoint y: 209, endPoint x: 889, endPoint y: 215, distance: 56.3
click at [894, 215] on span "Over Store" at bounding box center [923, 211] width 58 height 14
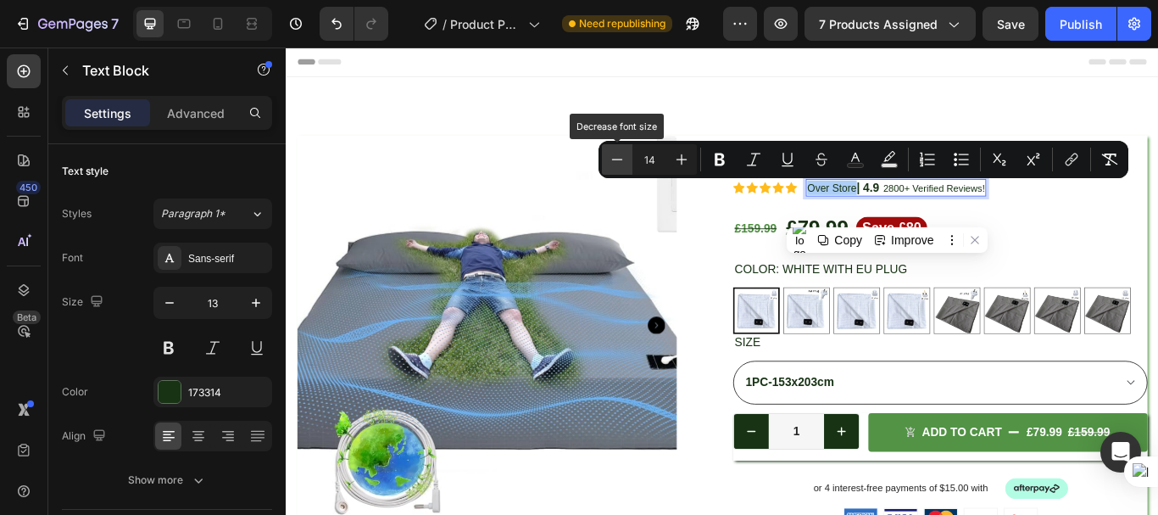
click at [616, 165] on icon "Editor contextual toolbar" at bounding box center [617, 159] width 17 height 17
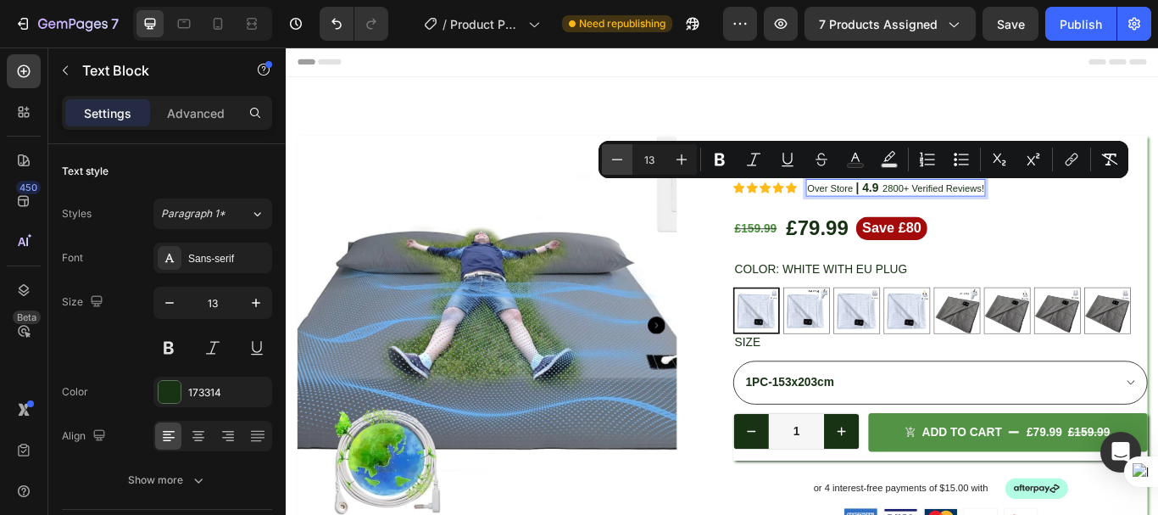
click at [617, 164] on icon "Editor contextual toolbar" at bounding box center [617, 159] width 17 height 17
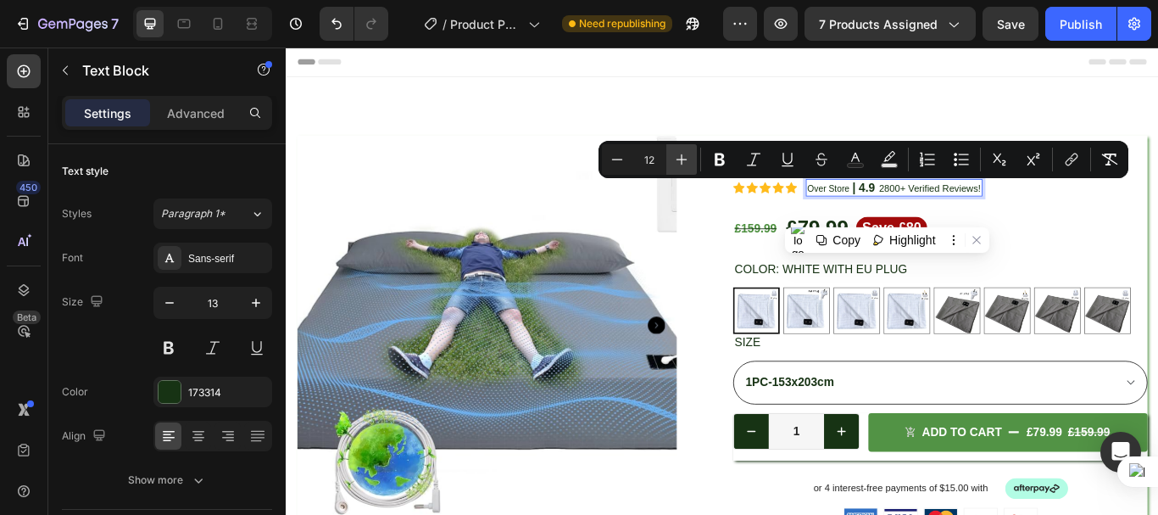
click at [672, 160] on button "Plus" at bounding box center [681, 159] width 31 height 31
type input "13"
click at [1046, 213] on p "Over Store | 4.9 2800 + Verified Reviews!" at bounding box center [997, 211] width 206 height 17
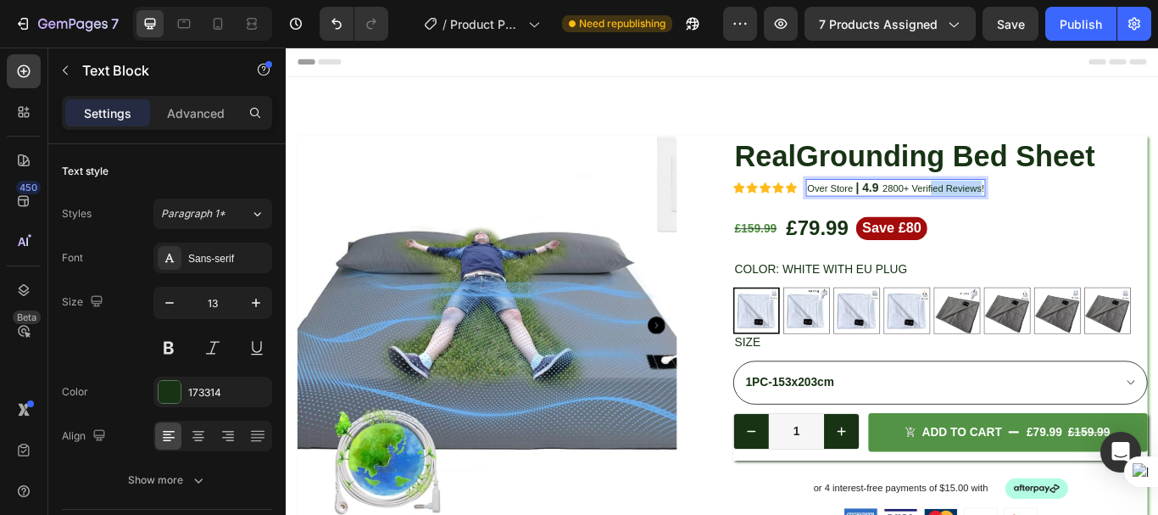
drag, startPoint x: 1091, startPoint y: 206, endPoint x: 1033, endPoint y: 215, distance: 59.2
click at [1033, 215] on p "Over Store | 4.9 2800 + Verified Reviews!" at bounding box center [997, 211] width 206 height 17
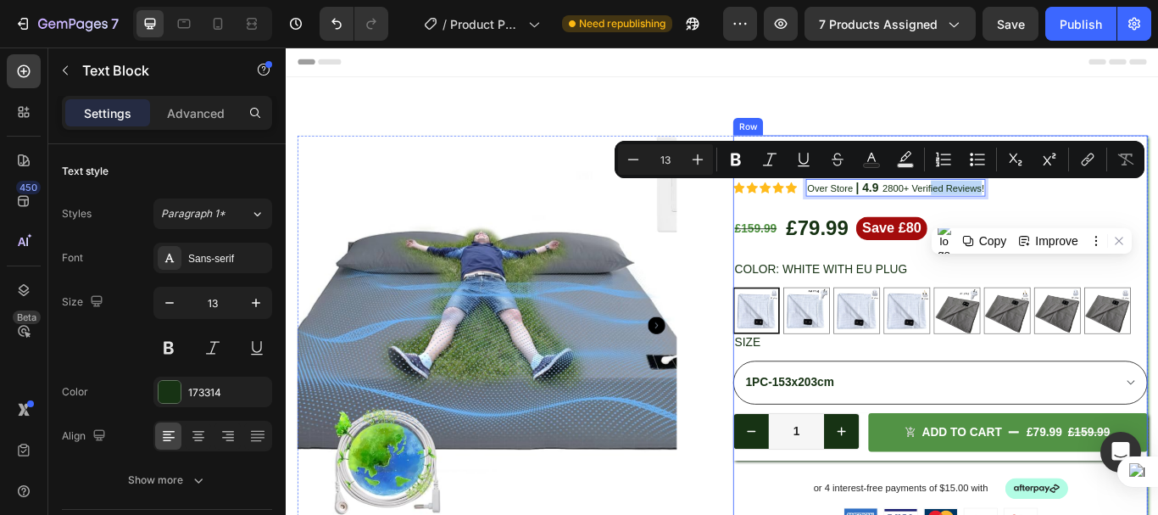
click at [1156, 223] on div "Icon Icon Icon Icon Icon Icon List Over Store | 4.9 2800 + Verified Reviews! Te…" at bounding box center [1048, 514] width 483 height 729
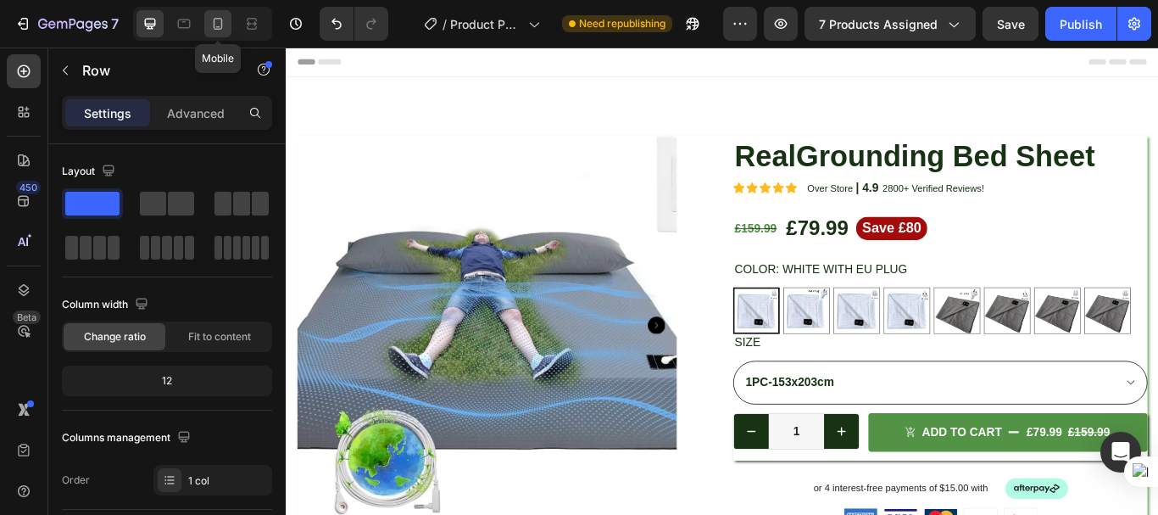
click at [221, 24] on icon at bounding box center [218, 24] width 9 height 12
type input "100%"
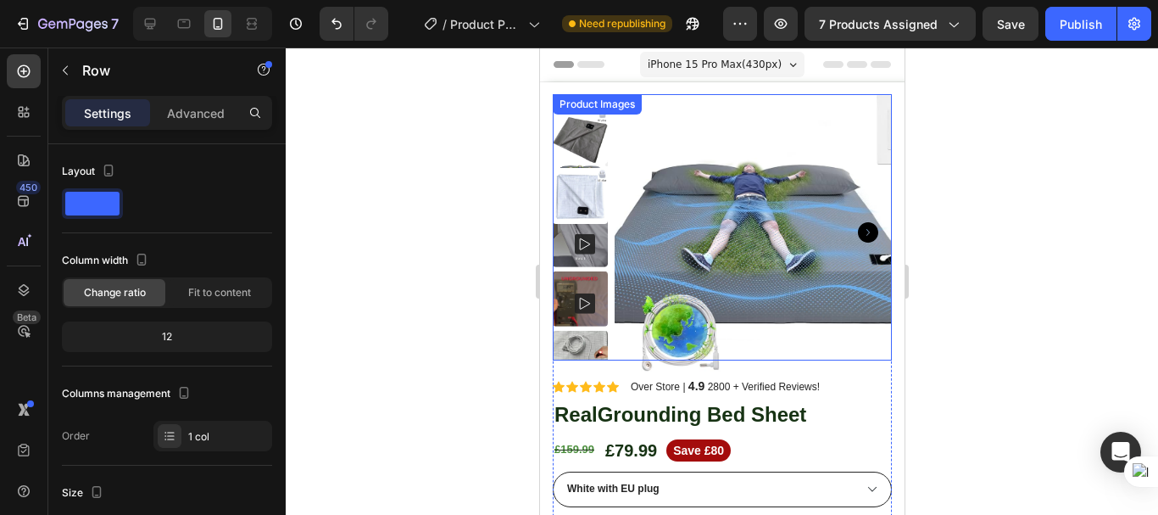
scroll to position [85, 0]
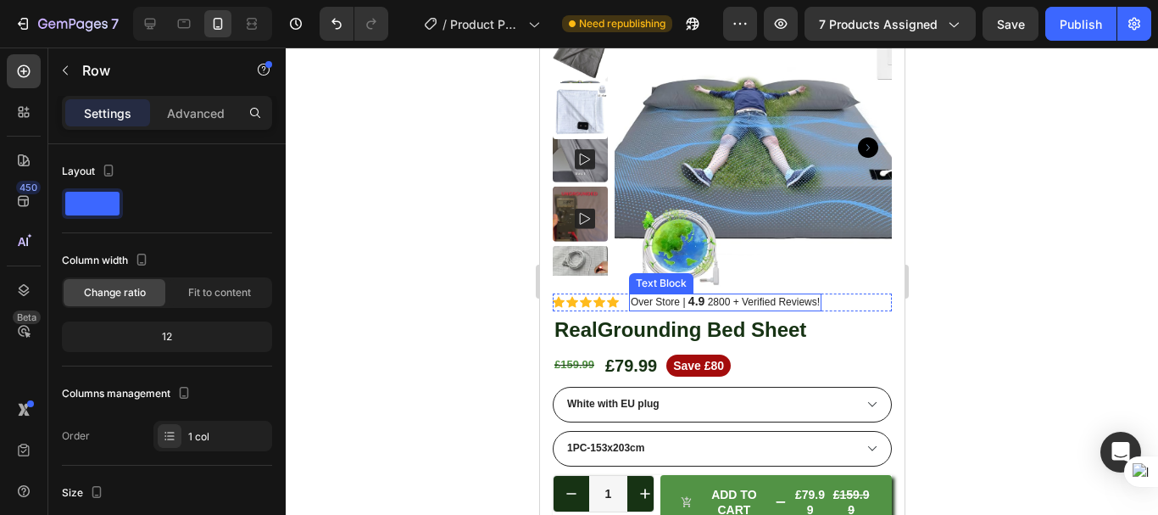
click at [683, 301] on span "Over Store |" at bounding box center [659, 302] width 58 height 12
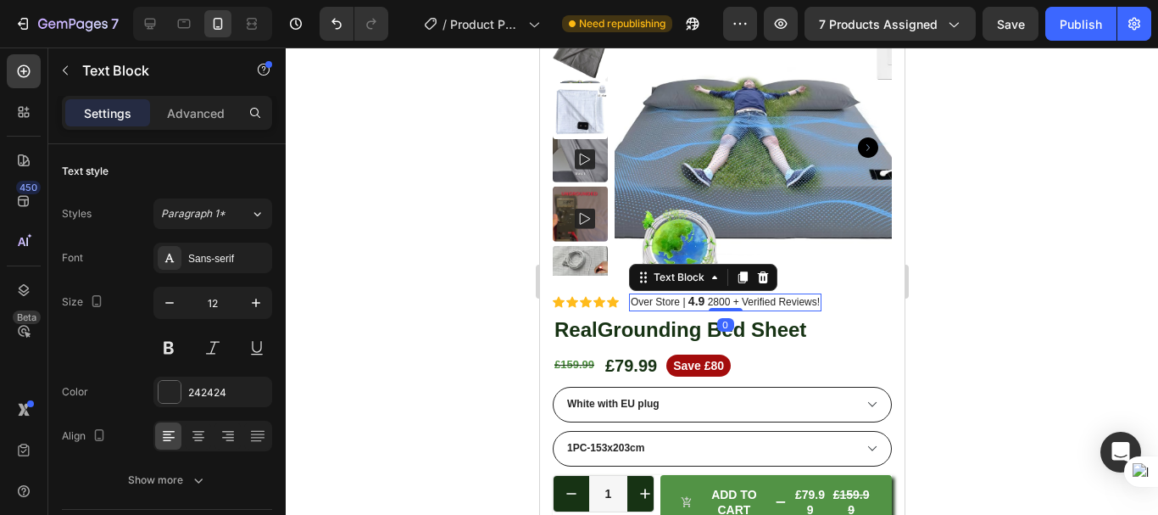
click at [683, 301] on span "Over Store |" at bounding box center [659, 302] width 58 height 12
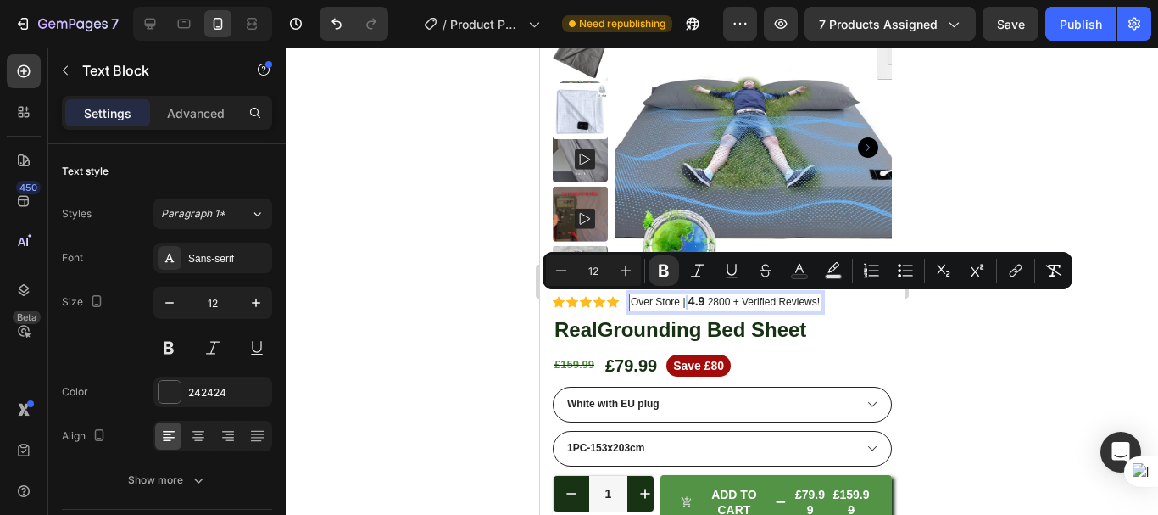
click at [683, 301] on span "Over Store |" at bounding box center [659, 302] width 58 height 12
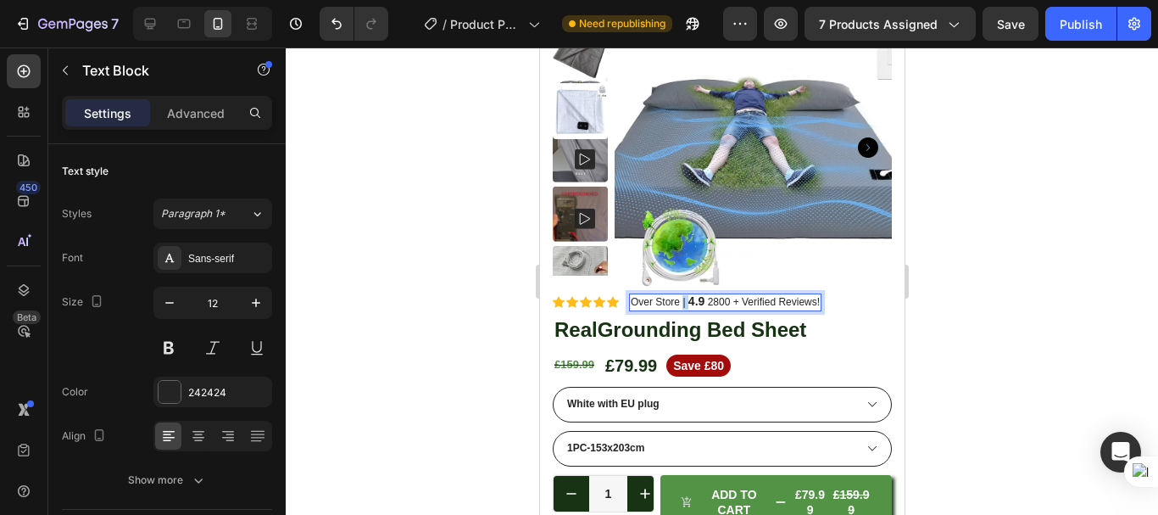
click at [683, 301] on span "Over Store |" at bounding box center [659, 302] width 58 height 12
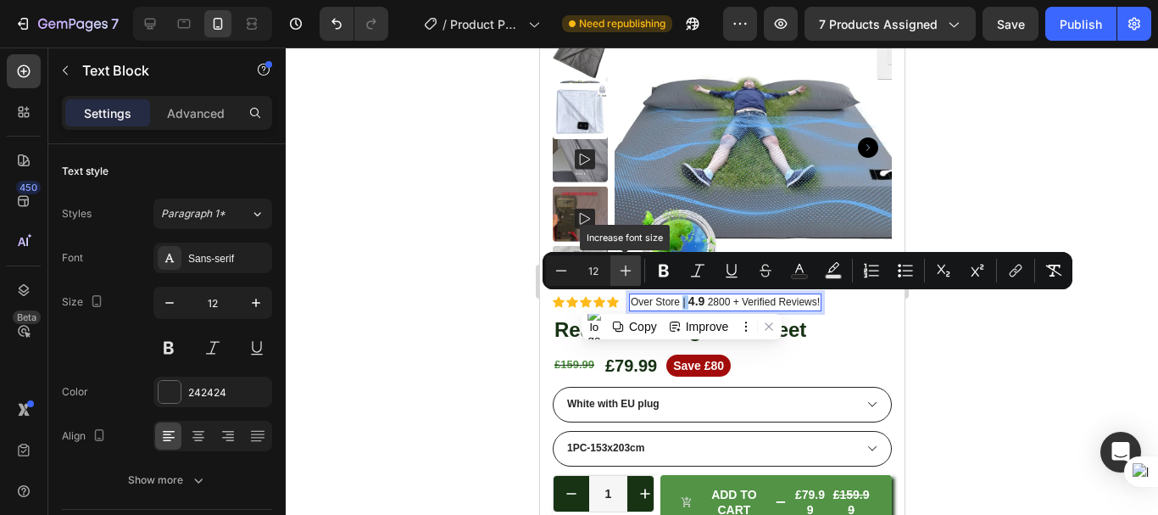
click at [627, 271] on icon "Editor contextual toolbar" at bounding box center [625, 270] width 17 height 17
type input "13"
click at [655, 270] on icon "Editor contextual toolbar" at bounding box center [663, 270] width 17 height 17
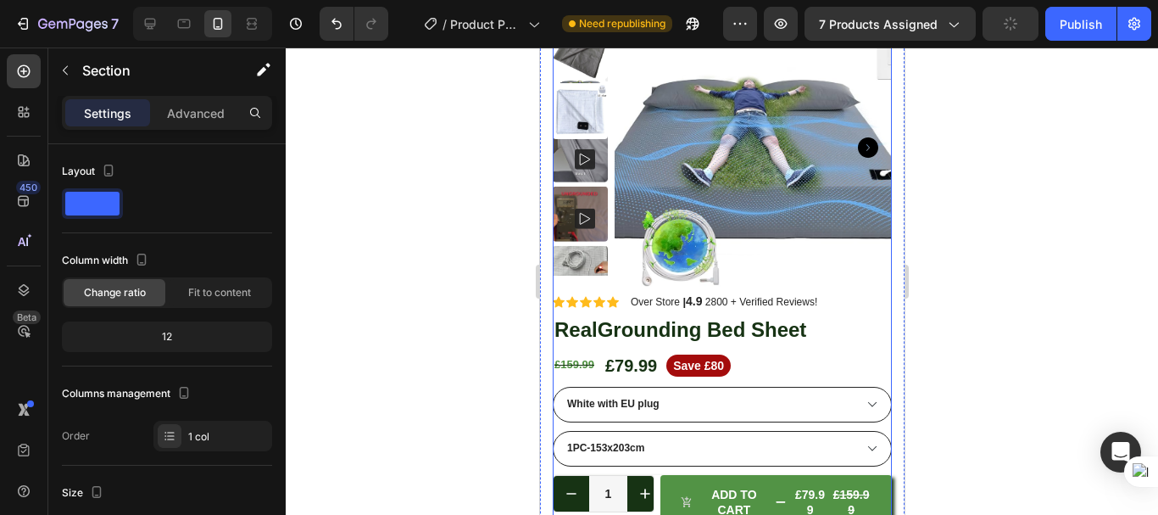
scroll to position [170, 0]
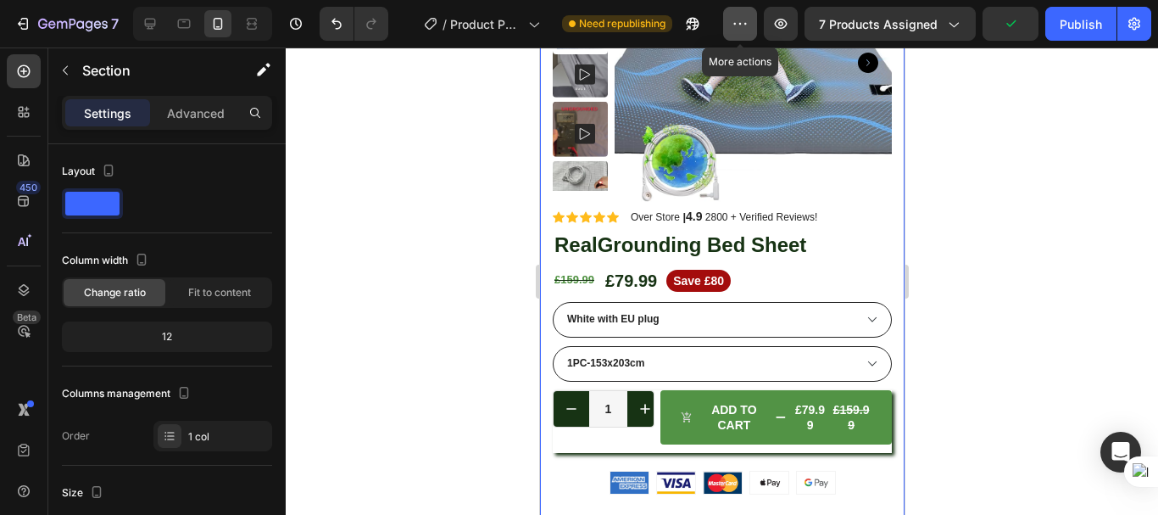
click at [731, 20] on button "button" at bounding box center [740, 24] width 34 height 34
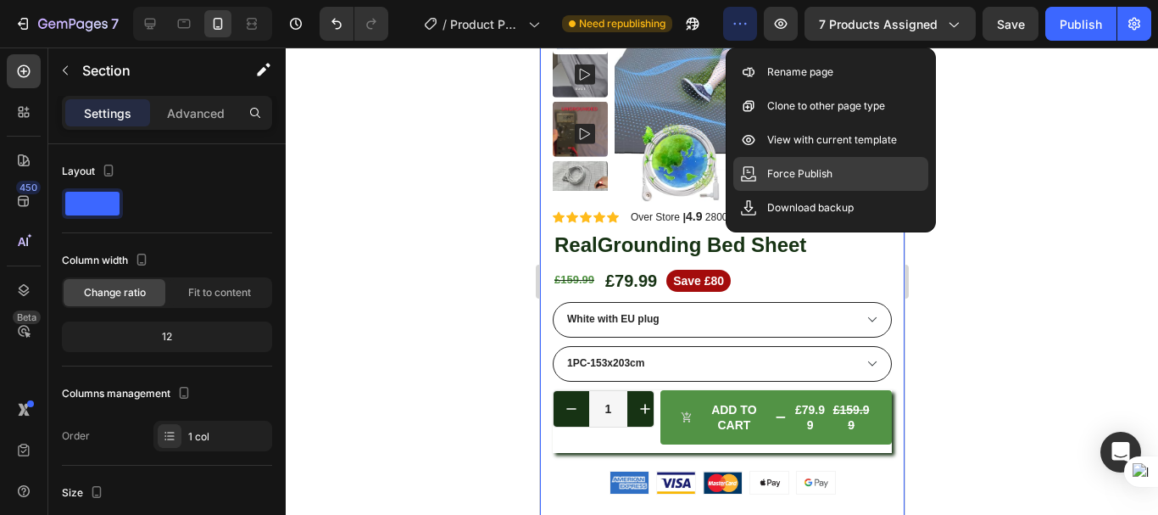
click at [803, 178] on p "Force Publish" at bounding box center [799, 173] width 65 height 17
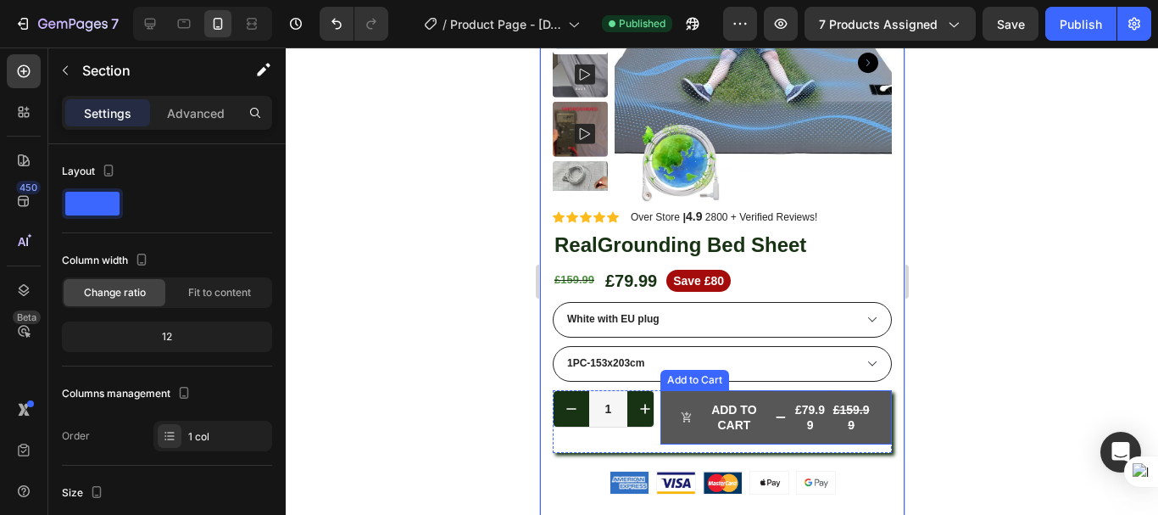
click at [686, 426] on span "Add to cart" at bounding box center [686, 417] width 12 height 31
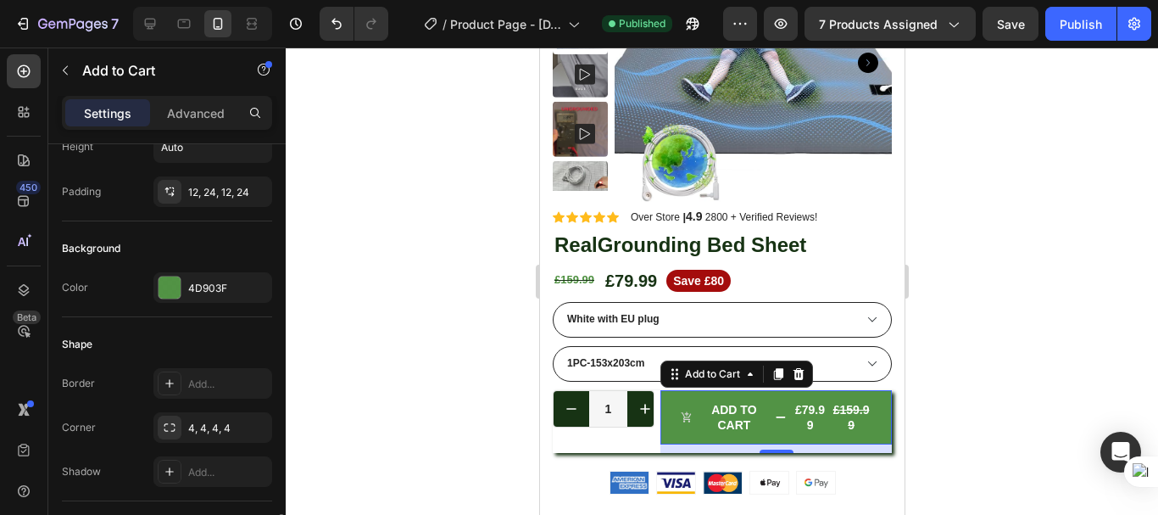
scroll to position [594, 0]
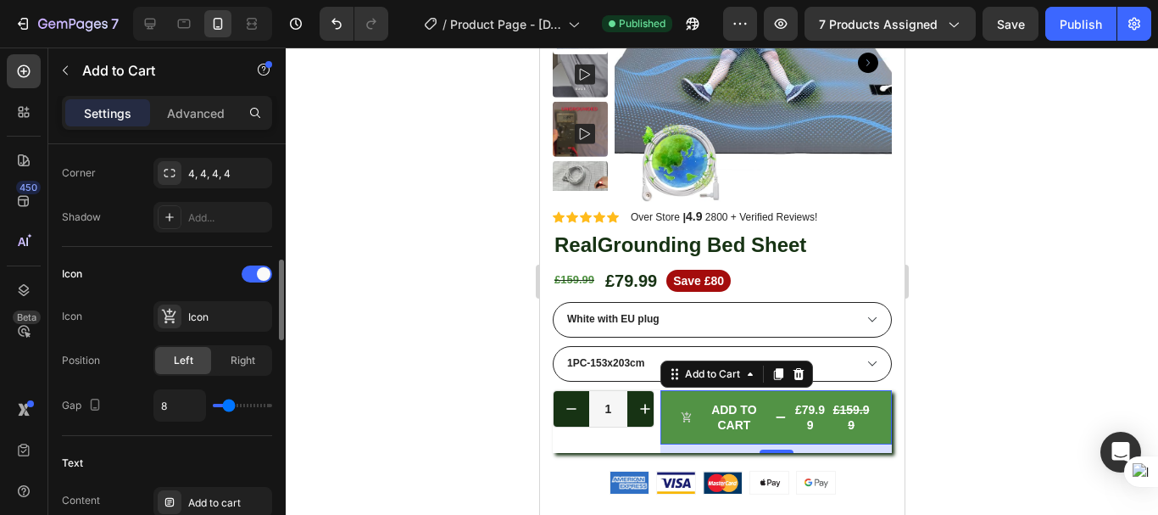
type input "7"
type input "0"
type input "1"
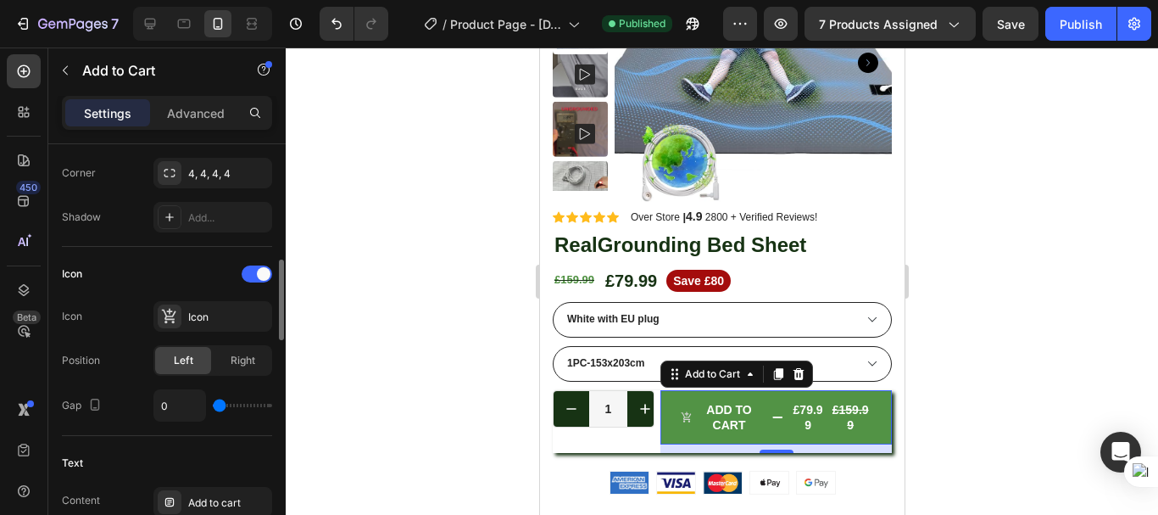
type input "1"
type input "7"
type input "9"
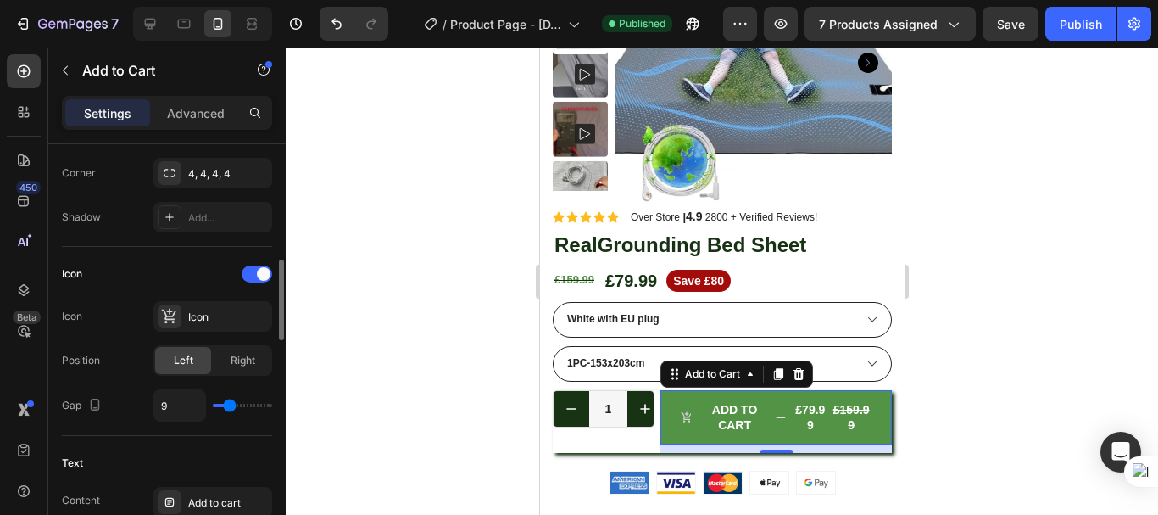
type input "2"
type input "0"
drag, startPoint x: 229, startPoint y: 407, endPoint x: 209, endPoint y: 412, distance: 20.2
type input "0"
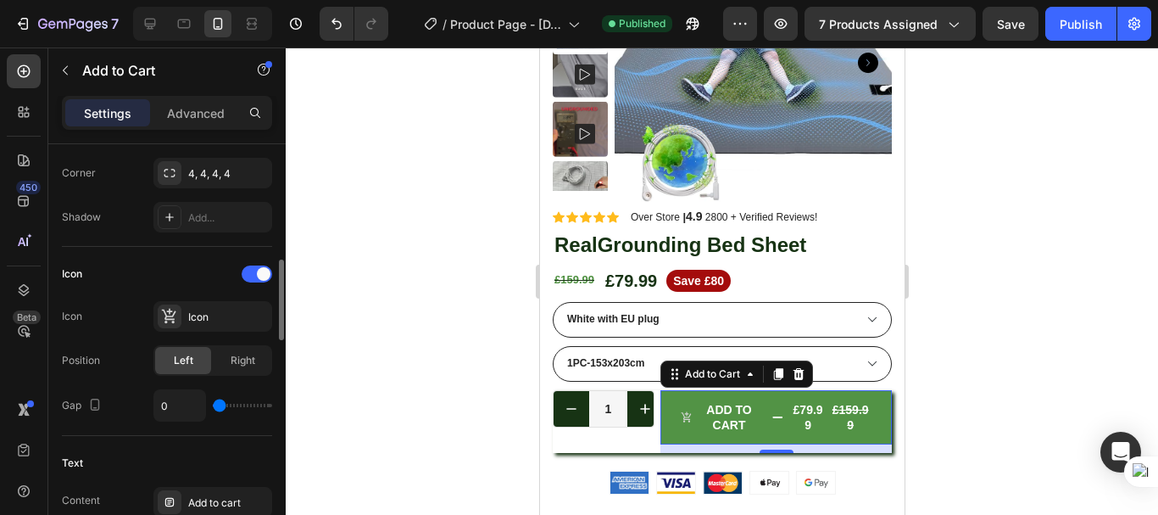
click at [213, 407] on input "range" at bounding box center [242, 405] width 59 height 3
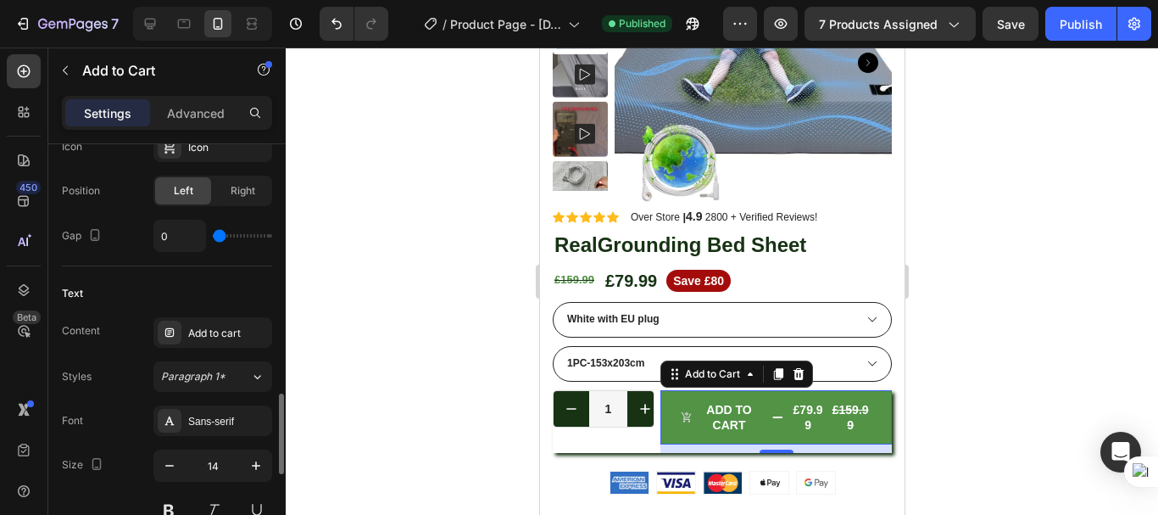
scroll to position [848, 0]
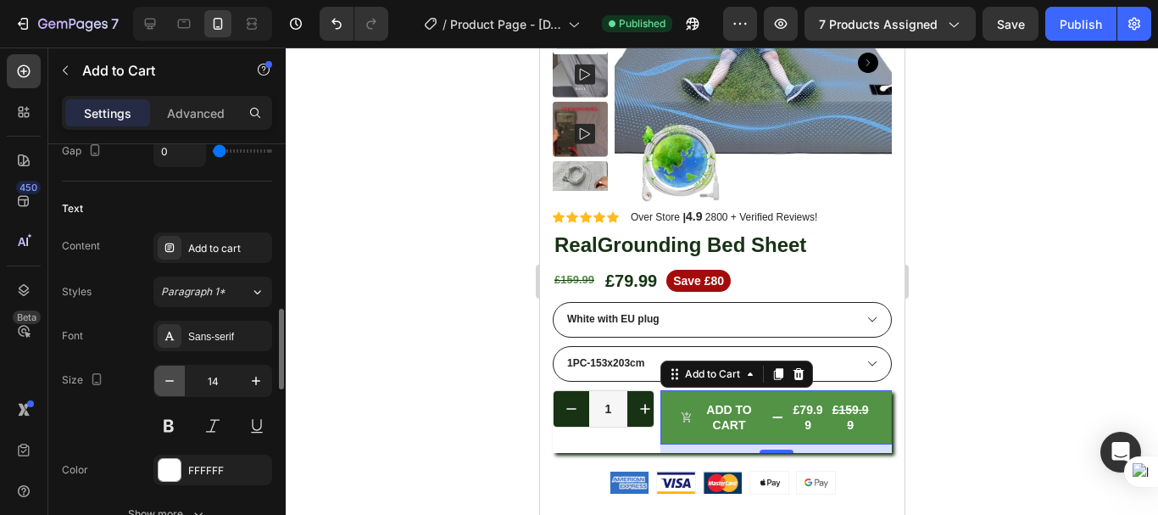
click at [165, 385] on icon "button" at bounding box center [169, 380] width 17 height 17
click at [248, 383] on icon "button" at bounding box center [256, 380] width 17 height 17
click at [167, 384] on icon "button" at bounding box center [169, 380] width 17 height 17
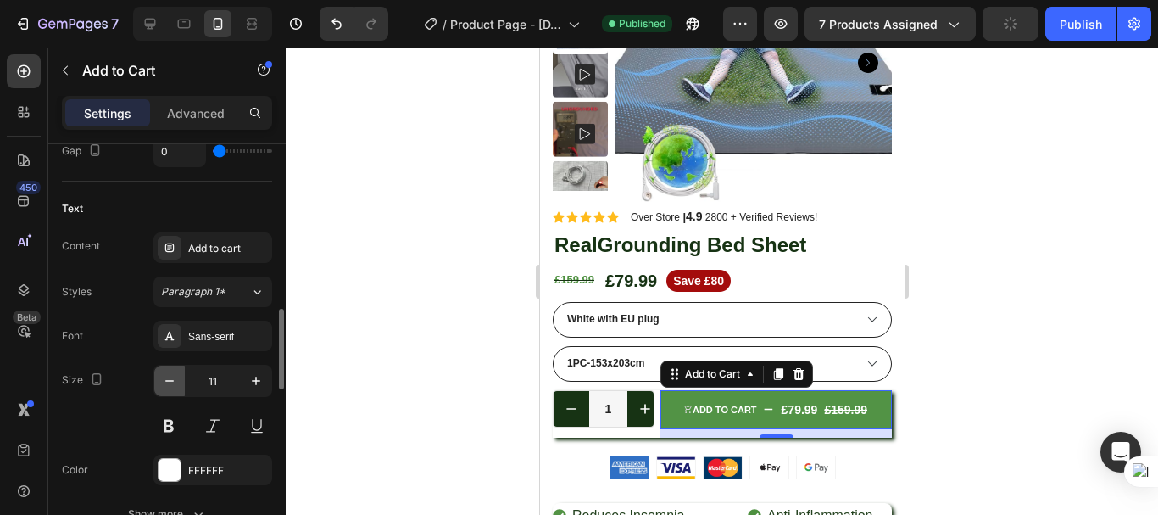
click at [167, 384] on icon "button" at bounding box center [169, 380] width 17 height 17
click at [162, 425] on button at bounding box center [168, 425] width 31 height 31
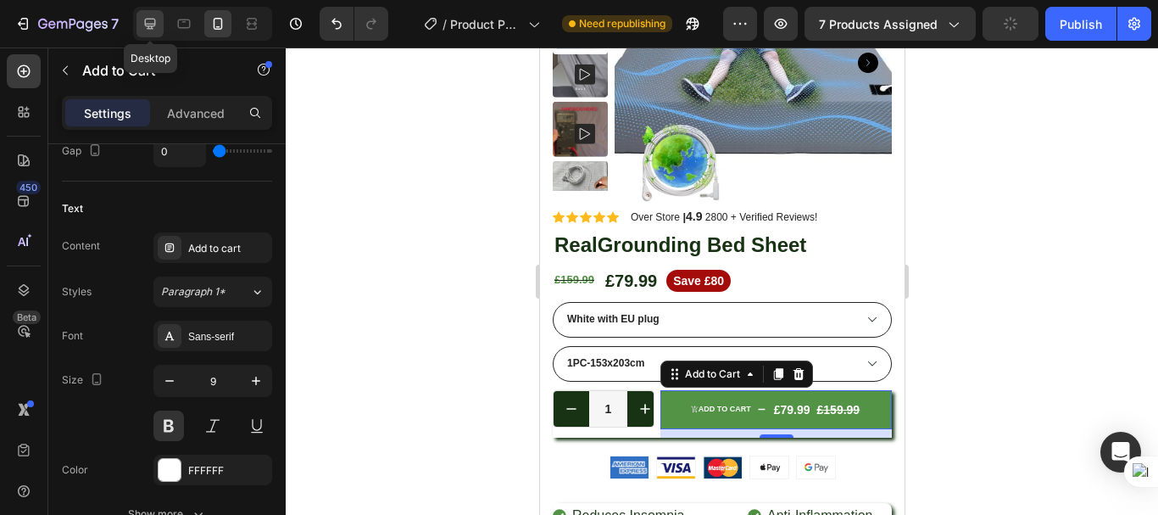
click at [153, 23] on icon at bounding box center [150, 23] width 17 height 17
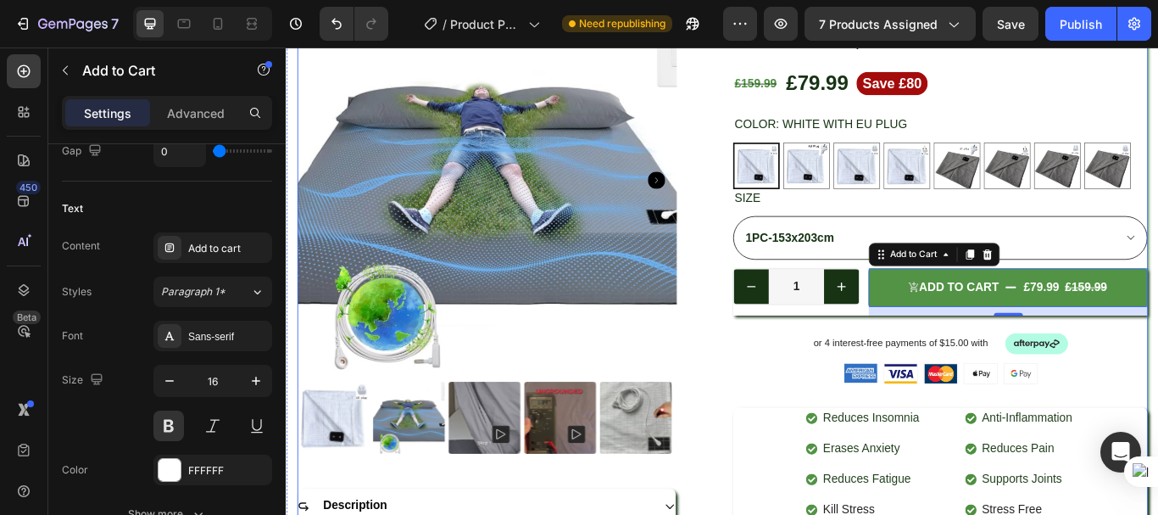
scroll to position [170, 0]
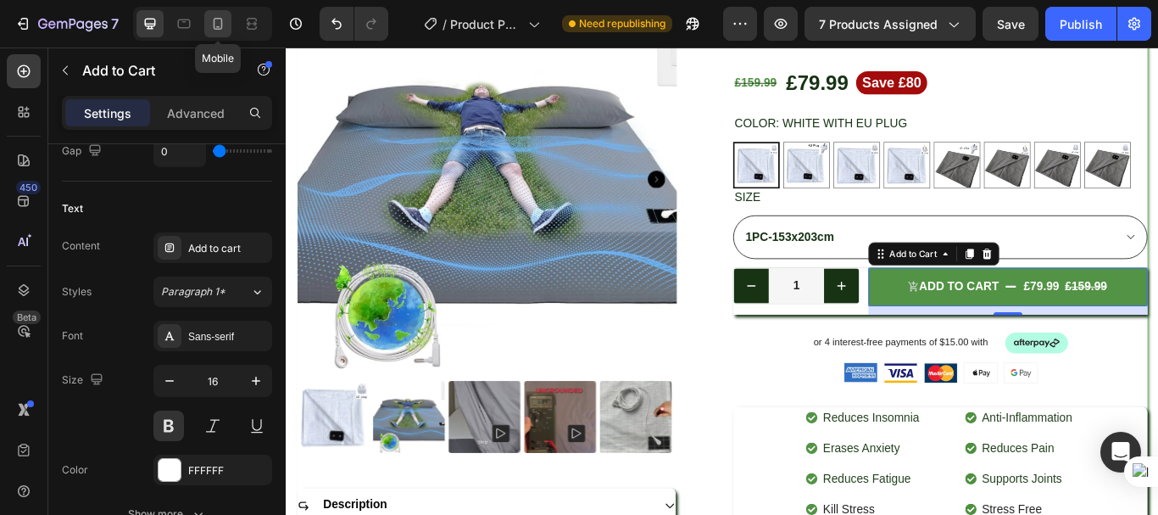
click at [209, 22] on div at bounding box center [217, 23] width 27 height 27
type input "9"
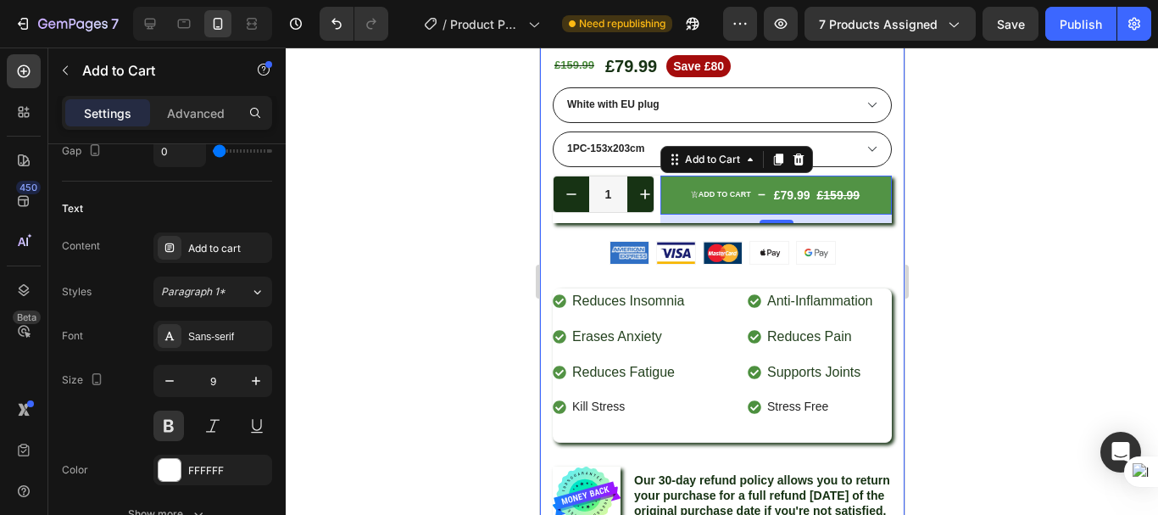
scroll to position [261, 0]
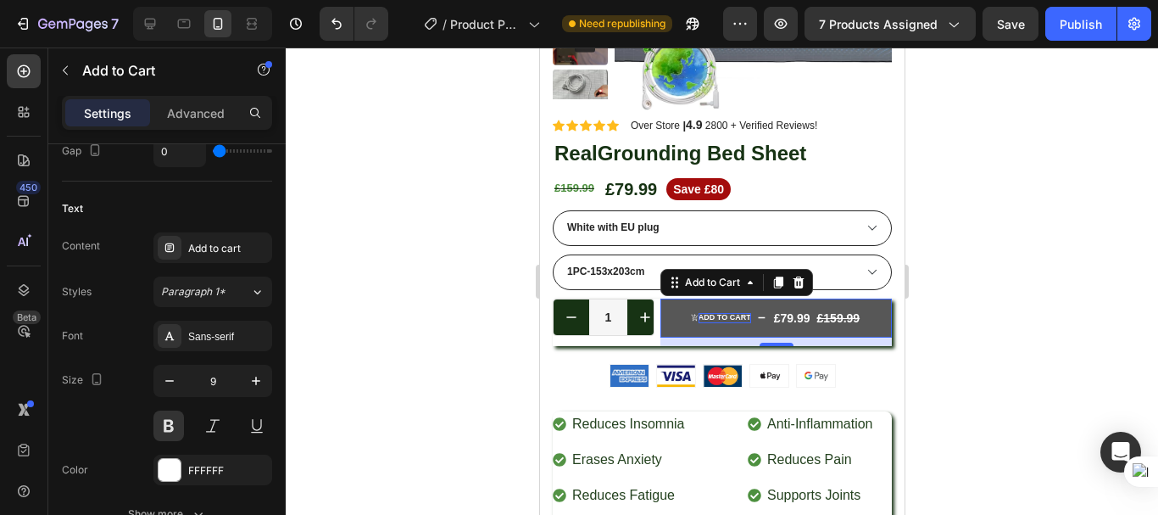
click at [739, 317] on div "Add to cart" at bounding box center [724, 318] width 53 height 10
click at [739, 317] on p "Add to cart" at bounding box center [724, 318] width 53 height 10
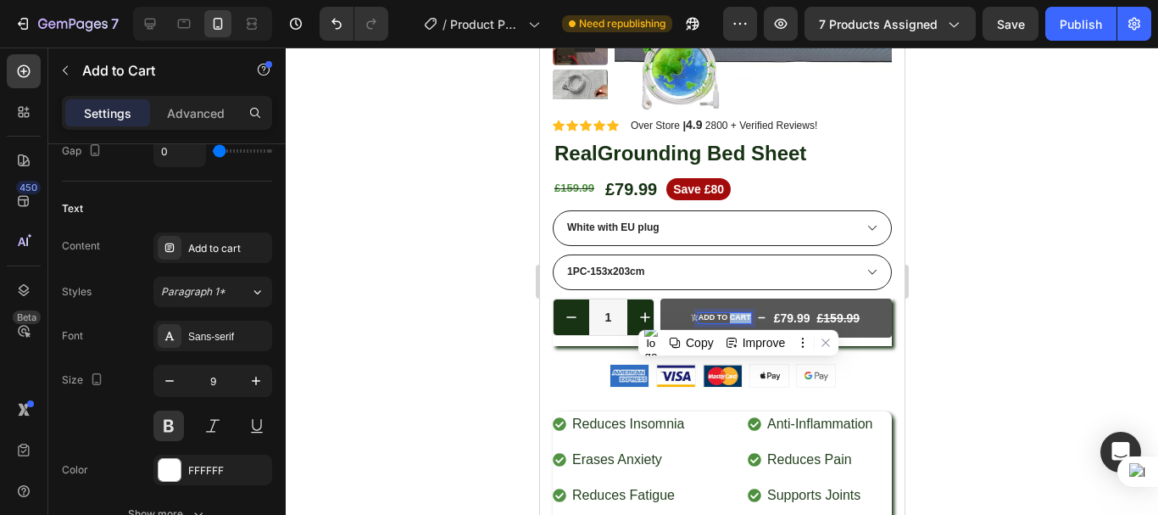
click at [722, 318] on p "Add to cart" at bounding box center [724, 318] width 53 height 10
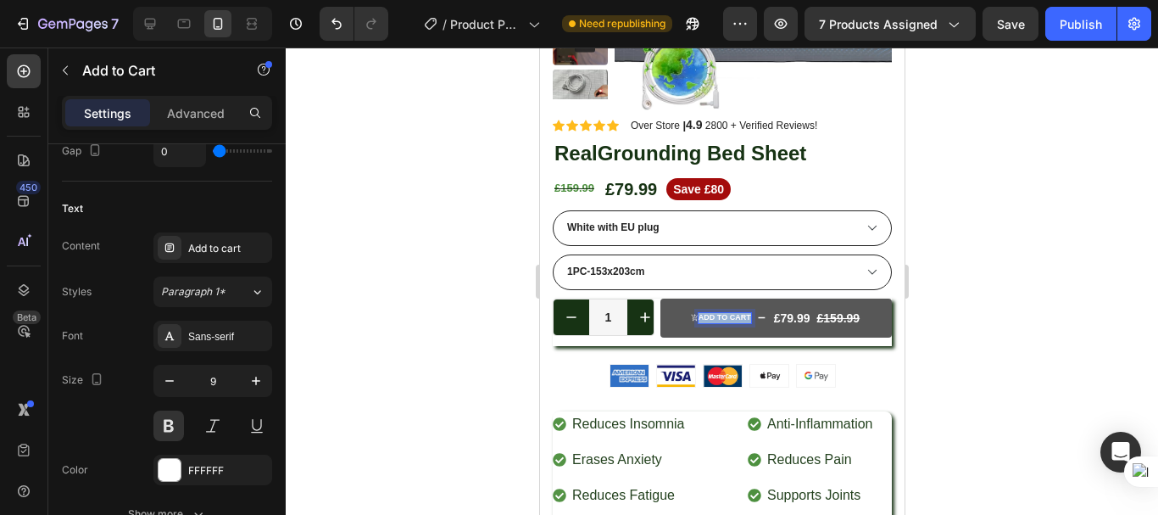
click at [722, 318] on p "Add to cart" at bounding box center [724, 318] width 53 height 10
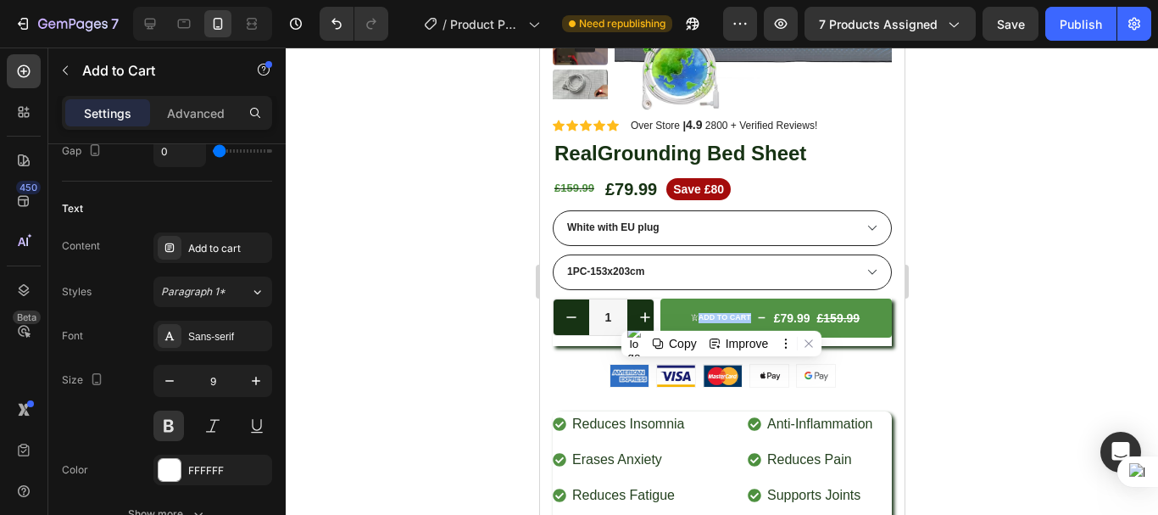
click at [460, 300] on div at bounding box center [722, 280] width 872 height 467
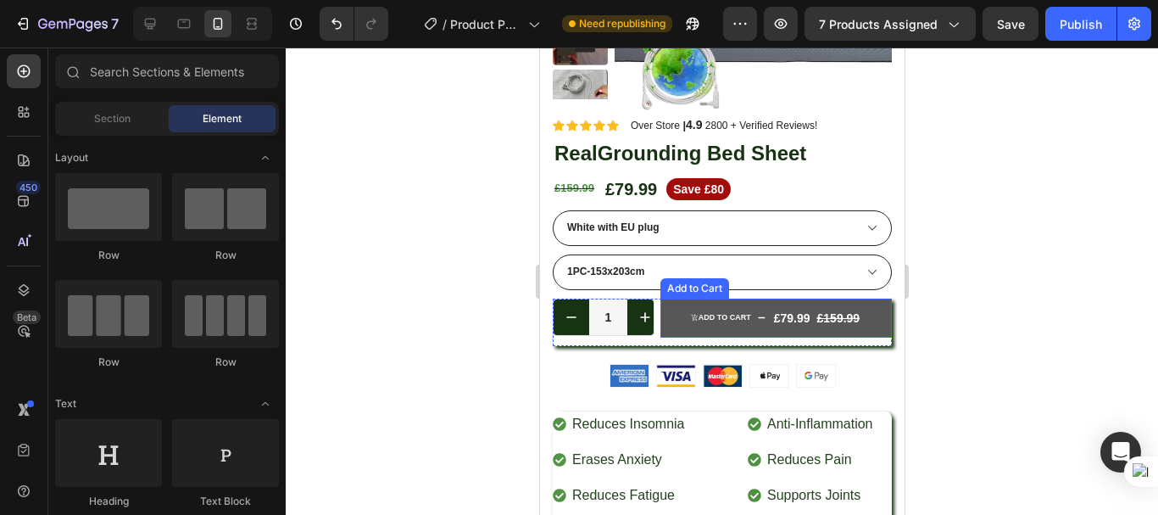
click at [719, 330] on button "Add to cart £79.99 £159.99" at bounding box center [775, 317] width 231 height 39
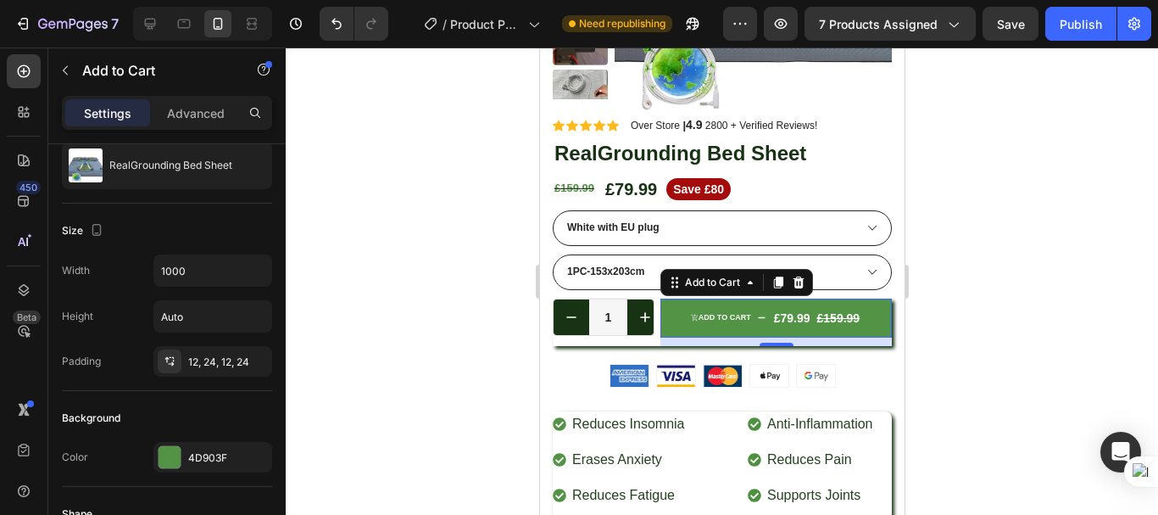
scroll to position [0, 0]
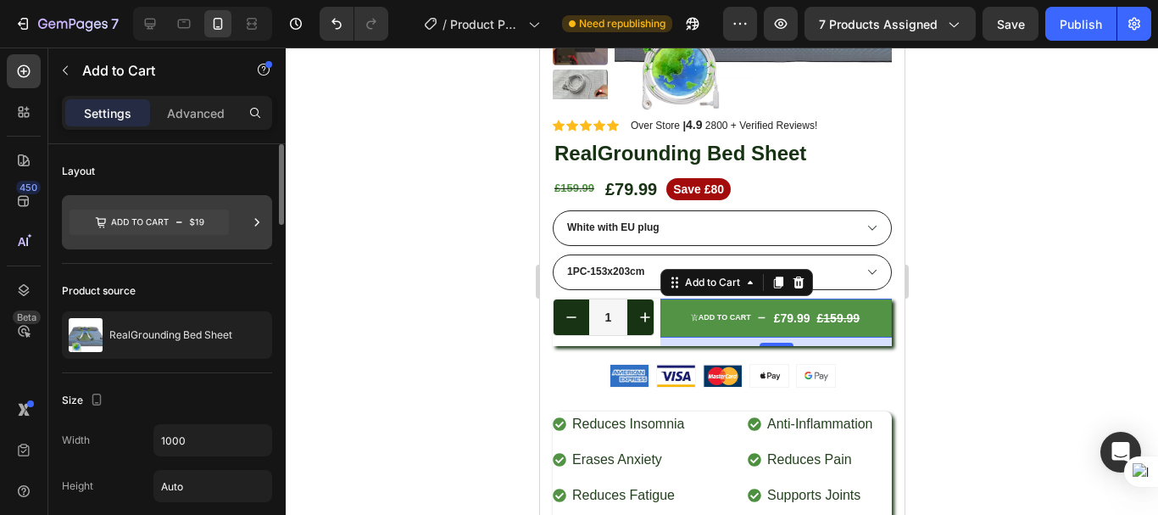
click at [176, 225] on icon at bounding box center [149, 221] width 159 height 25
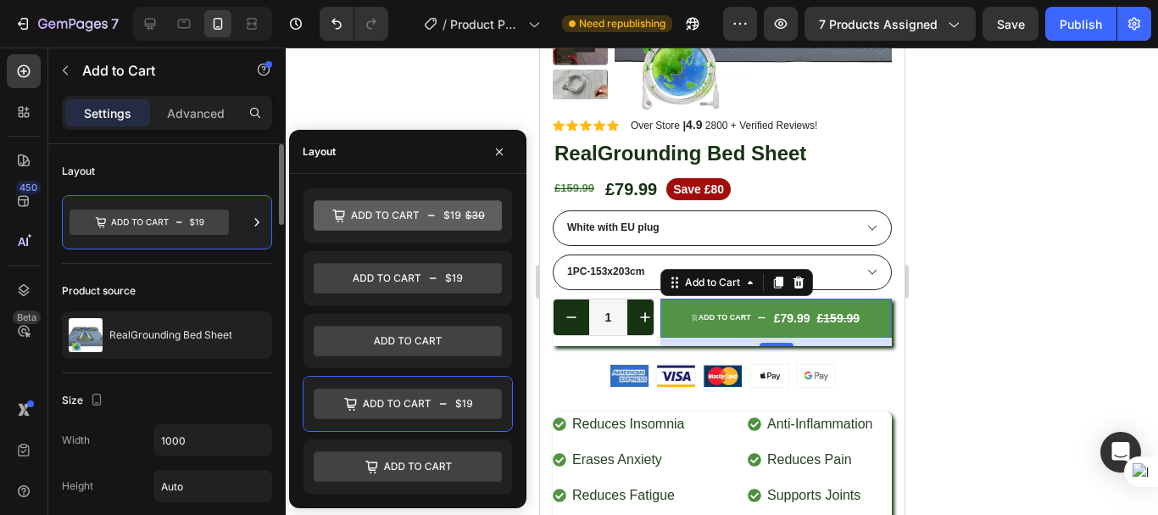
click at [174, 290] on div "Product source" at bounding box center [167, 290] width 210 height 27
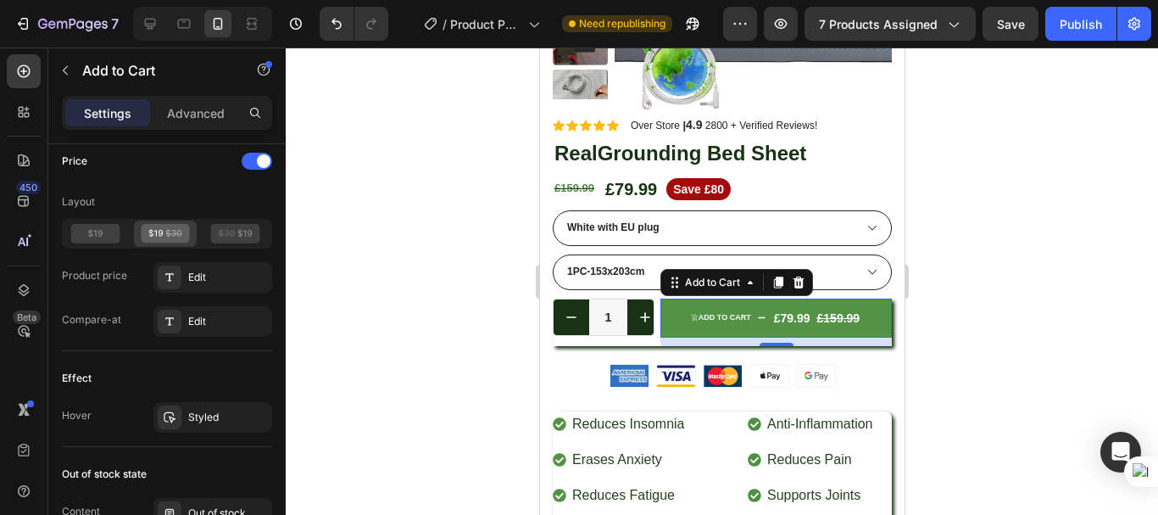
scroll to position [1738, 0]
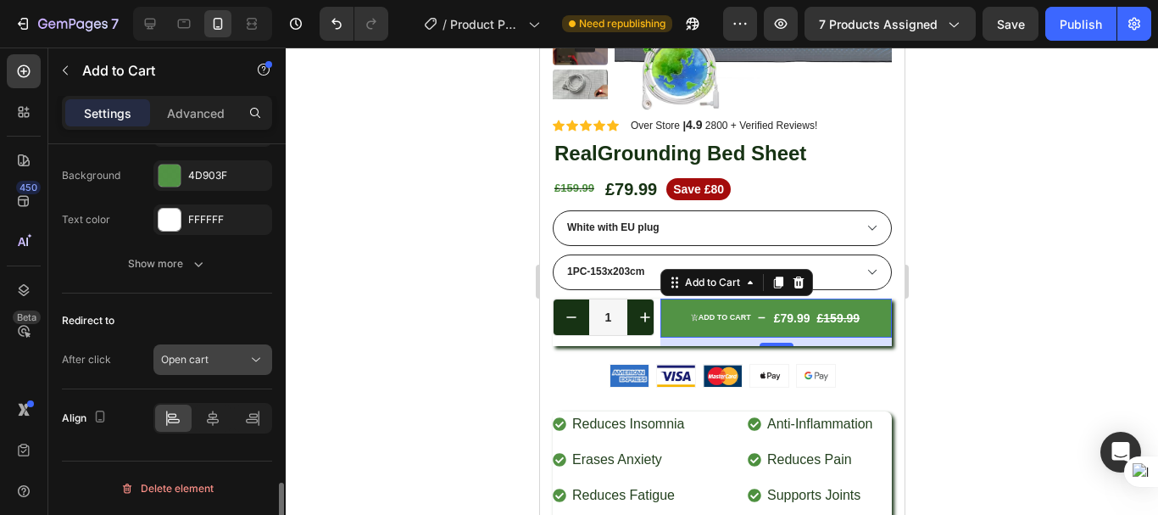
click at [243, 361] on div "Open cart" at bounding box center [204, 359] width 86 height 15
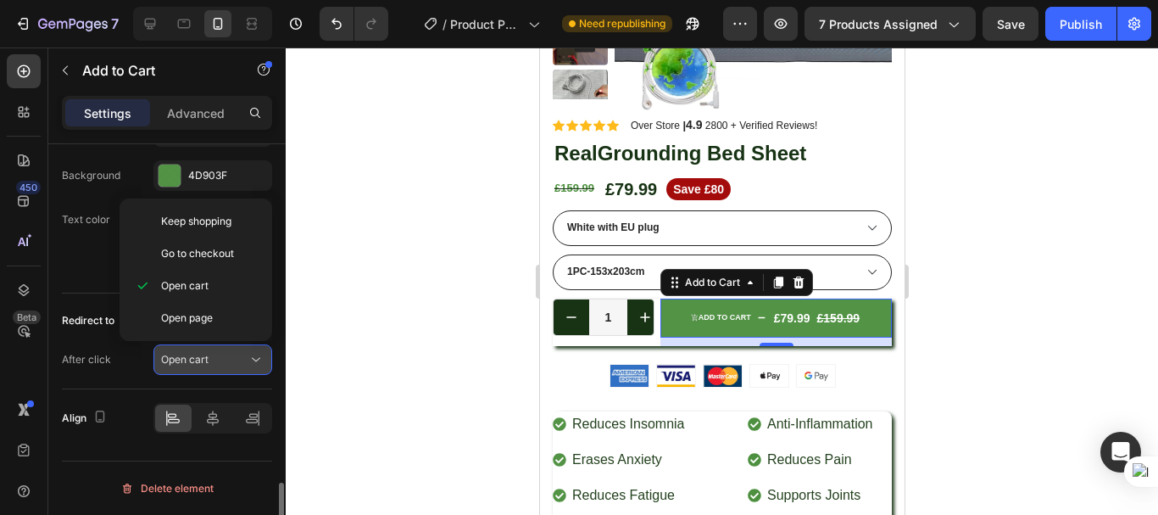
click at [243, 361] on div "Open cart" at bounding box center [204, 359] width 86 height 15
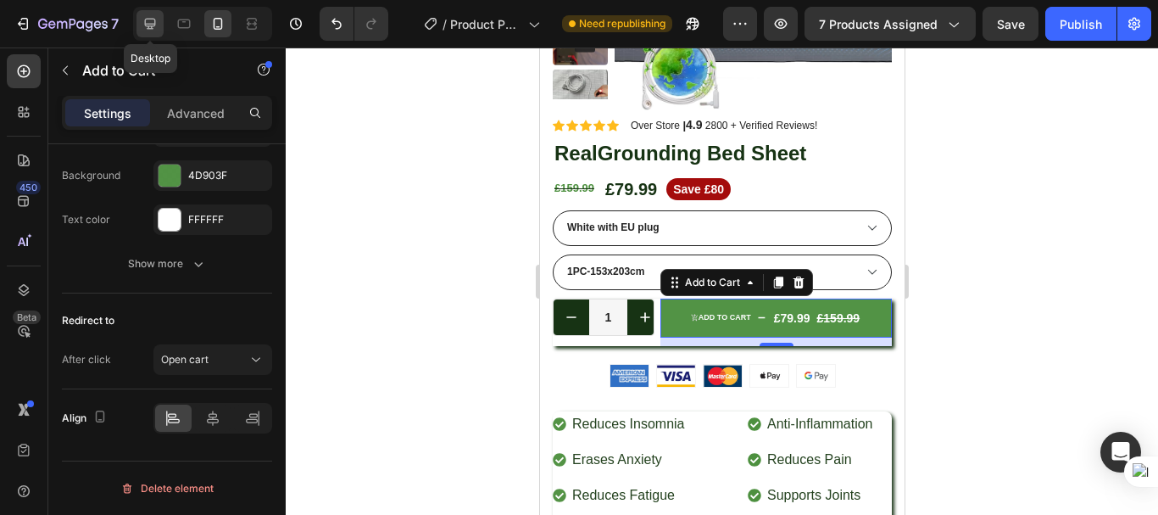
click at [157, 18] on icon at bounding box center [150, 23] width 17 height 17
type input "16"
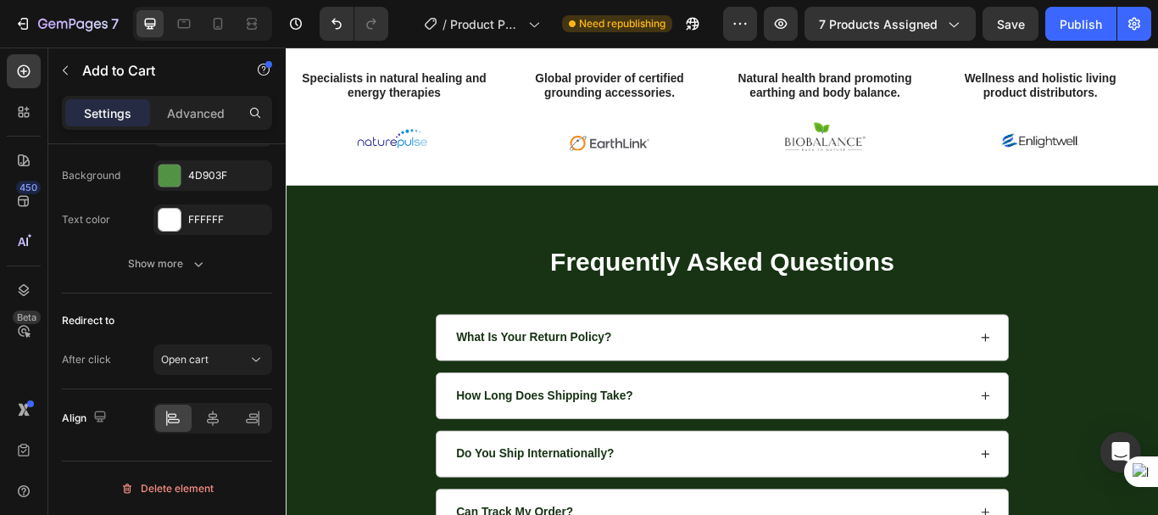
scroll to position [5003, 0]
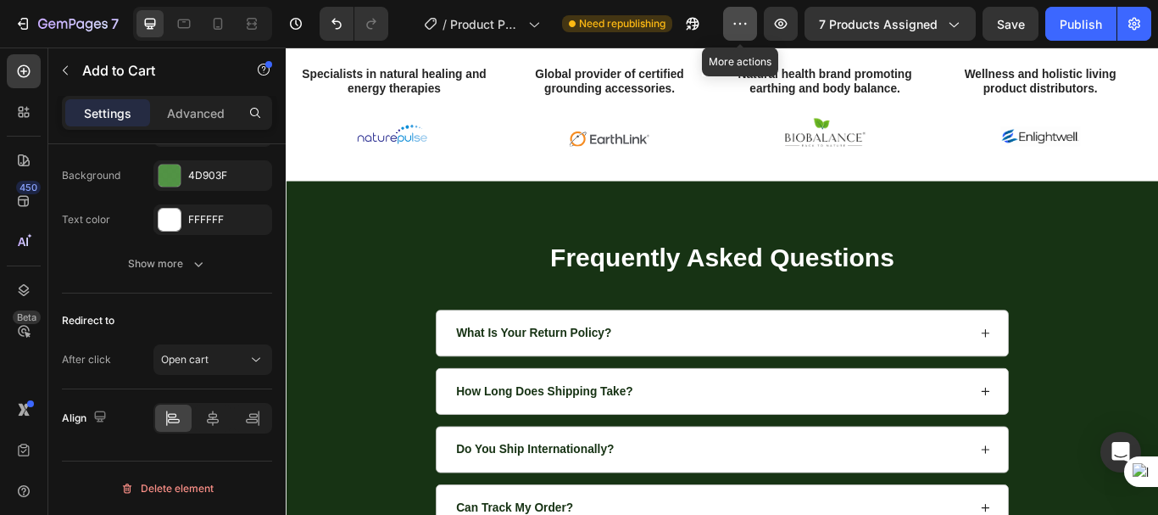
click at [740, 34] on button "button" at bounding box center [740, 24] width 34 height 34
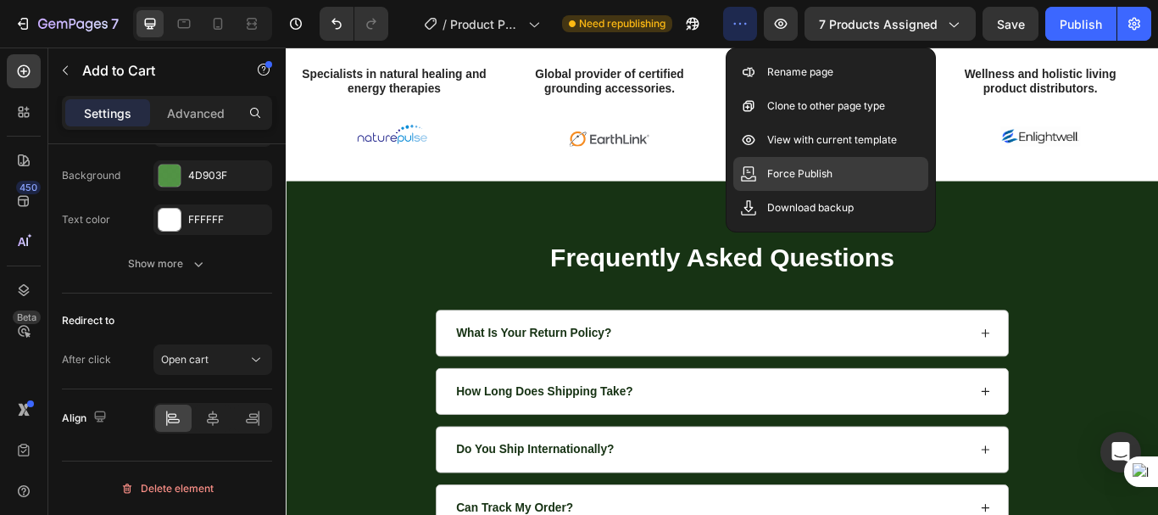
click at [767, 167] on p "Force Publish" at bounding box center [799, 173] width 65 height 17
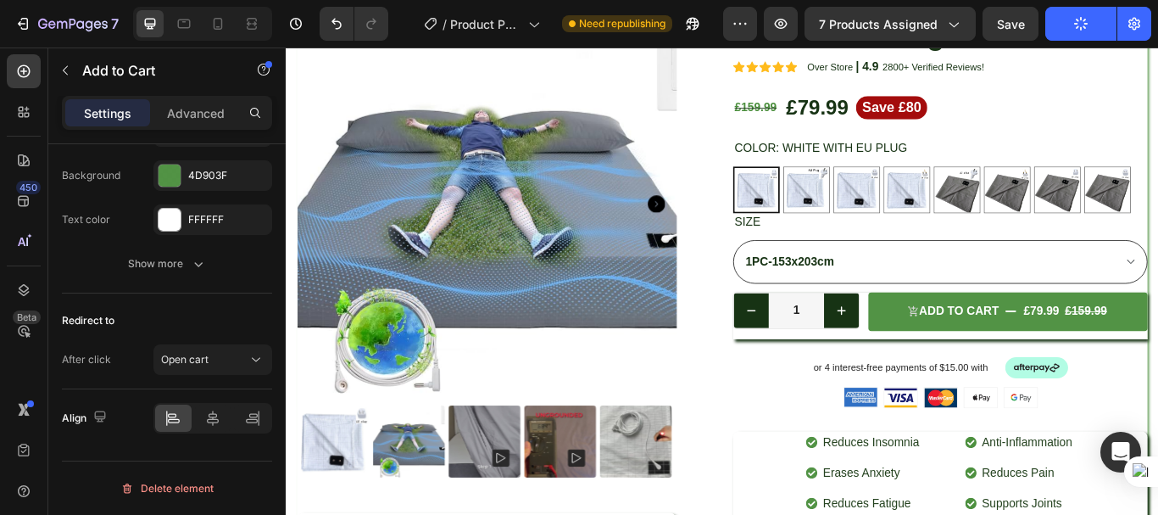
scroll to position [56, 0]
